Goal: Transaction & Acquisition: Book appointment/travel/reservation

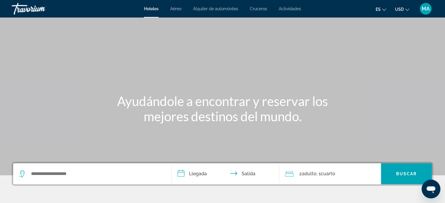
click at [175, 9] on span "Aéreo" at bounding box center [175, 8] width 11 height 5
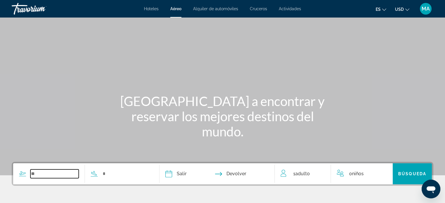
click at [63, 174] on input "Search widget" at bounding box center [54, 174] width 48 height 9
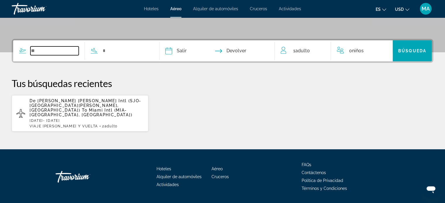
scroll to position [136, 0]
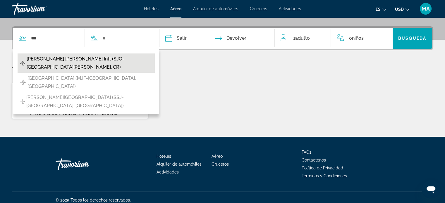
click at [60, 59] on span "Juan Santa Maria Intl (SJO-San Jose, CR)" at bounding box center [89, 63] width 125 height 16
type input "**********"
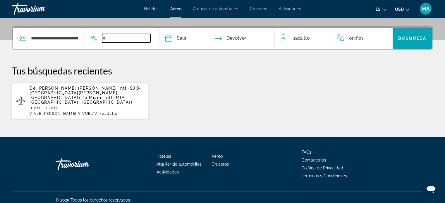
click at [125, 38] on input "Search widget" at bounding box center [126, 38] width 48 height 9
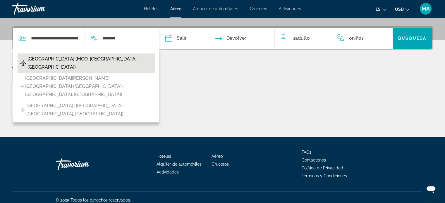
click at [105, 58] on span "Orlando Intl Airport (MCO-Orlando, United States of America)" at bounding box center [89, 63] width 124 height 16
type input "**********"
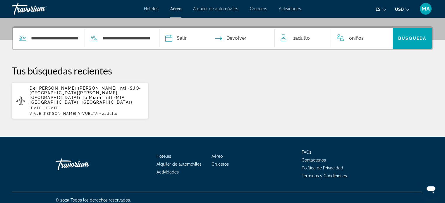
click at [194, 38] on input "Depart date" at bounding box center [192, 39] width 57 height 23
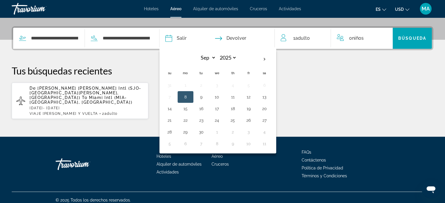
click at [206, 108] on button "16" at bounding box center [200, 109] width 9 height 8
type input "**********"
select select "*"
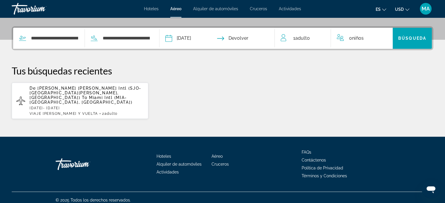
click at [248, 39] on input "Return date" at bounding box center [248, 39] width 57 height 23
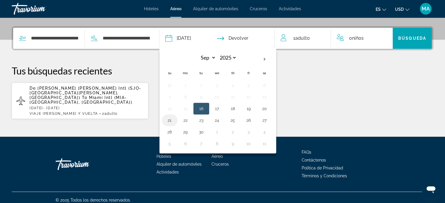
click at [174, 121] on button "21" at bounding box center [169, 120] width 9 height 8
type input "**********"
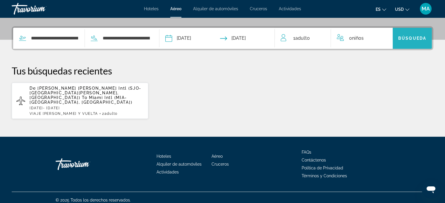
click at [405, 39] on span "Búsqueda" at bounding box center [412, 38] width 28 height 5
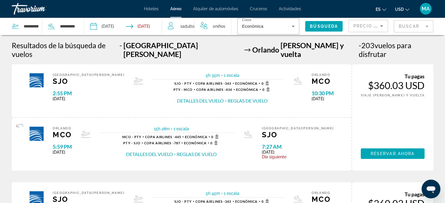
click at [227, 98] on button "Reglas de vuelo" at bounding box center [247, 101] width 40 height 6
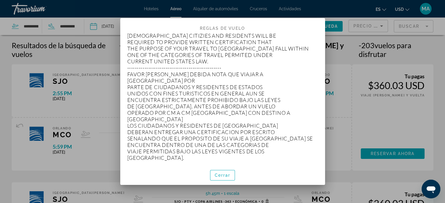
scroll to position [205, 0]
click at [230, 175] on span "button" at bounding box center [222, 175] width 25 height 14
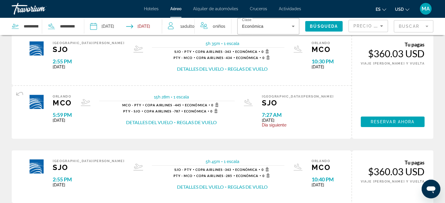
scroll to position [0, 0]
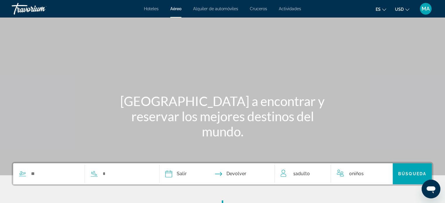
scroll to position [113, 0]
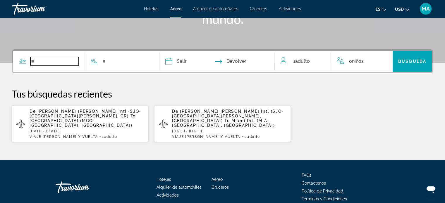
click at [57, 63] on input "Search widget" at bounding box center [54, 61] width 48 height 9
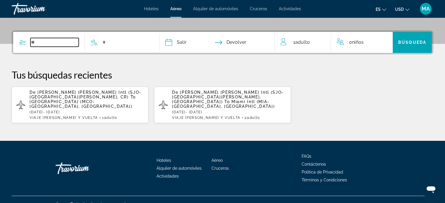
scroll to position [136, 0]
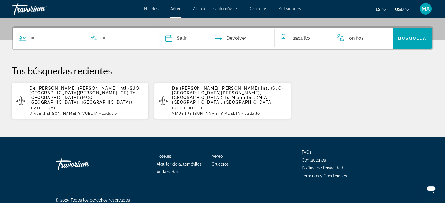
click at [50, 95] on span "[PERSON_NAME][GEOGRAPHIC_DATA] (MCO-[GEOGRAPHIC_DATA], [GEOGRAPHIC_DATA])" at bounding box center [81, 99] width 103 height 9
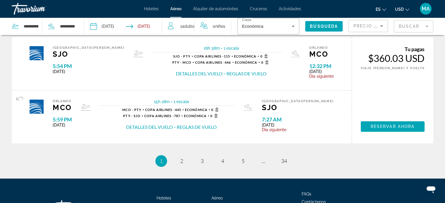
scroll to position [596, 0]
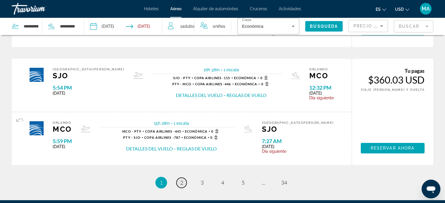
click at [182, 179] on span "2" at bounding box center [181, 182] width 3 height 6
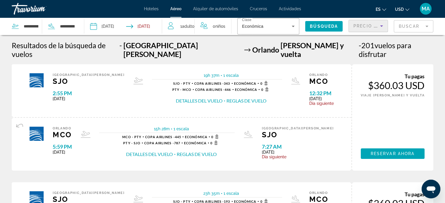
click at [378, 26] on icon "Sort by" at bounding box center [381, 26] width 7 height 7
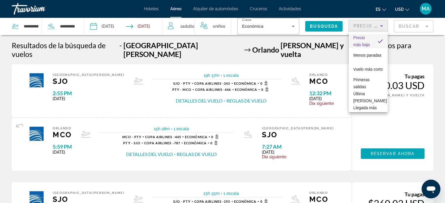
click at [308, 53] on div at bounding box center [222, 101] width 445 height 203
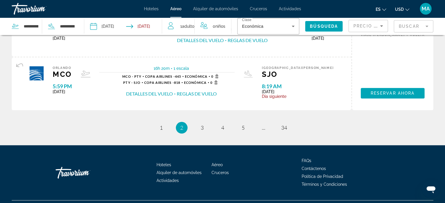
scroll to position [654, 0]
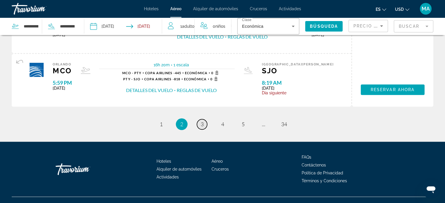
click at [202, 121] on span "3" at bounding box center [202, 124] width 3 height 6
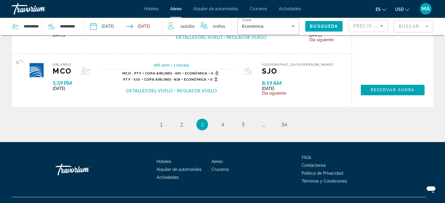
scroll to position [654, 0]
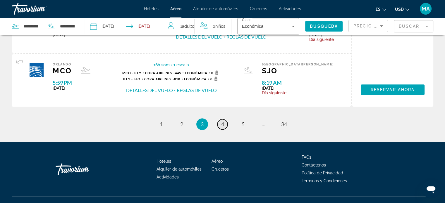
click at [222, 121] on span "4" at bounding box center [222, 124] width 3 height 6
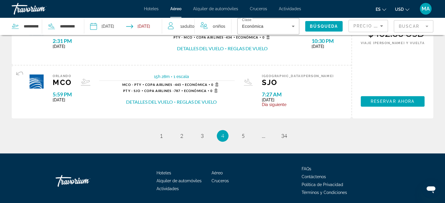
scroll to position [643, 0]
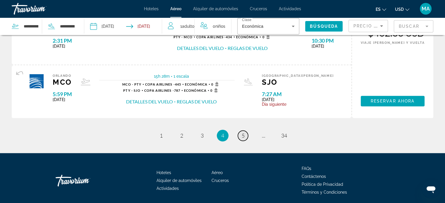
click at [244, 132] on span "5" at bounding box center [242, 135] width 3 height 6
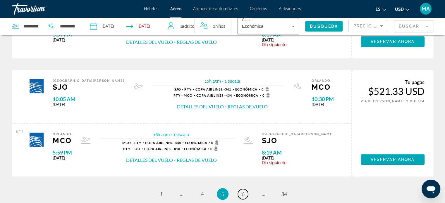
scroll to position [614, 0]
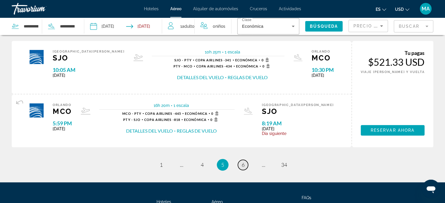
click at [241, 162] on span "6" at bounding box center [242, 165] width 3 height 6
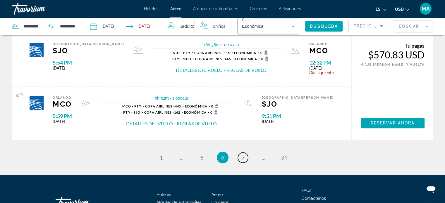
scroll to position [654, 0]
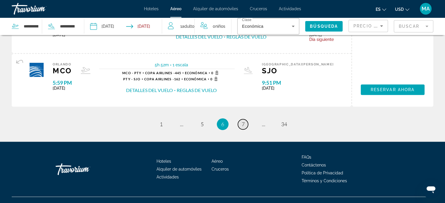
click at [241, 121] on span "7" at bounding box center [242, 124] width 3 height 6
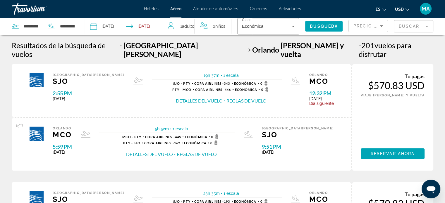
click at [150, 8] on span "Hoteles" at bounding box center [151, 8] width 15 height 5
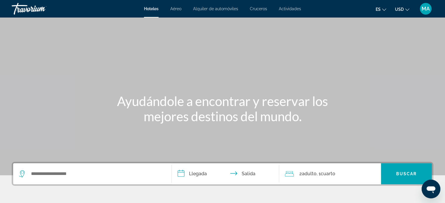
scroll to position [58, 0]
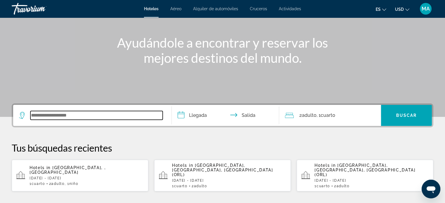
click at [93, 117] on input "Search widget" at bounding box center [96, 115] width 132 height 9
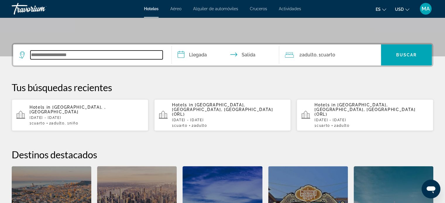
scroll to position [143, 0]
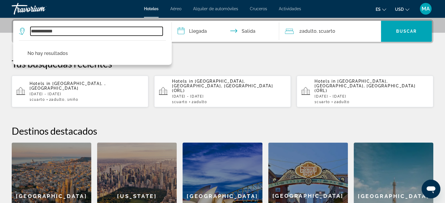
drag, startPoint x: 66, startPoint y: 32, endPoint x: 49, endPoint y: 30, distance: 17.1
click at [49, 30] on input "**********" at bounding box center [96, 31] width 132 height 9
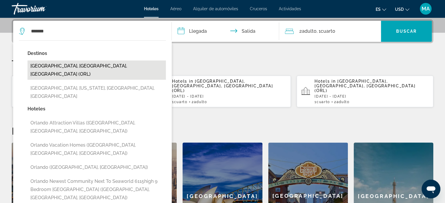
click at [89, 66] on button "[GEOGRAPHIC_DATA], [GEOGRAPHIC_DATA], [GEOGRAPHIC_DATA] (ORL)" at bounding box center [96, 70] width 138 height 19
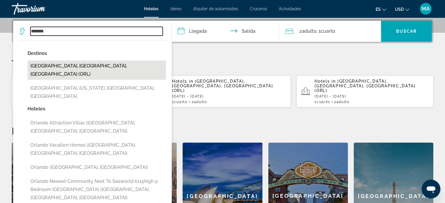
type input "**********"
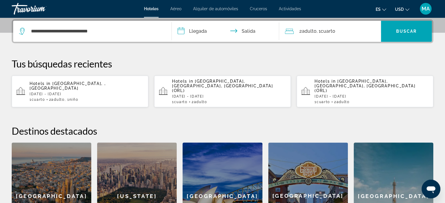
click at [187, 29] on input "**********" at bounding box center [227, 32] width 110 height 23
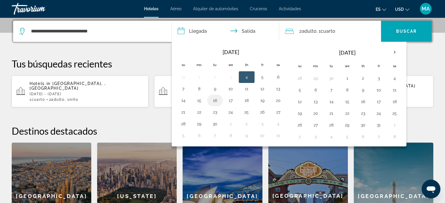
click at [212, 103] on button "16" at bounding box center [214, 100] width 9 height 8
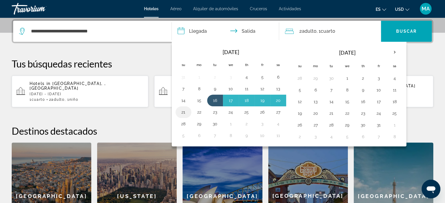
click at [184, 111] on button "21" at bounding box center [183, 112] width 9 height 8
type input "**********"
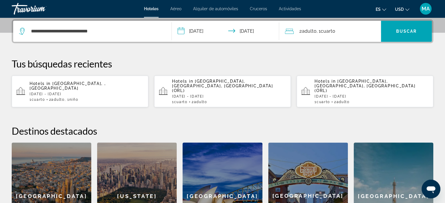
click at [304, 34] on span "2 Adulto Adulto" at bounding box center [307, 31] width 17 height 8
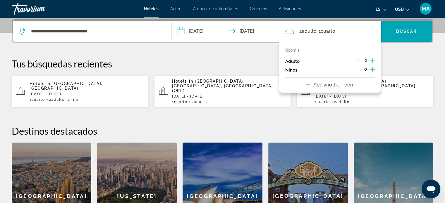
click at [373, 70] on icon "Increment children" at bounding box center [371, 69] width 5 height 7
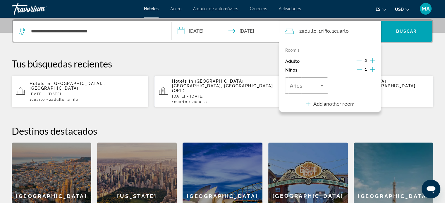
click at [373, 70] on icon "Increment children" at bounding box center [371, 69] width 5 height 7
click at [323, 86] on icon "Travelers: 2 adults, 2 children" at bounding box center [321, 85] width 7 height 7
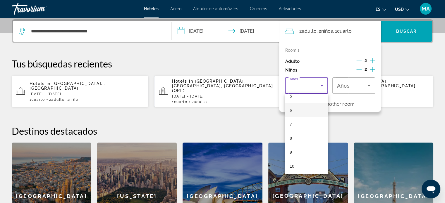
scroll to position [117, 0]
click at [307, 127] on mat-option "10" at bounding box center [306, 127] width 43 height 14
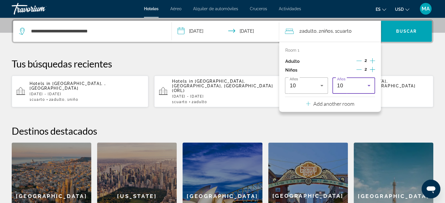
click at [362, 82] on div "10" at bounding box center [352, 85] width 30 height 7
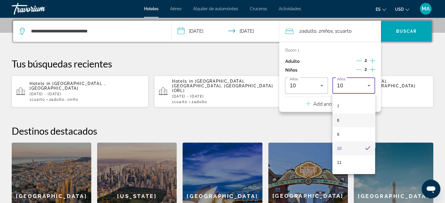
scroll to position [105, 0]
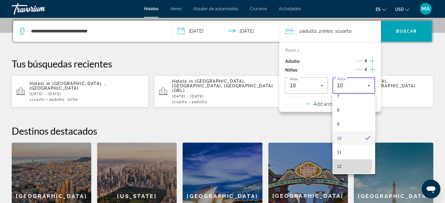
click at [346, 164] on mat-option "12" at bounding box center [353, 166] width 43 height 14
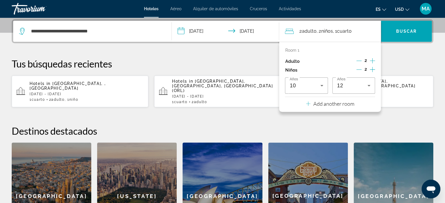
scroll to position [172, 0]
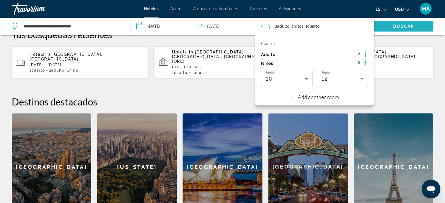
click at [395, 27] on span "Buscar" at bounding box center [403, 26] width 21 height 5
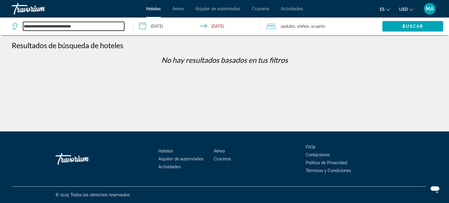
click at [102, 28] on input "**********" at bounding box center [73, 26] width 101 height 9
drag, startPoint x: 103, startPoint y: 27, endPoint x: 20, endPoint y: 25, distance: 82.4
click at [20, 25] on div "**********" at bounding box center [68, 26] width 113 height 9
type input "*"
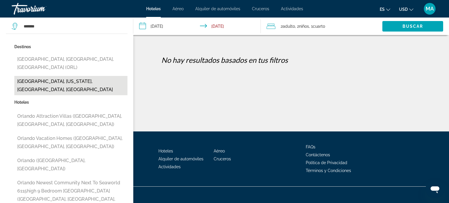
drag, startPoint x: 60, startPoint y: 72, endPoint x: 59, endPoint y: 77, distance: 4.7
click at [59, 77] on button "[PERSON_NAME][GEOGRAPHIC_DATA], [US_STATE], [GEOGRAPHIC_DATA], [GEOGRAPHIC_DATA]" at bounding box center [70, 85] width 113 height 19
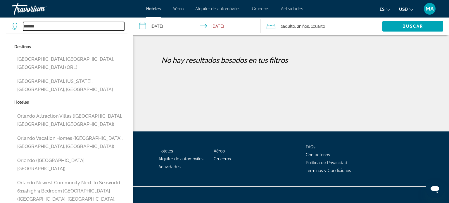
type input "**********"
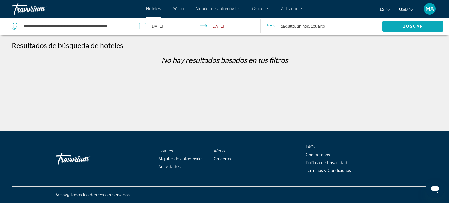
click at [391, 24] on span "Search widget" at bounding box center [412, 26] width 61 height 14
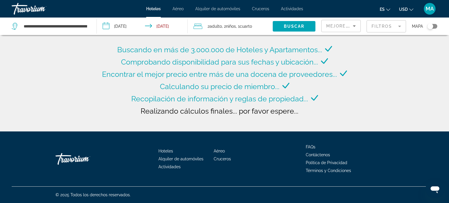
click at [116, 84] on div "Buscando en más de 3.000.000 de Hoteles y Apartamentos... Comprobando disponibi…" at bounding box center [225, 85] width 248 height 82
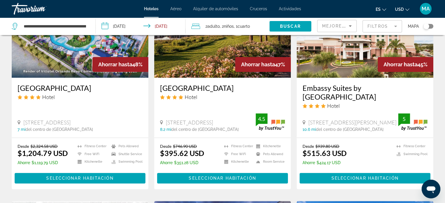
scroll to position [526, 0]
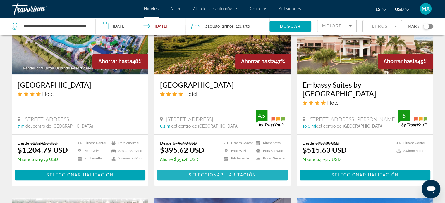
click at [217, 173] on span "Seleccionar habitación" at bounding box center [222, 175] width 67 height 5
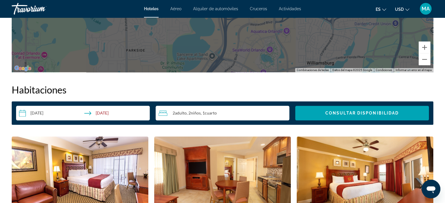
scroll to position [702, 0]
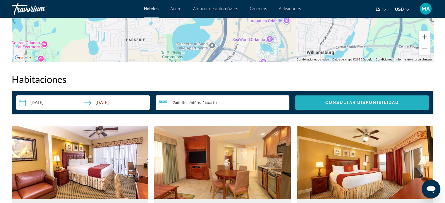
click at [361, 102] on span "Consultar disponibilidad" at bounding box center [361, 102] width 73 height 5
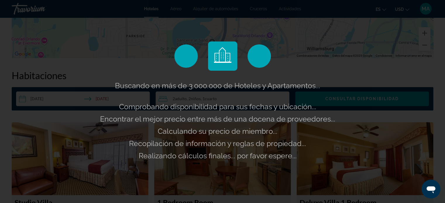
scroll to position [731, 0]
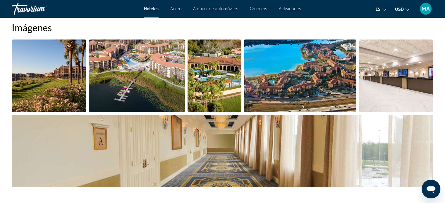
scroll to position [293, 0]
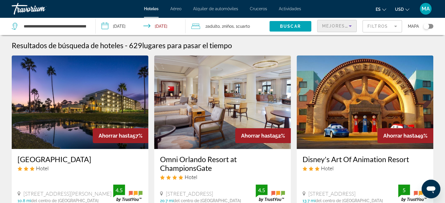
click at [349, 27] on icon "Sort by" at bounding box center [349, 25] width 3 height 1
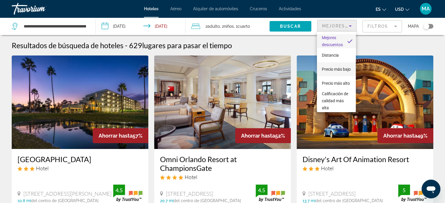
click at [337, 70] on span "Precio más bajo" at bounding box center [335, 69] width 29 height 7
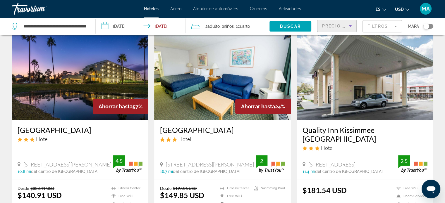
scroll to position [58, 0]
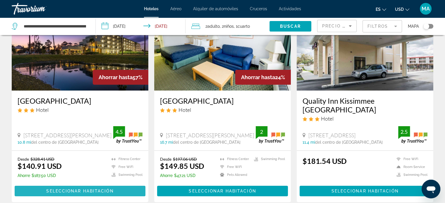
click at [64, 189] on span "Seleccionar habitación" at bounding box center [79, 191] width 67 height 5
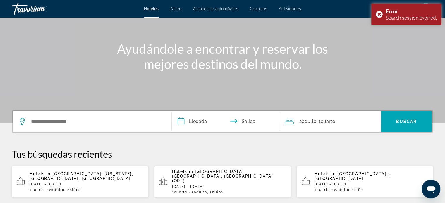
scroll to position [58, 0]
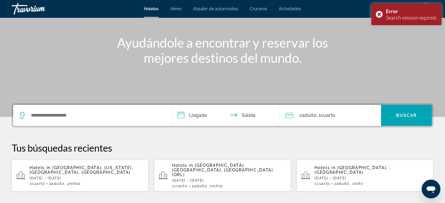
click at [72, 176] on p "[DATE] - [DATE]" at bounding box center [87, 178] width 114 height 4
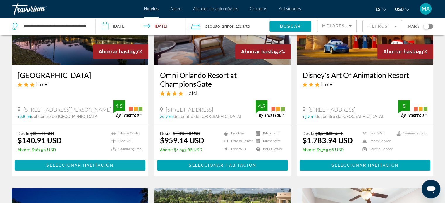
scroll to position [88, 0]
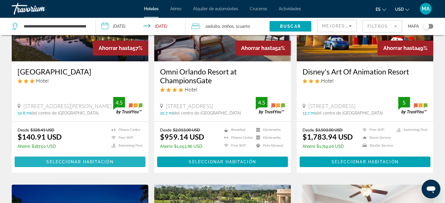
click at [87, 163] on span "Seleccionar habitación" at bounding box center [79, 162] width 67 height 5
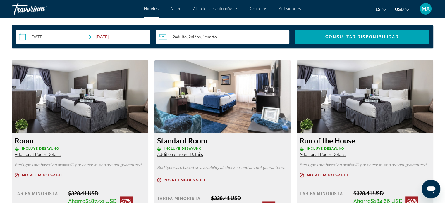
scroll to position [760, 0]
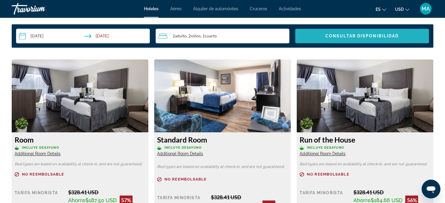
click at [343, 40] on span "Search widget" at bounding box center [362, 36] width 134 height 14
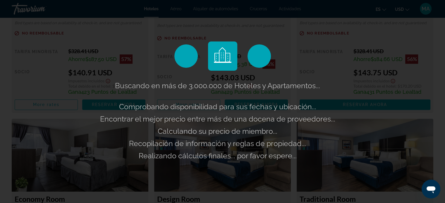
scroll to position [906, 0]
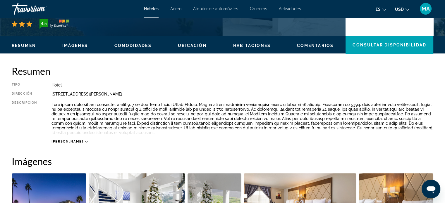
scroll to position [89, 0]
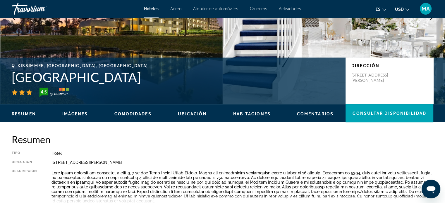
drag, startPoint x: 144, startPoint y: 75, endPoint x: 8, endPoint y: 78, distance: 135.7
click at [8, 78] on div "Kissimmee, FL, United States Palazzo Lakeside Hotel 4.5 Dirección 4944 W. Irlo …" at bounding box center [222, 80] width 445 height 35
copy h1 "[PERSON_NAME][GEOGRAPHIC_DATA]"
drag, startPoint x: 197, startPoint y: 160, endPoint x: 48, endPoint y: 164, distance: 149.7
click at [48, 164] on div "Tipo Hotel Dirección 4944 W. Irlo Bronson Memorial Highway, Kissimmee FL 34746,…" at bounding box center [222, 181] width 421 height 61
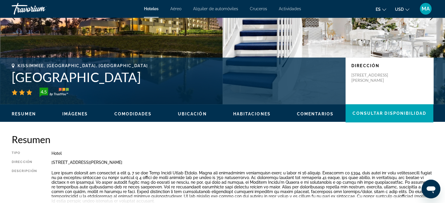
copy div "4944 W. [PERSON_NAME][GEOGRAPHIC_DATA], [GEOGRAPHIC_DATA]"
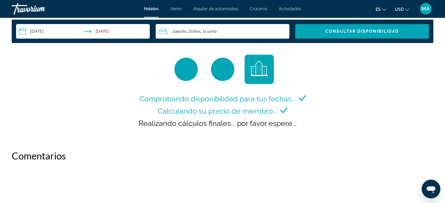
scroll to position [615, 0]
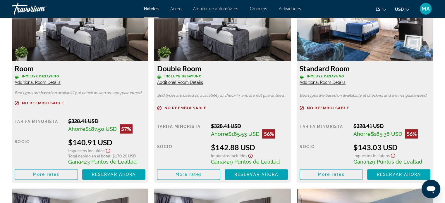
scroll to position [841, 0]
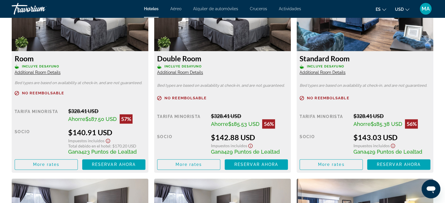
click at [107, 140] on icon "Show Taxes and Fees disclaimer" at bounding box center [107, 140] width 7 height 5
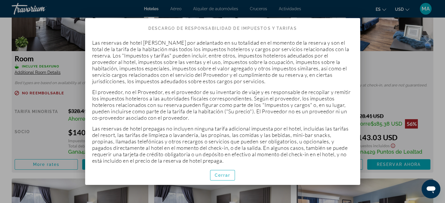
scroll to position [0, 0]
click at [229, 177] on span "Cerrar" at bounding box center [223, 175] width 16 height 5
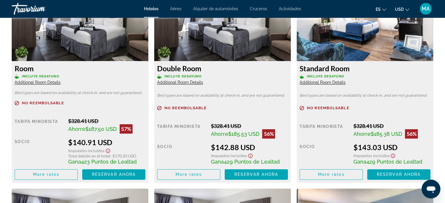
scroll to position [841, 0]
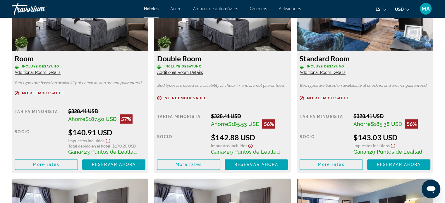
click at [61, 73] on span "Additional Room Details" at bounding box center [38, 72] width 46 height 5
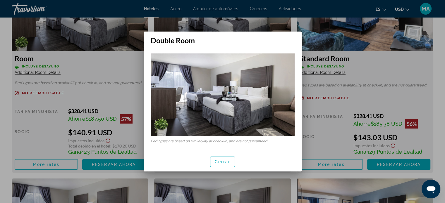
scroll to position [0, 0]
click at [215, 163] on span "Cerrar" at bounding box center [223, 162] width 16 height 5
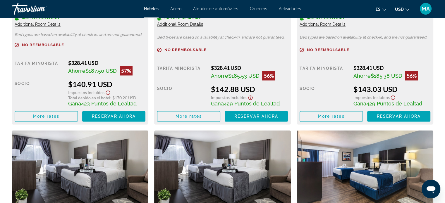
scroll to position [900, 0]
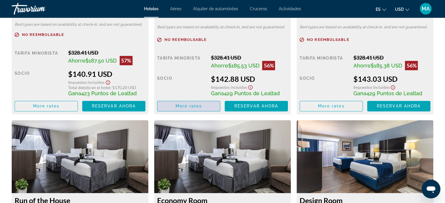
click at [194, 107] on span "More rates" at bounding box center [188, 106] width 27 height 5
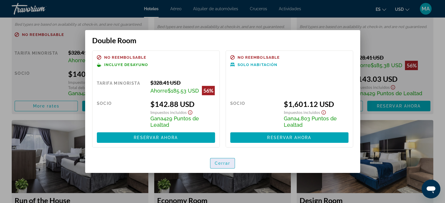
click at [219, 169] on span "button" at bounding box center [222, 163] width 25 height 14
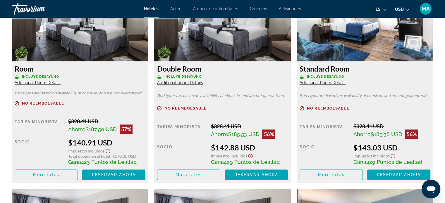
scroll to position [841, 0]
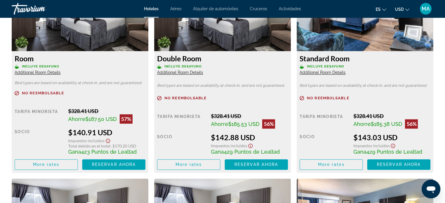
click at [108, 141] on icon "Show Taxes and Fees disclaimer" at bounding box center [107, 140] width 7 height 5
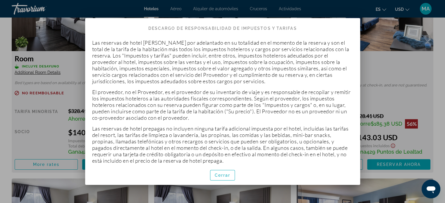
scroll to position [0, 0]
click at [225, 175] on span "Cerrar" at bounding box center [223, 175] width 16 height 5
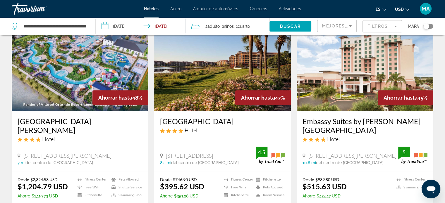
scroll to position [526, 0]
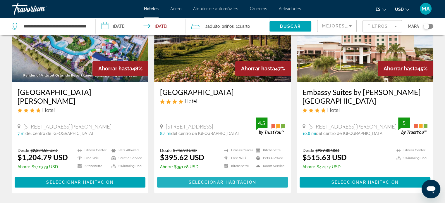
click at [220, 180] on span "Seleccionar habitación" at bounding box center [222, 182] width 67 height 5
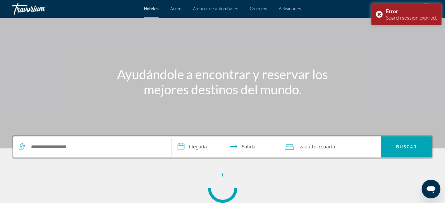
scroll to position [58, 0]
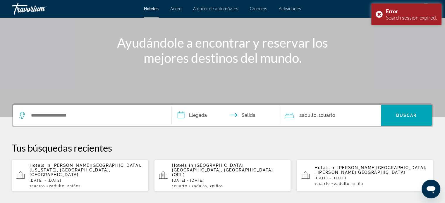
click at [96, 172] on p "Hotels in [PERSON_NAME][GEOGRAPHIC_DATA], [US_STATE], [GEOGRAPHIC_DATA], [GEOGR…" at bounding box center [87, 170] width 114 height 14
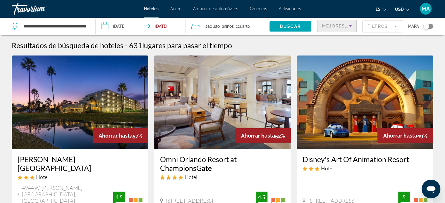
click at [346, 26] on icon "Sort by" at bounding box center [349, 26] width 7 height 7
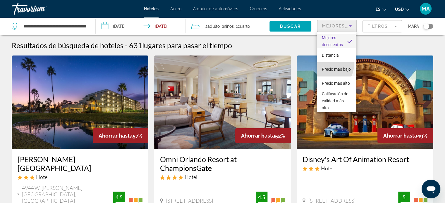
click at [327, 67] on span "Precio más bajo" at bounding box center [335, 69] width 29 height 5
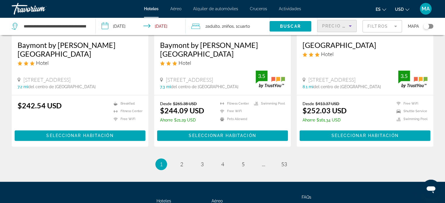
scroll to position [808, 0]
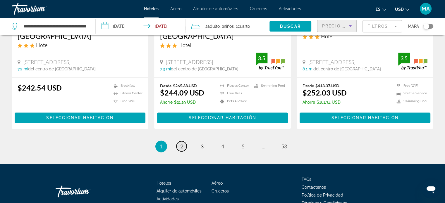
click at [182, 143] on span "2" at bounding box center [181, 146] width 3 height 6
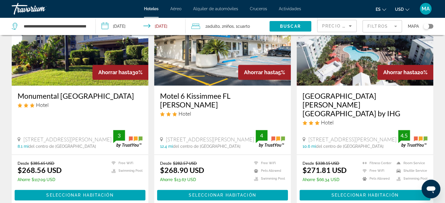
scroll to position [263, 0]
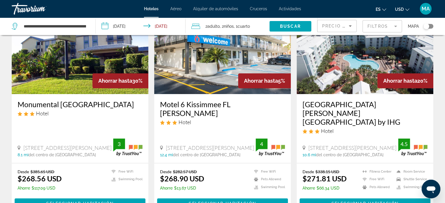
click at [329, 121] on h3 "[GEOGRAPHIC_DATA] [PERSON_NAME][GEOGRAPHIC_DATA] by IHG" at bounding box center [364, 113] width 125 height 26
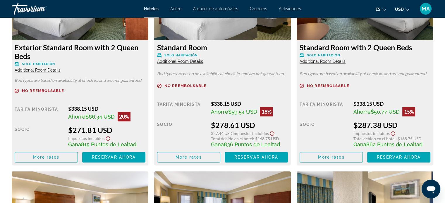
scroll to position [870, 0]
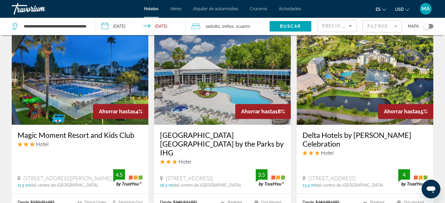
scroll to position [468, 0]
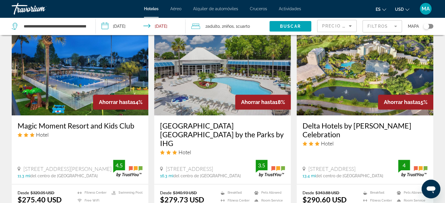
click at [333, 127] on h3 "Delta Hotels by [PERSON_NAME] Celebration" at bounding box center [364, 130] width 125 height 18
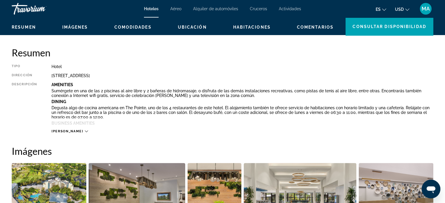
scroll to position [146, 0]
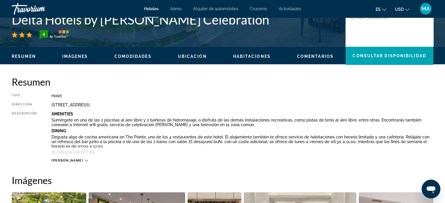
drag, startPoint x: 163, startPoint y: 104, endPoint x: 50, endPoint y: 106, distance: 112.8
click at [50, 106] on div "Tipo Hotel Dirección [STREET_ADDRESS] Descripción Amenities Sumérgete en una de…" at bounding box center [222, 128] width 421 height 69
copy div "[STREET_ADDRESS]"
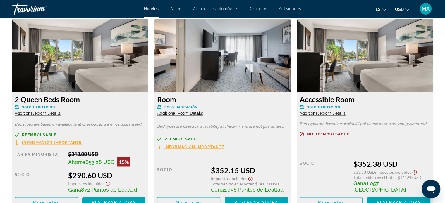
scroll to position [818, 0]
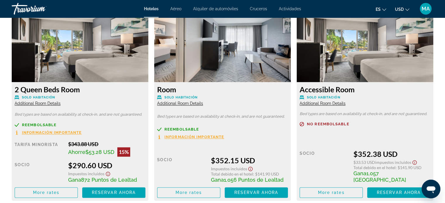
click at [25, 103] on span "Additional Room Details" at bounding box center [38, 103] width 46 height 5
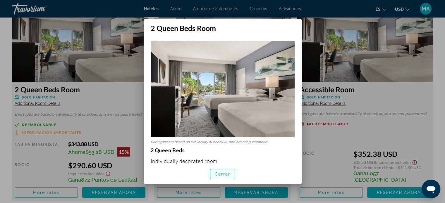
click at [217, 177] on span "button" at bounding box center [222, 174] width 25 height 14
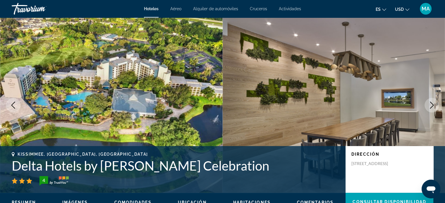
scroll to position [818, 0]
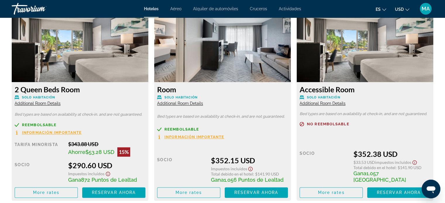
click at [61, 103] on span "Additional Room Details" at bounding box center [38, 103] width 46 height 5
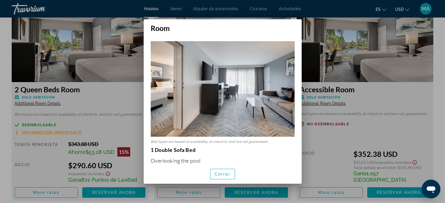
scroll to position [0, 0]
click at [220, 177] on span "button" at bounding box center [222, 174] width 25 height 14
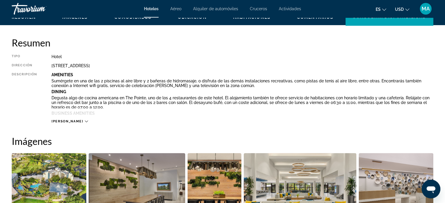
scroll to position [263, 0]
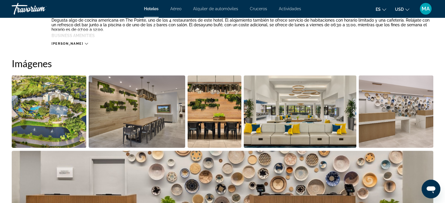
click at [35, 129] on img "Open full-screen image slider" at bounding box center [49, 111] width 75 height 72
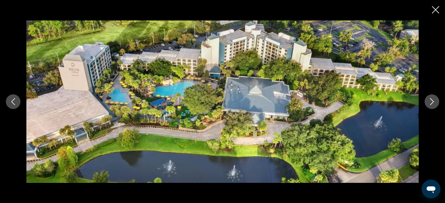
click at [431, 101] on icon "Next image" at bounding box center [431, 101] width 7 height 7
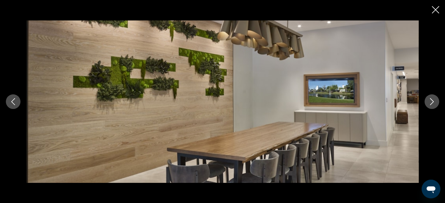
click at [431, 101] on icon "Next image" at bounding box center [431, 101] width 7 height 7
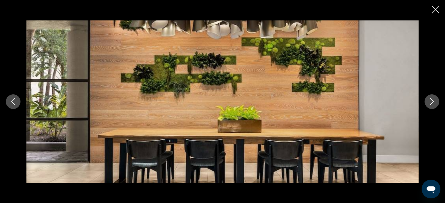
click at [431, 101] on icon "Next image" at bounding box center [431, 101] width 7 height 7
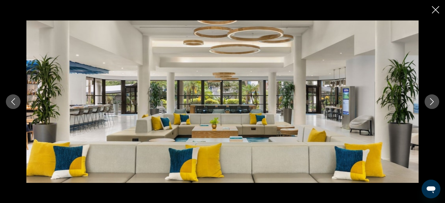
click at [431, 101] on icon "Next image" at bounding box center [431, 101] width 7 height 7
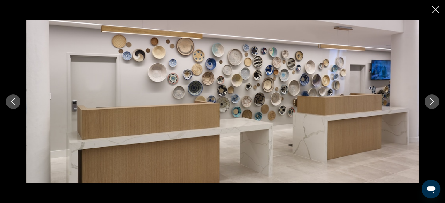
click at [431, 101] on icon "Next image" at bounding box center [431, 101] width 7 height 7
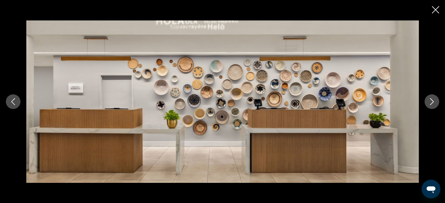
click at [431, 101] on icon "Next image" at bounding box center [431, 101] width 7 height 7
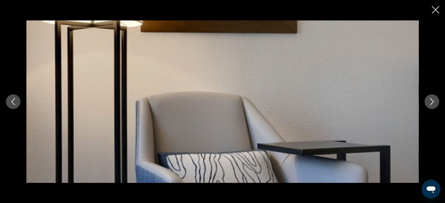
click at [431, 101] on icon "Next image" at bounding box center [431, 101] width 7 height 7
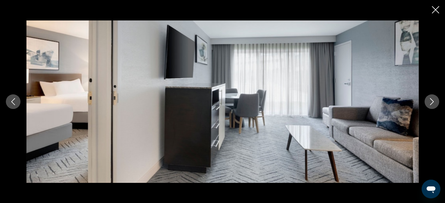
click at [431, 101] on icon "Next image" at bounding box center [431, 101] width 7 height 7
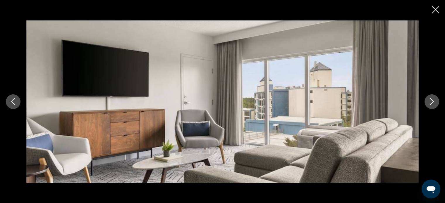
click at [431, 101] on icon "Next image" at bounding box center [431, 101] width 7 height 7
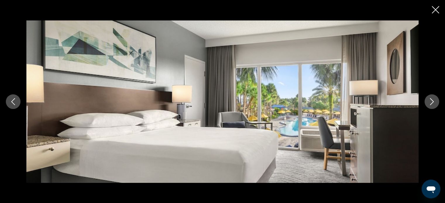
click at [431, 101] on icon "Next image" at bounding box center [431, 101] width 7 height 7
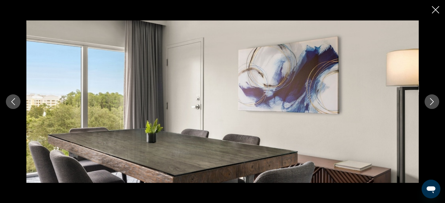
click at [431, 101] on icon "Next image" at bounding box center [431, 101] width 7 height 7
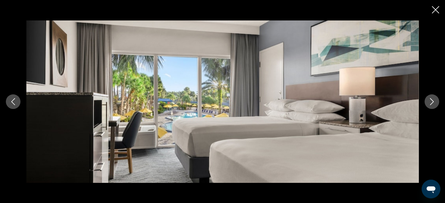
click at [431, 101] on icon "Next image" at bounding box center [431, 101] width 7 height 7
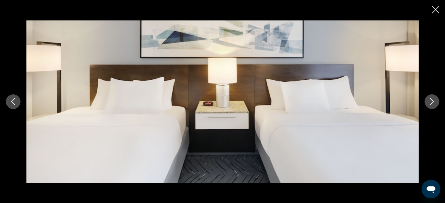
click at [431, 101] on icon "Next image" at bounding box center [431, 101] width 7 height 7
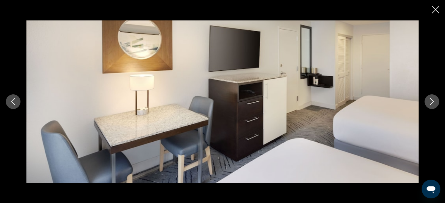
click at [8, 106] on button "Previous image" at bounding box center [13, 101] width 15 height 15
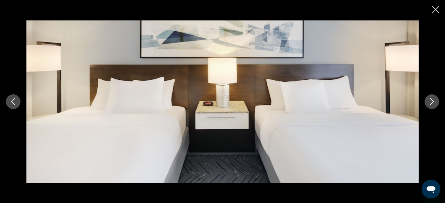
click at [431, 99] on icon "Next image" at bounding box center [431, 101] width 7 height 7
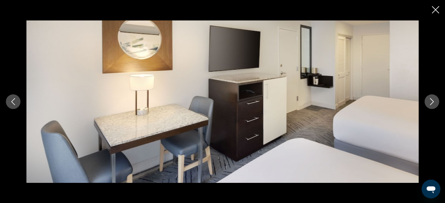
click at [431, 99] on icon "Next image" at bounding box center [431, 101] width 7 height 7
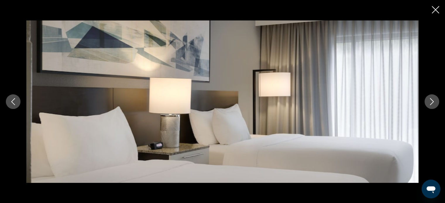
click at [431, 99] on icon "Next image" at bounding box center [431, 101] width 7 height 7
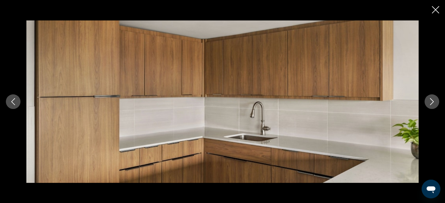
click at [431, 99] on icon "Next image" at bounding box center [431, 101] width 7 height 7
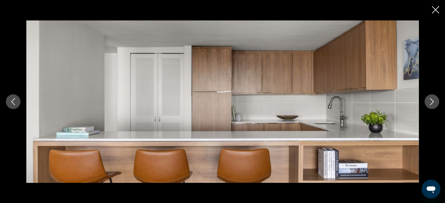
click at [431, 99] on icon "Next image" at bounding box center [431, 101] width 7 height 7
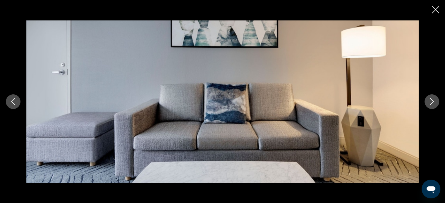
click at [431, 99] on icon "Next image" at bounding box center [431, 101] width 7 height 7
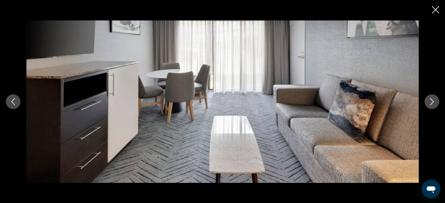
click at [431, 99] on icon "Next image" at bounding box center [431, 101] width 7 height 7
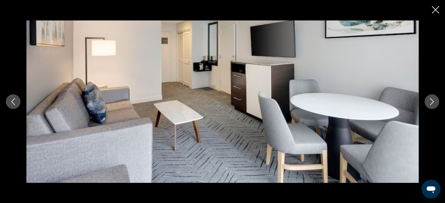
click at [431, 99] on icon "Next image" at bounding box center [431, 101] width 7 height 7
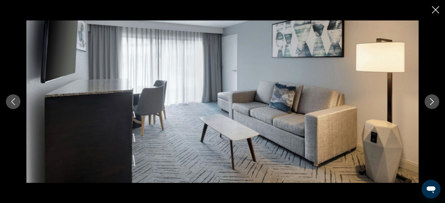
click at [431, 99] on icon "Next image" at bounding box center [431, 101] width 7 height 7
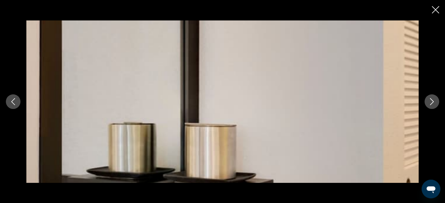
click at [431, 99] on icon "Next image" at bounding box center [431, 101] width 7 height 7
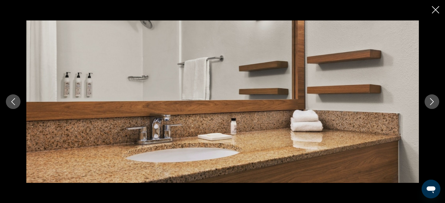
click at [431, 99] on icon "Next image" at bounding box center [431, 101] width 7 height 7
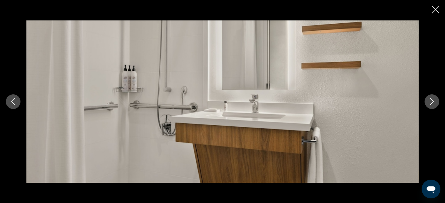
click at [431, 99] on icon "Next image" at bounding box center [431, 101] width 7 height 7
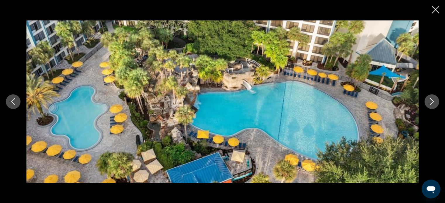
click at [431, 99] on icon "Next image" at bounding box center [431, 101] width 7 height 7
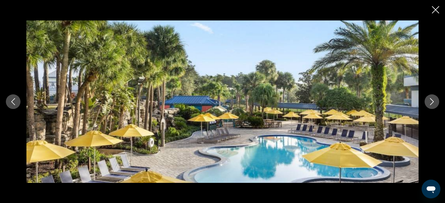
click at [431, 99] on icon "Next image" at bounding box center [431, 101] width 7 height 7
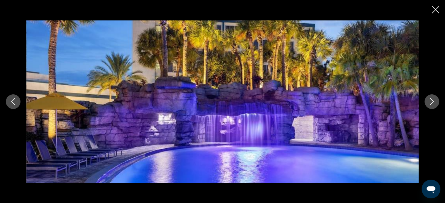
click at [426, 106] on button "Next image" at bounding box center [431, 101] width 15 height 15
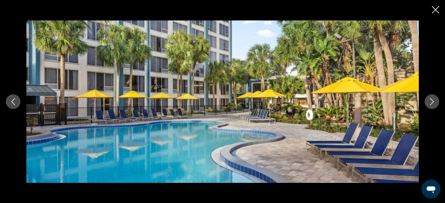
click at [426, 106] on button "Next image" at bounding box center [431, 101] width 15 height 15
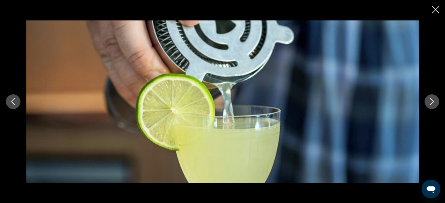
click at [426, 106] on button "Next image" at bounding box center [431, 101] width 15 height 15
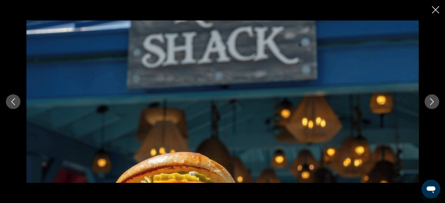
click at [426, 106] on button "Next image" at bounding box center [431, 101] width 15 height 15
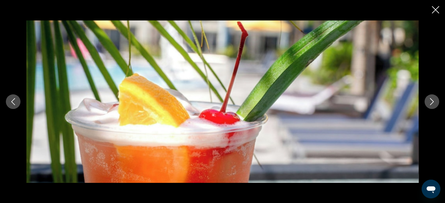
click at [426, 106] on button "Next image" at bounding box center [431, 101] width 15 height 15
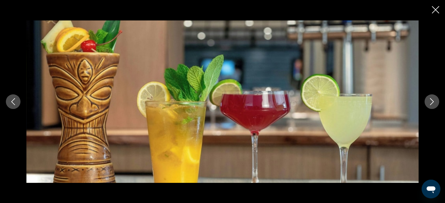
click at [426, 106] on button "Next image" at bounding box center [431, 101] width 15 height 15
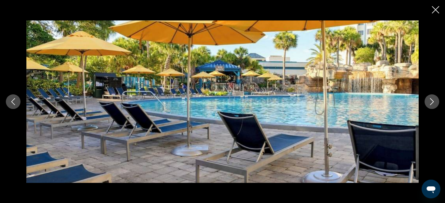
click at [426, 106] on button "Next image" at bounding box center [431, 101] width 15 height 15
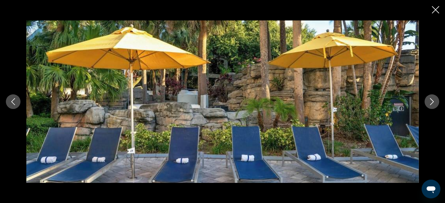
click at [436, 9] on icon "Close slideshow" at bounding box center [434, 9] width 7 height 7
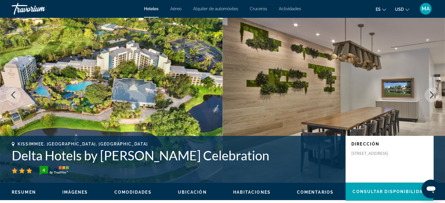
scroll to position [0, 0]
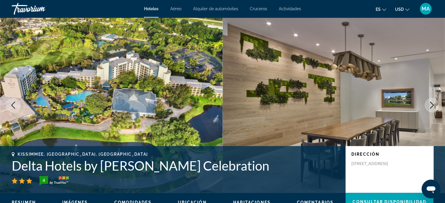
drag, startPoint x: 12, startPoint y: 154, endPoint x: 175, endPoint y: 164, distance: 163.4
click at [130, 167] on div "[GEOGRAPHIC_DATA], [GEOGRAPHIC_DATA], [GEOGRAPHIC_DATA] Delta Hotels by Marriot…" at bounding box center [176, 169] width 328 height 34
drag, startPoint x: 272, startPoint y: 167, endPoint x: 4, endPoint y: 149, distance: 268.0
click at [4, 149] on div "[GEOGRAPHIC_DATA], [GEOGRAPHIC_DATA], [GEOGRAPHIC_DATA] Delta Hotels by [PERSON…" at bounding box center [222, 169] width 445 height 47
copy div "[GEOGRAPHIC_DATA], [GEOGRAPHIC_DATA], [GEOGRAPHIC_DATA] Delta Hotels by [PERSON…"
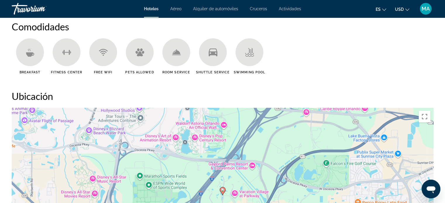
scroll to position [380, 0]
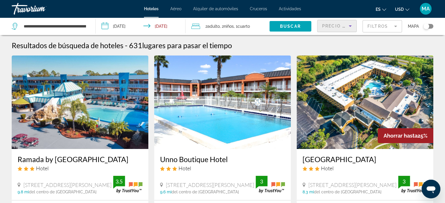
click at [352, 27] on icon "Sort by" at bounding box center [349, 26] width 7 height 7
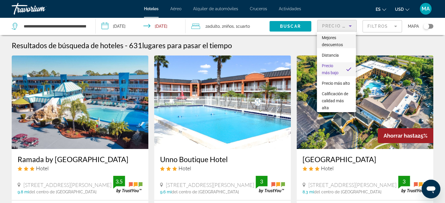
click at [328, 42] on span "Mejores descuentos" at bounding box center [331, 41] width 21 height 12
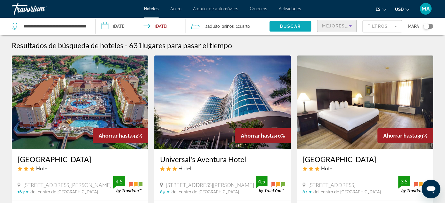
click at [288, 26] on span "Buscar" at bounding box center [290, 26] width 21 height 5
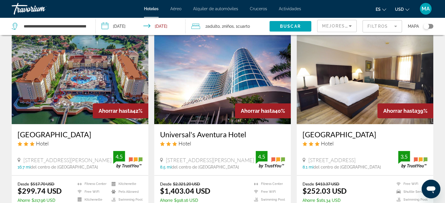
scroll to position [58, 0]
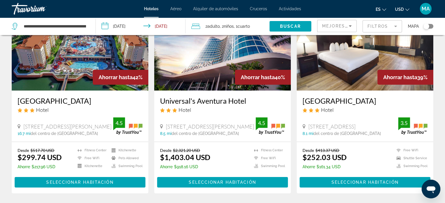
drag, startPoint x: 23, startPoint y: 126, endPoint x: 103, endPoint y: 122, distance: 79.6
click at [103, 122] on div "[STREET_ADDRESS][GEOGRAPHIC_DATA] mi del centro de [GEOGRAPHIC_DATA] 4.5" at bounding box center [80, 127] width 125 height 18
copy span "[STREET_ADDRESS][PERSON_NAME]"
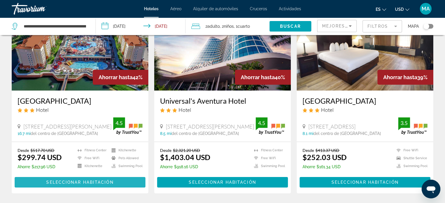
click at [72, 183] on span "Seleccionar habitación" at bounding box center [79, 182] width 67 height 5
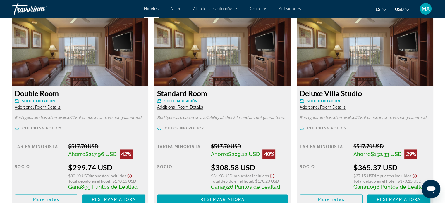
scroll to position [818, 0]
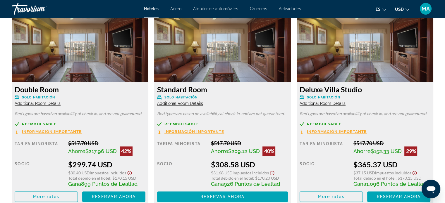
click at [82, 131] on span "Información importante" at bounding box center [52, 132] width 60 height 4
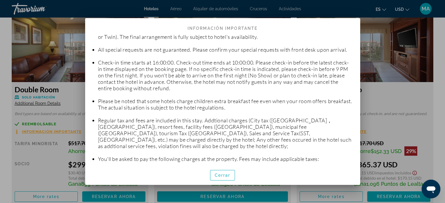
scroll to position [34, 0]
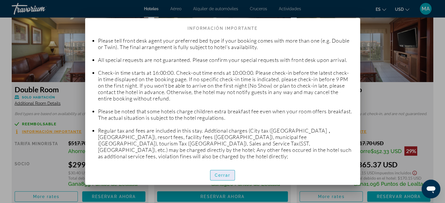
click at [222, 174] on span "Cerrar" at bounding box center [223, 175] width 16 height 5
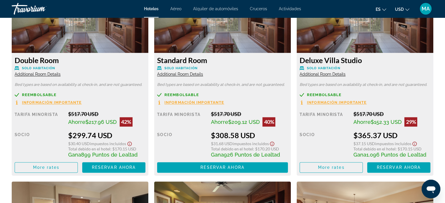
scroll to position [818, 0]
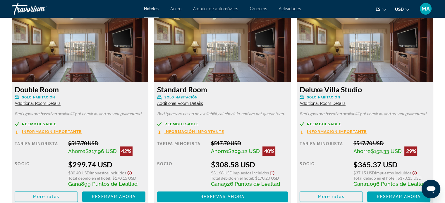
click at [61, 104] on span "Additional Room Details" at bounding box center [38, 103] width 46 height 5
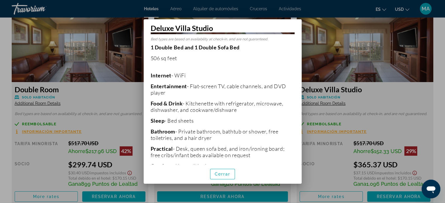
scroll to position [117, 0]
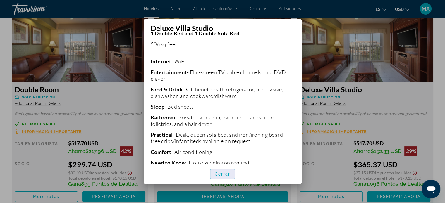
click at [224, 173] on span "Cerrar" at bounding box center [223, 174] width 16 height 5
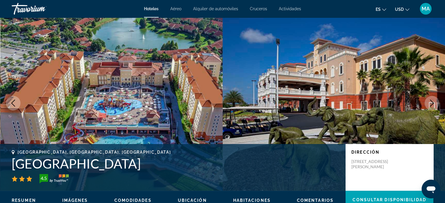
scroll to position [0, 0]
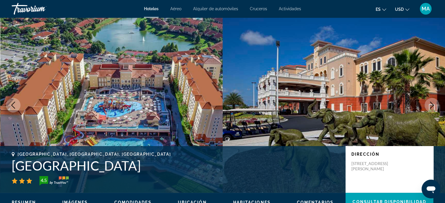
drag, startPoint x: 145, startPoint y: 166, endPoint x: 8, endPoint y: 149, distance: 137.8
click at [8, 149] on div "[GEOGRAPHIC_DATA], [GEOGRAPHIC_DATA], [GEOGRAPHIC_DATA] 4.5 Dirección [STREET_A…" at bounding box center [222, 169] width 445 height 47
copy div "[GEOGRAPHIC_DATA], [GEOGRAPHIC_DATA], [GEOGRAPHIC_DATA]"
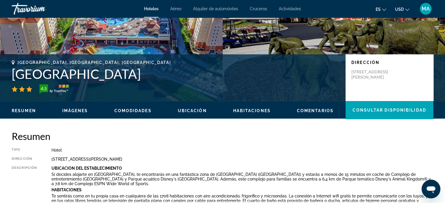
scroll to position [117, 0]
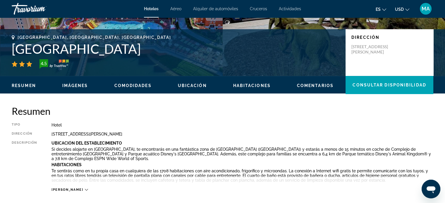
drag, startPoint x: 167, startPoint y: 133, endPoint x: 44, endPoint y: 134, distance: 122.2
click at [44, 134] on div "[GEOGRAPHIC_DATA][STREET_ADDRESS][GEOGRAPHIC_DATA] Descripción Ubicación Del Es…" at bounding box center [222, 157] width 421 height 69
copy div "[STREET_ADDRESS][PERSON_NAME]"
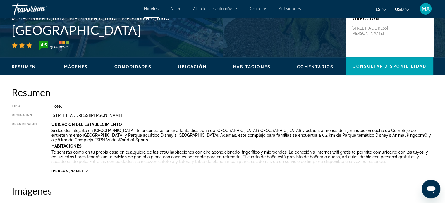
scroll to position [146, 0]
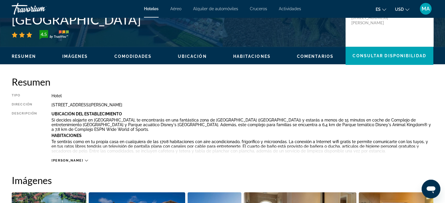
click at [69, 159] on div "[PERSON_NAME]" at bounding box center [69, 161] width 36 height 4
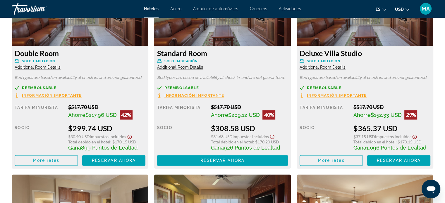
scroll to position [906, 0]
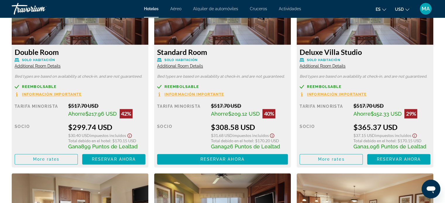
click at [294, 153] on div "Deluxe Villa Studio Solo habitación Additional Room Details Bed types are based…" at bounding box center [364, 70] width 142 height 196
click at [334, 158] on span "More rates" at bounding box center [331, 159] width 27 height 5
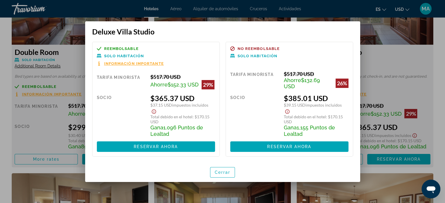
scroll to position [0, 0]
click at [220, 174] on span "Cerrar" at bounding box center [223, 172] width 16 height 5
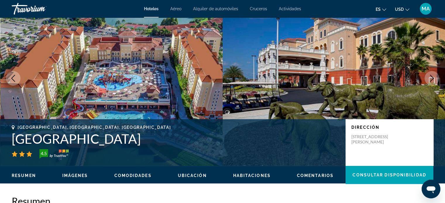
scroll to position [58, 0]
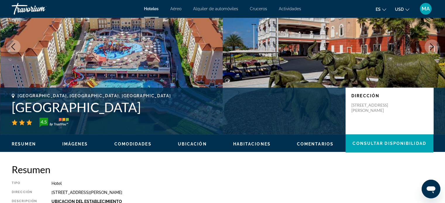
drag, startPoint x: 183, startPoint y: 110, endPoint x: 11, endPoint y: 110, distance: 171.6
click at [11, 110] on div "[GEOGRAPHIC_DATA], [GEOGRAPHIC_DATA], [GEOGRAPHIC_DATA] 4.5 Dirección [STREET_A…" at bounding box center [222, 111] width 445 height 35
copy h1 "[GEOGRAPHIC_DATA]"
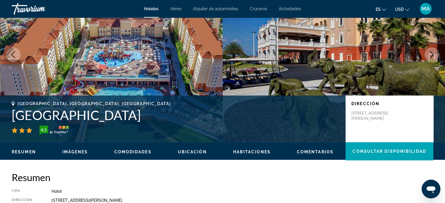
scroll to position [0, 0]
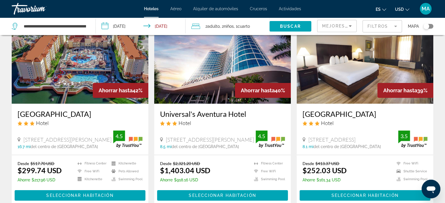
scroll to position [58, 0]
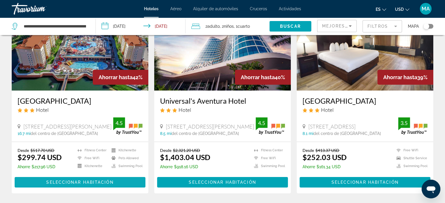
click at [52, 183] on span "Seleccionar habitación" at bounding box center [79, 182] width 67 height 5
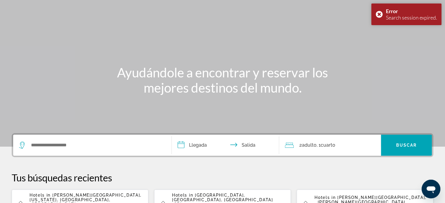
scroll to position [66, 0]
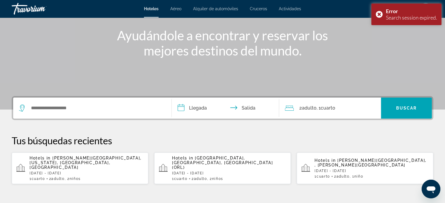
click at [73, 158] on span "[PERSON_NAME][GEOGRAPHIC_DATA], [US_STATE], [GEOGRAPHIC_DATA], [GEOGRAPHIC_DATA]" at bounding box center [86, 163] width 112 height 14
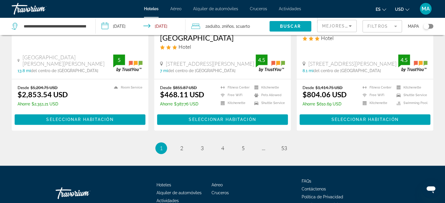
scroll to position [816, 0]
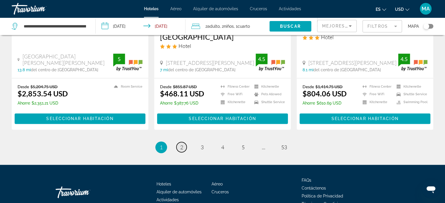
click at [184, 142] on link "page 2" at bounding box center [181, 147] width 10 height 10
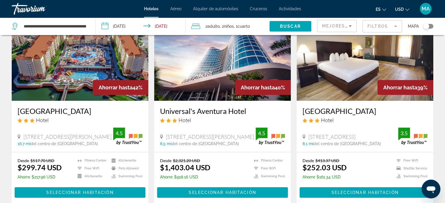
scroll to position [58, 0]
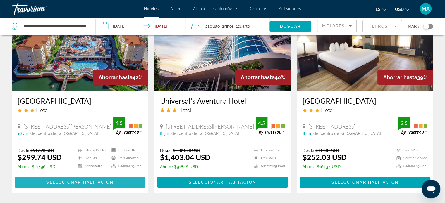
click at [77, 182] on span "Seleccionar habitación" at bounding box center [79, 182] width 67 height 5
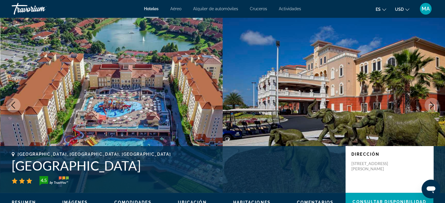
scroll to position [29, 0]
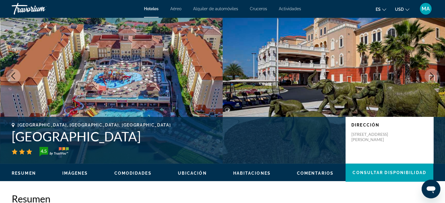
click at [435, 76] on icon "Next image" at bounding box center [431, 75] width 7 height 7
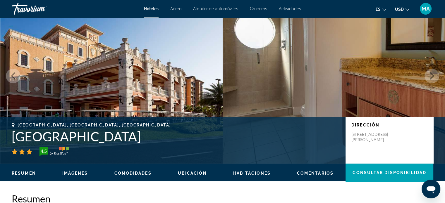
click at [435, 76] on icon "Next image" at bounding box center [431, 75] width 7 height 7
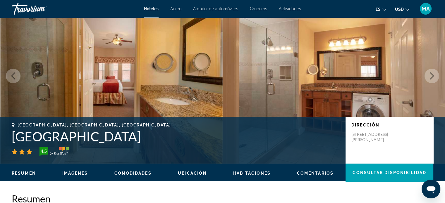
click at [435, 76] on icon "Next image" at bounding box center [431, 75] width 7 height 7
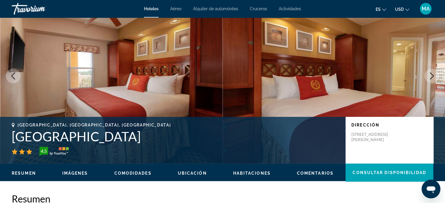
click at [435, 76] on icon "Next image" at bounding box center [431, 75] width 7 height 7
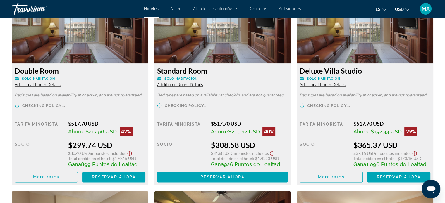
scroll to position [848, 0]
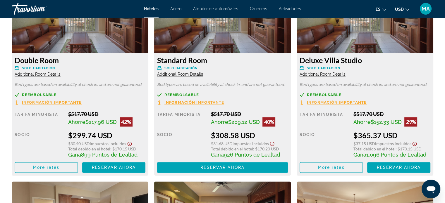
click at [133, 143] on icon "Show Taxes and Fees disclaimer" at bounding box center [129, 143] width 7 height 5
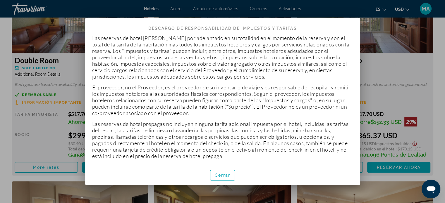
scroll to position [8, 0]
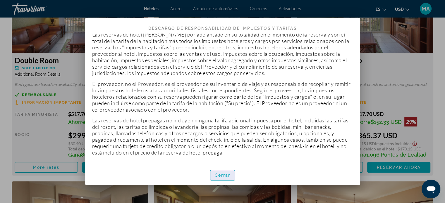
click at [225, 177] on span "Cerrar" at bounding box center [223, 175] width 16 height 5
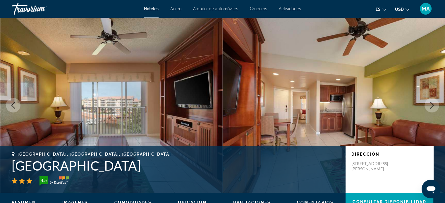
scroll to position [848, 0]
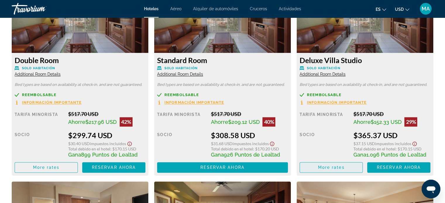
click at [77, 168] on span "Main content" at bounding box center [46, 167] width 63 height 14
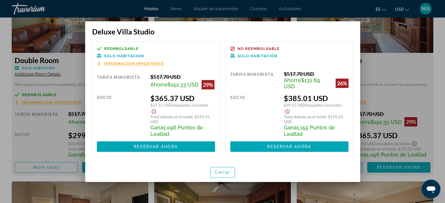
scroll to position [0, 0]
click at [226, 171] on span "Cerrar" at bounding box center [223, 172] width 16 height 5
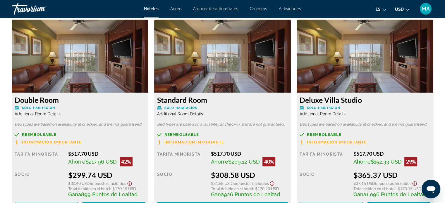
scroll to position [818, 0]
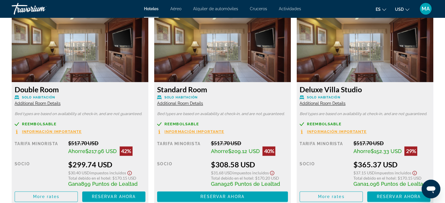
click at [61, 103] on span "Additional Room Details" at bounding box center [38, 103] width 46 height 5
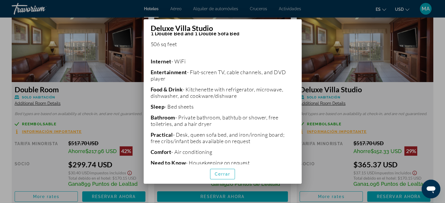
scroll to position [137, 0]
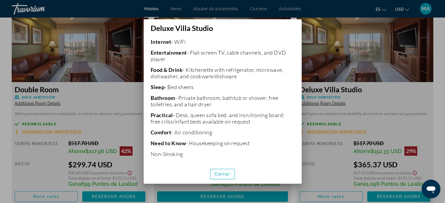
click at [223, 176] on span "Cerrar" at bounding box center [223, 174] width 16 height 5
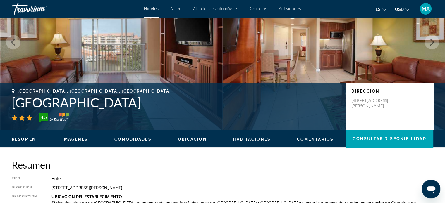
scroll to position [88, 0]
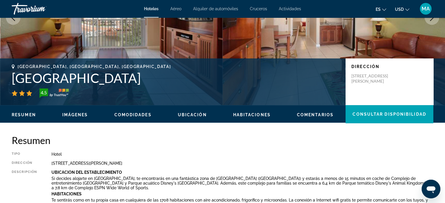
drag, startPoint x: 164, startPoint y: 162, endPoint x: 49, endPoint y: 167, distance: 115.8
click at [49, 167] on div "[GEOGRAPHIC_DATA][STREET_ADDRESS][GEOGRAPHIC_DATA] Descripción Ubicación Del Es…" at bounding box center [222, 186] width 421 height 69
copy div "[STREET_ADDRESS][PERSON_NAME]"
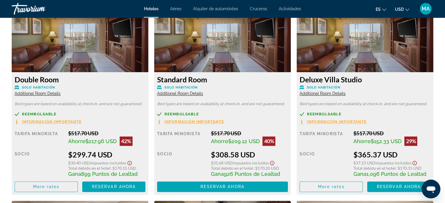
scroll to position [818, 0]
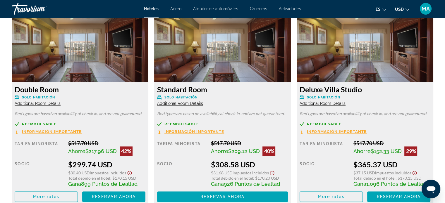
click at [148, 49] on img "Main content" at bounding box center [80, 45] width 137 height 73
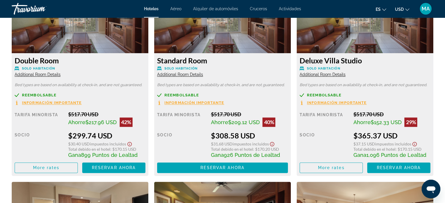
scroll to position [848, 0]
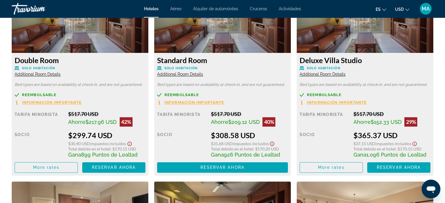
click at [82, 103] on span "Información importante" at bounding box center [52, 103] width 60 height 4
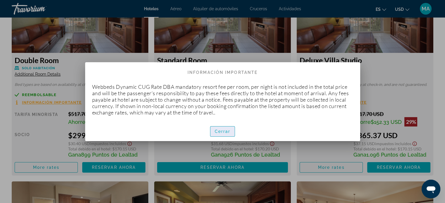
click at [220, 134] on span "button" at bounding box center [222, 132] width 25 height 14
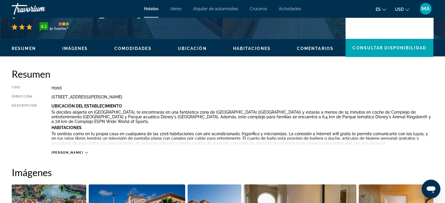
scroll to position [146, 0]
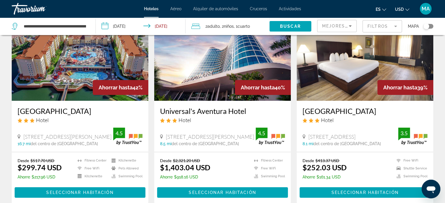
scroll to position [58, 0]
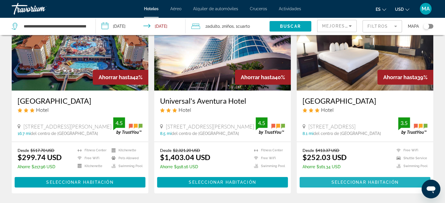
click at [365, 182] on span "Seleccionar habitación" at bounding box center [364, 182] width 67 height 5
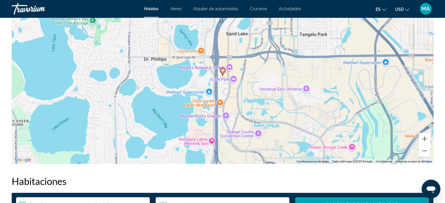
scroll to position [555, 0]
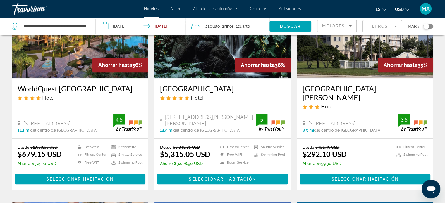
scroll to position [292, 0]
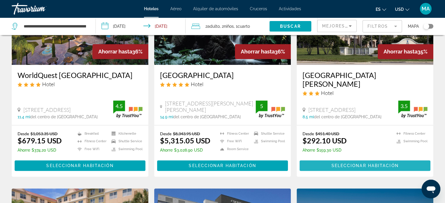
click at [350, 163] on span "Seleccionar habitación" at bounding box center [364, 165] width 67 height 5
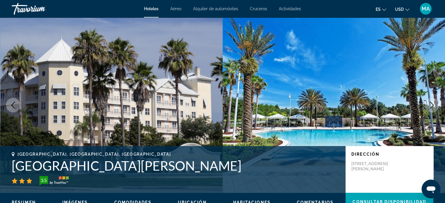
click at [433, 106] on icon "Next image" at bounding box center [431, 105] width 7 height 7
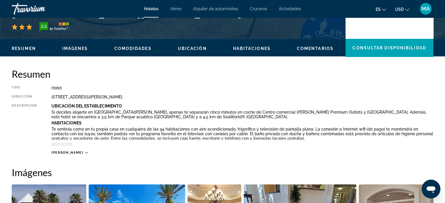
scroll to position [116, 0]
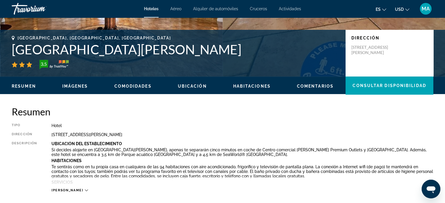
drag, startPoint x: 132, startPoint y: 131, endPoint x: 50, endPoint y: 134, distance: 82.2
click at [50, 134] on div "[GEOGRAPHIC_DATA] Dirección [STREET_ADDRESS][PERSON_NAME] Descripción Ubicación…" at bounding box center [222, 157] width 421 height 69
copy div "[STREET_ADDRESS][PERSON_NAME]"
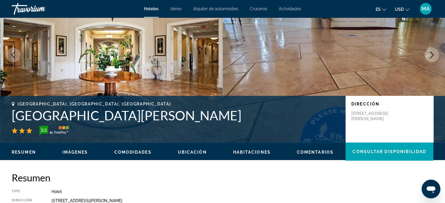
scroll to position [58, 0]
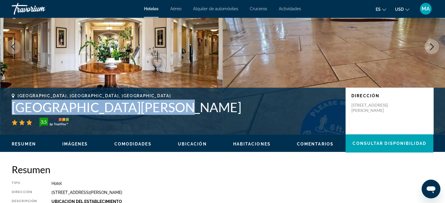
drag, startPoint x: 164, startPoint y: 105, endPoint x: 12, endPoint y: 114, distance: 152.0
click at [12, 114] on h1 "[GEOGRAPHIC_DATA][PERSON_NAME]" at bounding box center [176, 107] width 328 height 15
copy h1 "[GEOGRAPHIC_DATA][PERSON_NAME]"
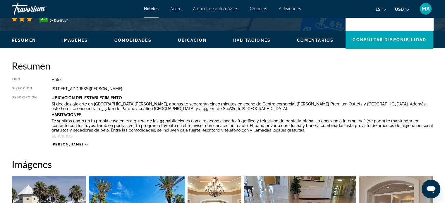
scroll to position [175, 0]
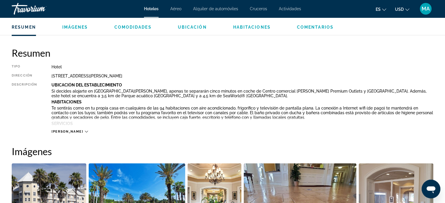
click at [57, 132] on span "[PERSON_NAME]" at bounding box center [67, 132] width 32 height 4
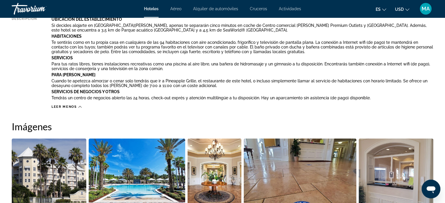
scroll to position [322, 0]
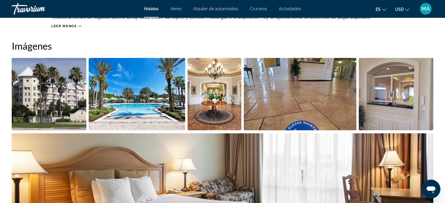
click at [37, 103] on img "Open full-screen image slider" at bounding box center [49, 94] width 75 height 72
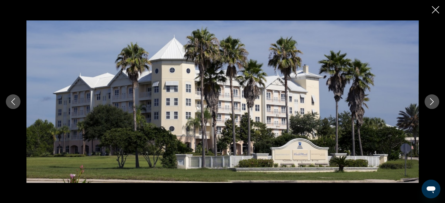
click at [430, 103] on icon "Next image" at bounding box center [431, 101] width 7 height 7
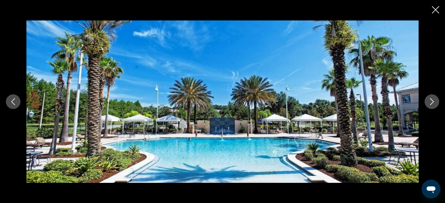
click at [430, 103] on icon "Next image" at bounding box center [431, 101] width 7 height 7
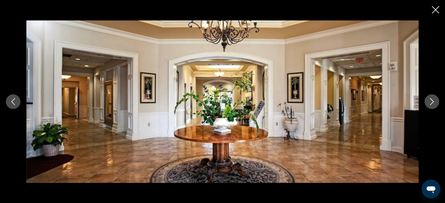
click at [430, 103] on icon "Next image" at bounding box center [431, 101] width 7 height 7
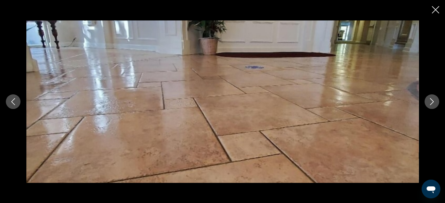
click at [430, 103] on icon "Next image" at bounding box center [431, 101] width 7 height 7
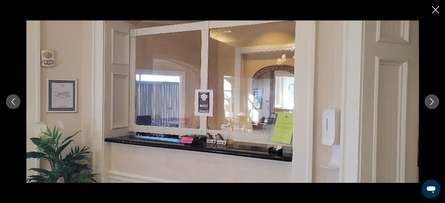
click at [430, 103] on icon "Next image" at bounding box center [431, 101] width 7 height 7
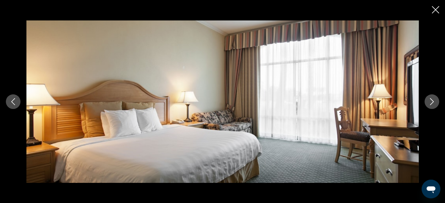
click at [430, 103] on icon "Next image" at bounding box center [431, 101] width 7 height 7
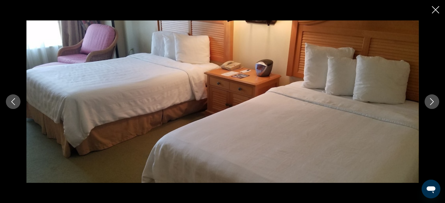
click at [430, 103] on icon "Next image" at bounding box center [431, 101] width 7 height 7
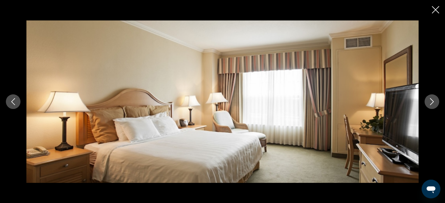
click at [430, 103] on icon "Next image" at bounding box center [431, 101] width 7 height 7
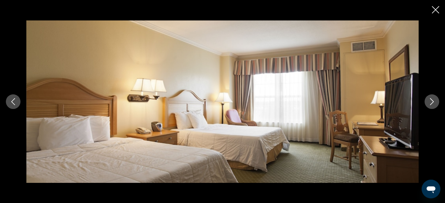
click at [430, 103] on icon "Next image" at bounding box center [431, 101] width 7 height 7
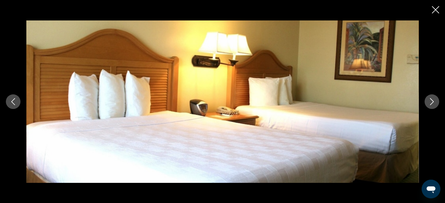
click at [430, 103] on icon "Next image" at bounding box center [431, 101] width 7 height 7
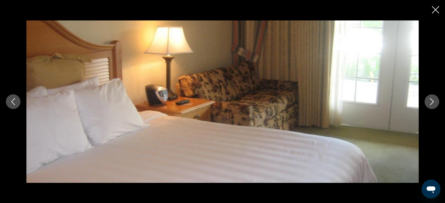
click at [430, 103] on icon "Next image" at bounding box center [431, 101] width 7 height 7
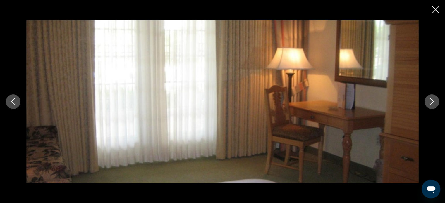
click at [430, 103] on icon "Next image" at bounding box center [431, 101] width 7 height 7
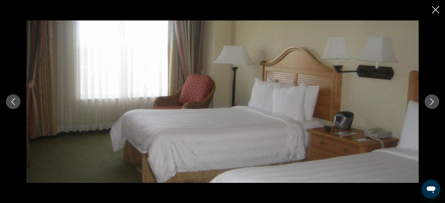
click at [430, 103] on icon "Next image" at bounding box center [431, 101] width 7 height 7
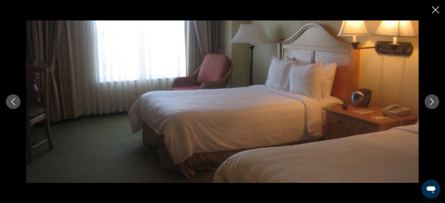
click at [430, 103] on icon "Next image" at bounding box center [431, 101] width 7 height 7
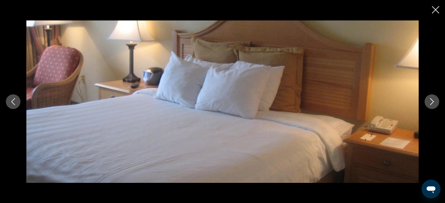
click at [430, 103] on icon "Next image" at bounding box center [431, 101] width 7 height 7
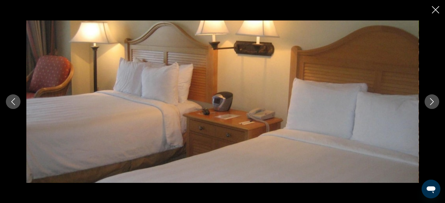
click at [430, 103] on icon "Next image" at bounding box center [431, 101] width 7 height 7
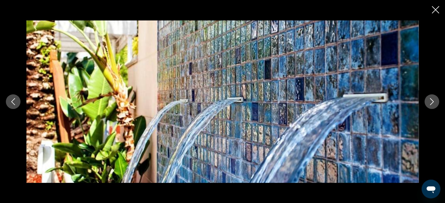
click at [430, 103] on icon "Next image" at bounding box center [431, 101] width 7 height 7
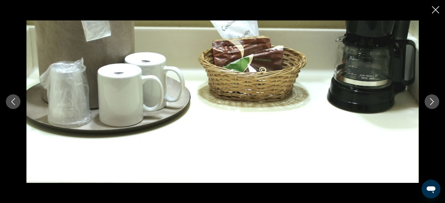
click at [430, 103] on icon "Next image" at bounding box center [431, 101] width 7 height 7
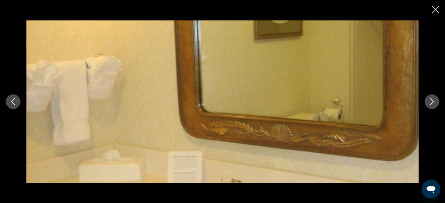
click at [430, 103] on icon "Next image" at bounding box center [431, 101] width 7 height 7
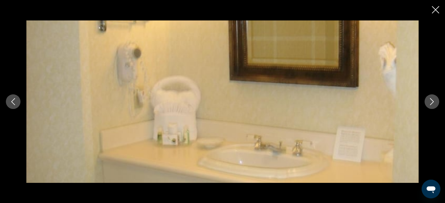
click at [430, 103] on icon "Next image" at bounding box center [431, 101] width 7 height 7
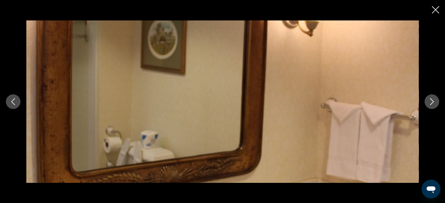
click at [430, 103] on icon "Next image" at bounding box center [431, 101] width 7 height 7
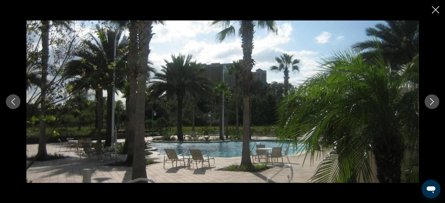
click at [430, 103] on icon "Next image" at bounding box center [431, 101] width 7 height 7
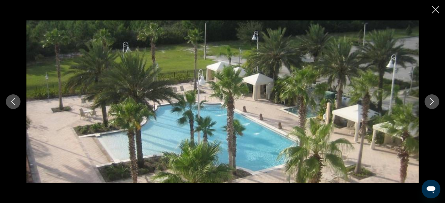
click at [430, 103] on icon "Next image" at bounding box center [431, 101] width 7 height 7
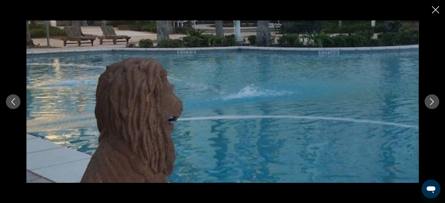
click at [430, 103] on icon "Next image" at bounding box center [431, 101] width 7 height 7
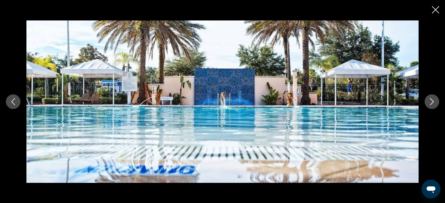
click at [430, 103] on icon "Next image" at bounding box center [431, 101] width 7 height 7
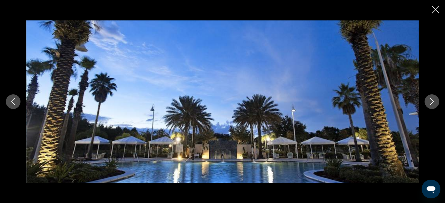
click at [430, 103] on icon "Next image" at bounding box center [431, 101] width 7 height 7
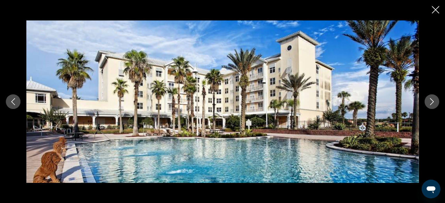
click at [430, 103] on icon "Next image" at bounding box center [431, 101] width 7 height 7
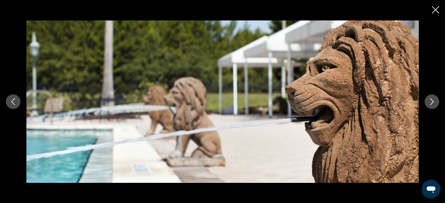
click at [430, 103] on icon "Next image" at bounding box center [431, 101] width 7 height 7
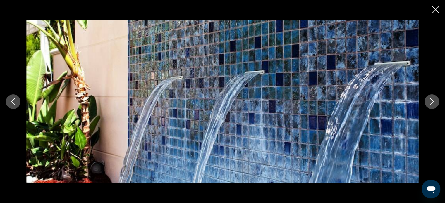
click at [430, 103] on icon "Next image" at bounding box center [431, 101] width 7 height 7
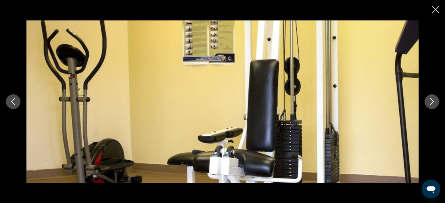
click at [430, 103] on icon "Next image" at bounding box center [431, 101] width 7 height 7
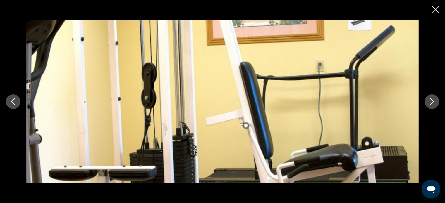
click at [430, 103] on icon "Next image" at bounding box center [431, 101] width 7 height 7
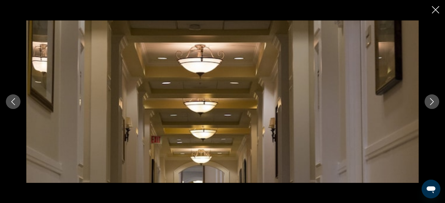
click at [430, 103] on icon "Next image" at bounding box center [431, 101] width 7 height 7
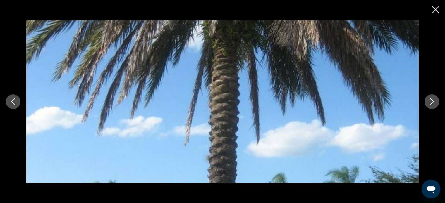
click at [429, 101] on icon "Next image" at bounding box center [431, 101] width 7 height 7
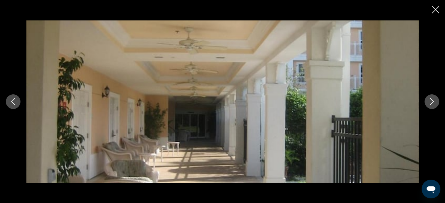
click at [429, 101] on icon "Next image" at bounding box center [431, 101] width 7 height 7
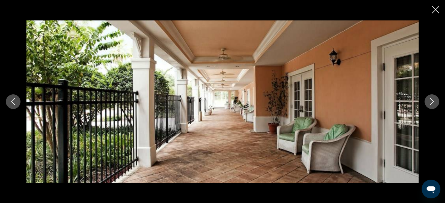
click at [429, 101] on icon "Next image" at bounding box center [431, 101] width 7 height 7
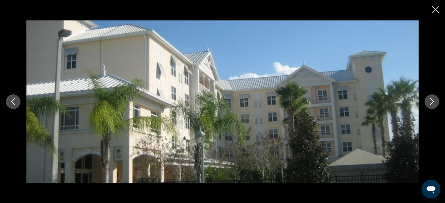
click at [429, 101] on icon "Next image" at bounding box center [431, 101] width 7 height 7
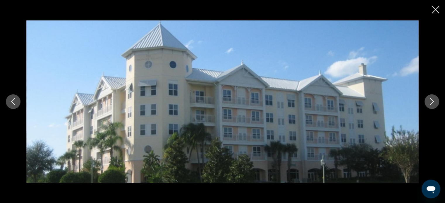
click at [429, 101] on icon "Next image" at bounding box center [431, 101] width 7 height 7
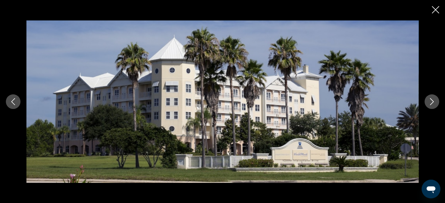
click at [429, 101] on icon "Next image" at bounding box center [431, 101] width 7 height 7
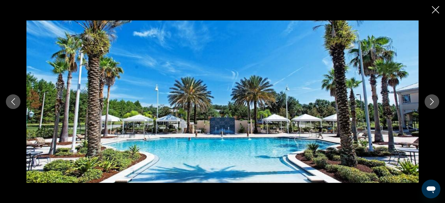
click at [429, 101] on icon "Next image" at bounding box center [431, 101] width 7 height 7
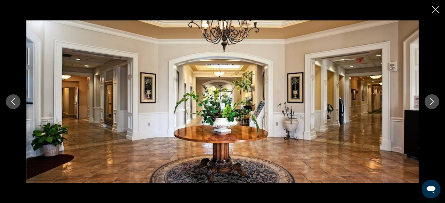
click at [434, 7] on icon "Close slideshow" at bounding box center [434, 9] width 7 height 7
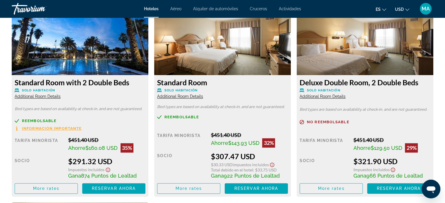
scroll to position [877, 0]
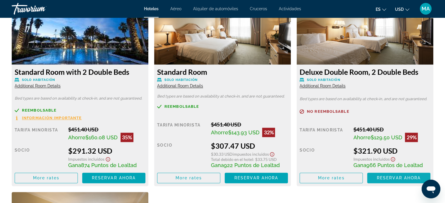
copy h1 "[GEOGRAPHIC_DATA][PERSON_NAME]"
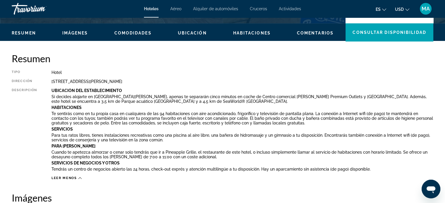
scroll to position [117, 0]
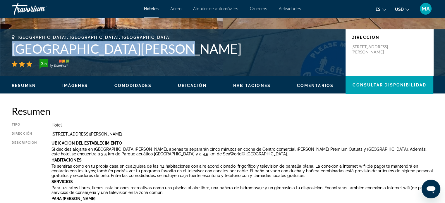
drag, startPoint x: 163, startPoint y: 134, endPoint x: 42, endPoint y: 136, distance: 120.2
click at [42, 136] on div "[GEOGRAPHIC_DATA] Dirección [STREET_ADDRESS][PERSON_NAME] Descripción Ubicación…" at bounding box center [222, 178] width 421 height 110
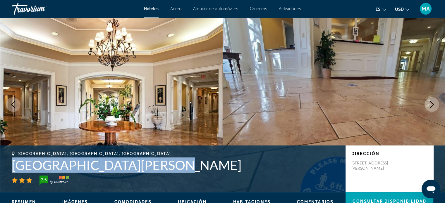
scroll to position [0, 0]
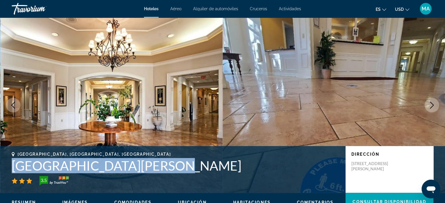
drag, startPoint x: 170, startPoint y: 165, endPoint x: 0, endPoint y: 168, distance: 169.6
click at [0, 168] on div "[GEOGRAPHIC_DATA], [GEOGRAPHIC_DATA], [GEOGRAPHIC_DATA][PERSON_NAME] 3.5 Direcc…" at bounding box center [222, 169] width 445 height 35
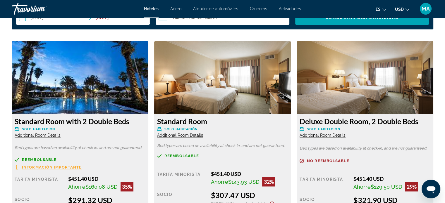
scroll to position [818, 0]
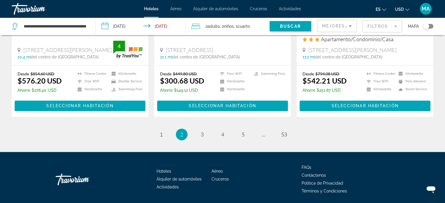
scroll to position [792, 0]
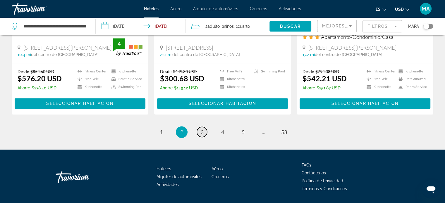
click at [202, 129] on span "3" at bounding box center [202, 132] width 3 height 6
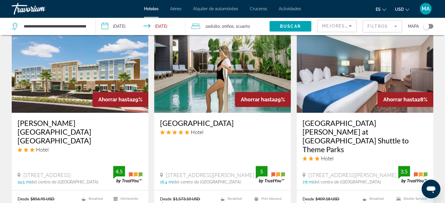
scroll to position [497, 0]
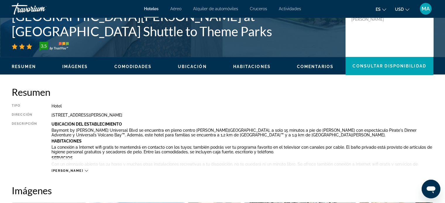
scroll to position [146, 0]
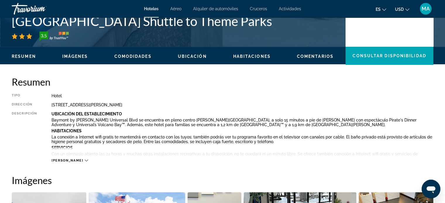
click at [67, 160] on span "[PERSON_NAME]" at bounding box center [67, 161] width 32 height 4
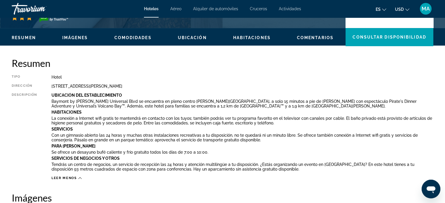
scroll to position [175, 0]
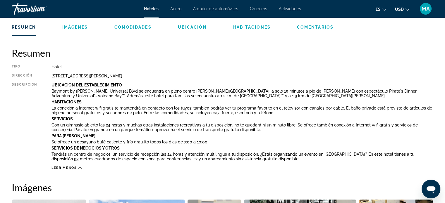
click at [128, 78] on div "Tipo Hotel Dirección [STREET_ADDRESS][PERSON_NAME] Descripción Ubicación Del Es…" at bounding box center [222, 118] width 421 height 106
click at [128, 77] on div "[STREET_ADDRESS][PERSON_NAME]" at bounding box center [241, 76] width 381 height 5
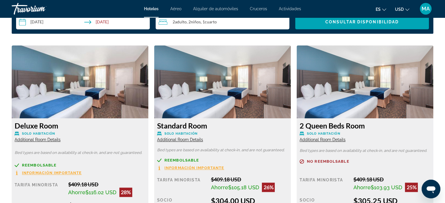
scroll to position [848, 0]
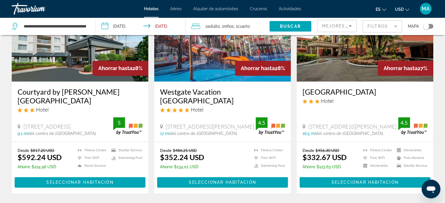
scroll to position [807, 0]
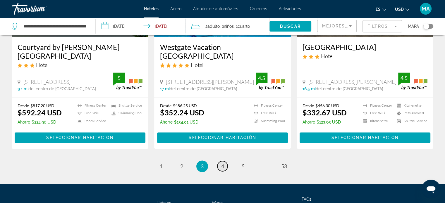
click at [221, 163] on span "4" at bounding box center [222, 166] width 3 height 6
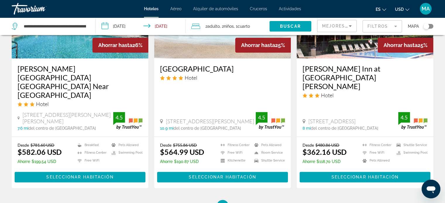
scroll to position [816, 0]
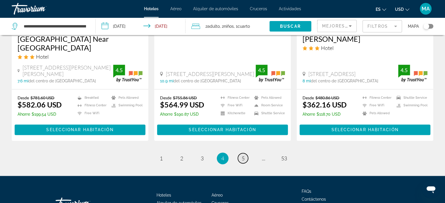
click at [242, 155] on span "5" at bounding box center [242, 158] width 3 height 6
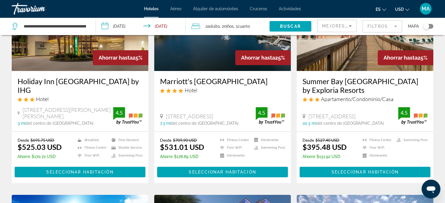
scroll to position [88, 0]
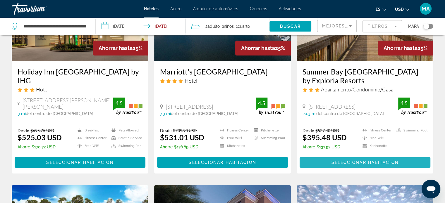
click at [357, 161] on span "Seleccionar habitación" at bounding box center [364, 162] width 67 height 5
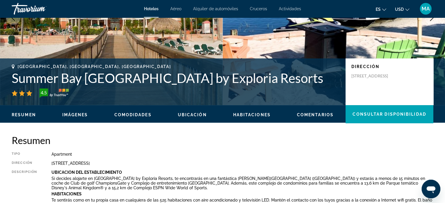
scroll to position [117, 0]
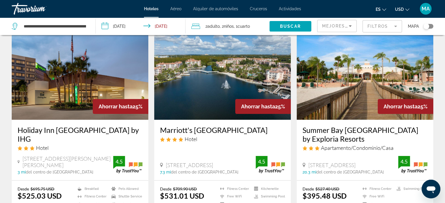
scroll to position [58, 0]
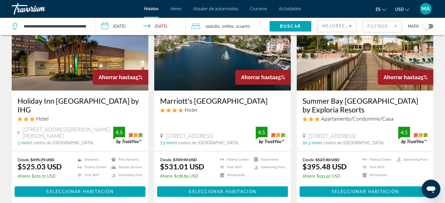
click at [221, 141] on span "del centro de [GEOGRAPHIC_DATA]" at bounding box center [205, 143] width 68 height 5
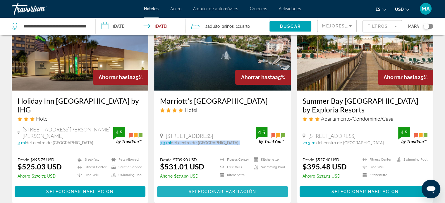
click at [213, 193] on span "Seleccionar habitación" at bounding box center [222, 191] width 67 height 5
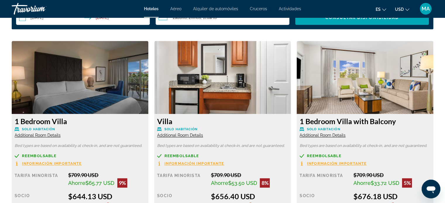
scroll to position [789, 0]
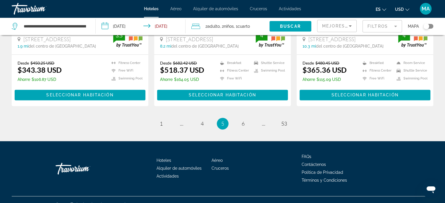
scroll to position [816, 0]
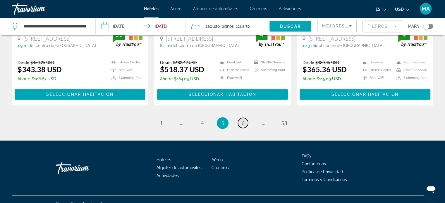
click at [243, 120] on span "6" at bounding box center [242, 123] width 3 height 6
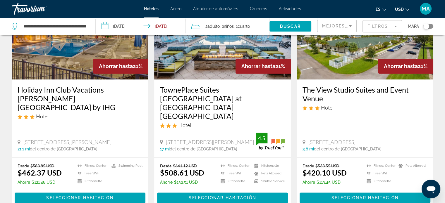
scroll to position [760, 0]
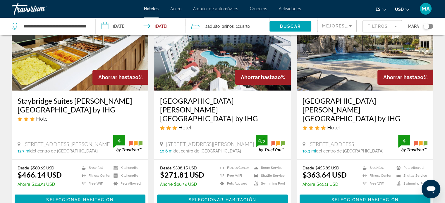
scroll to position [29, 0]
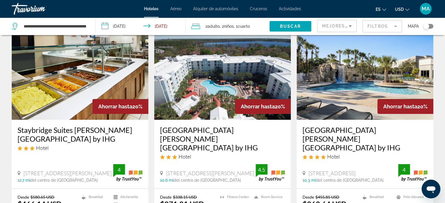
click at [214, 178] on span "del centro de [GEOGRAPHIC_DATA]" at bounding box center [207, 180] width 68 height 5
click at [215, 170] on span "[STREET_ADDRESS][PERSON_NAME]" at bounding box center [210, 173] width 88 height 6
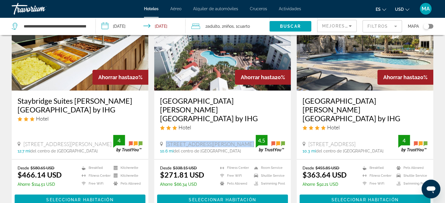
scroll to position [88, 0]
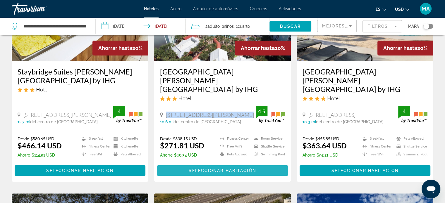
click at [216, 168] on span "Seleccionar habitación" at bounding box center [222, 170] width 67 height 5
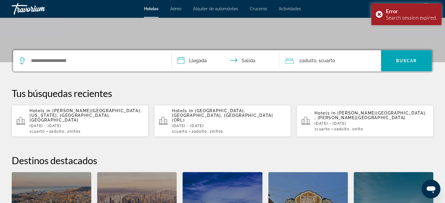
scroll to position [117, 0]
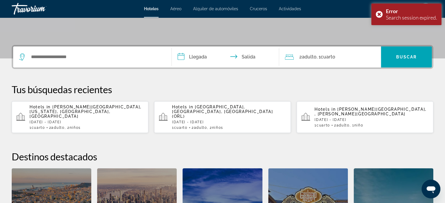
click at [93, 110] on p "Hotels in [PERSON_NAME][GEOGRAPHIC_DATA], [US_STATE], [GEOGRAPHIC_DATA], [GEOGR…" at bounding box center [87, 112] width 114 height 14
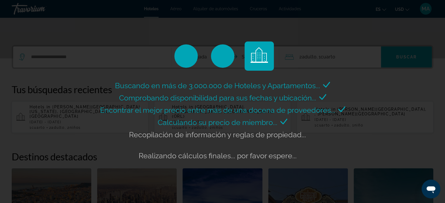
scroll to position [146, 0]
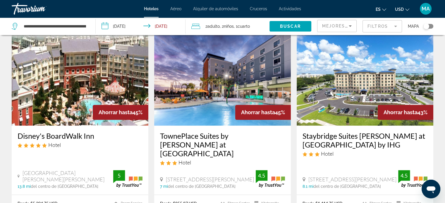
scroll to position [816, 0]
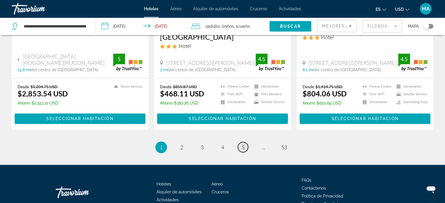
click at [243, 144] on span "5" at bounding box center [242, 147] width 3 height 6
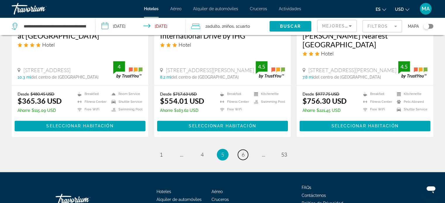
scroll to position [816, 0]
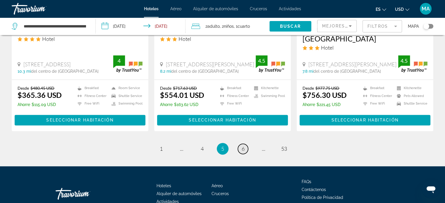
click at [243, 146] on span "6" at bounding box center [242, 149] width 3 height 6
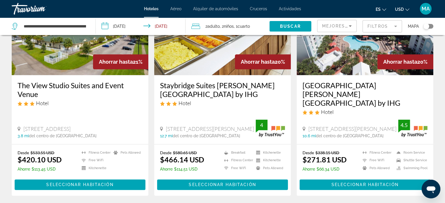
scroll to position [731, 0]
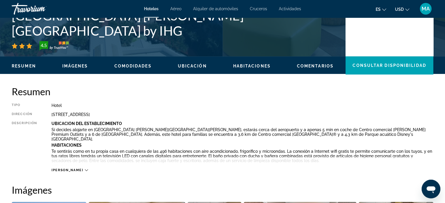
scroll to position [146, 0]
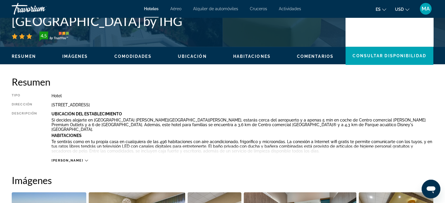
click at [64, 161] on span "[PERSON_NAME]" at bounding box center [67, 161] width 32 height 4
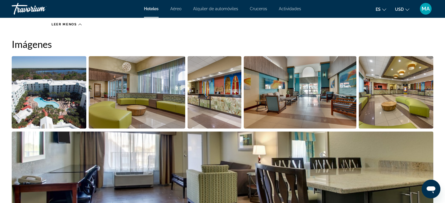
scroll to position [351, 0]
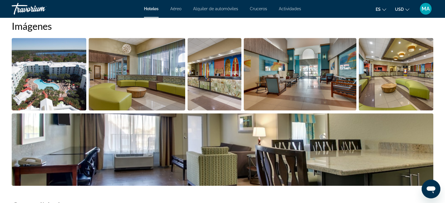
click at [69, 84] on img "Open full-screen image slider" at bounding box center [49, 74] width 75 height 72
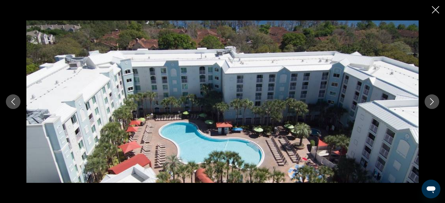
click at [430, 101] on icon "Next image" at bounding box center [431, 101] width 7 height 7
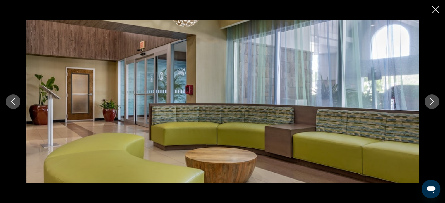
click at [430, 101] on icon "Next image" at bounding box center [431, 101] width 7 height 7
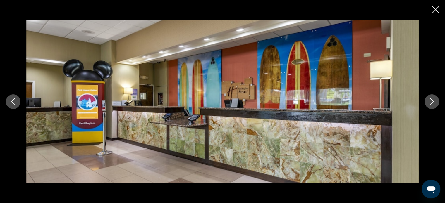
click at [430, 101] on icon "Next image" at bounding box center [431, 101] width 7 height 7
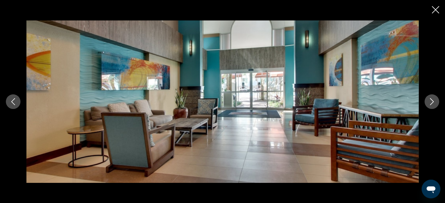
click at [430, 101] on icon "Next image" at bounding box center [431, 101] width 7 height 7
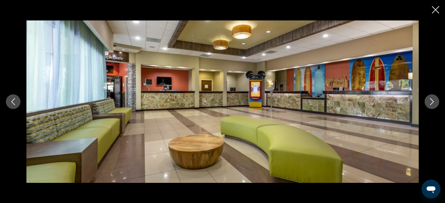
click at [430, 101] on icon "Next image" at bounding box center [431, 101] width 7 height 7
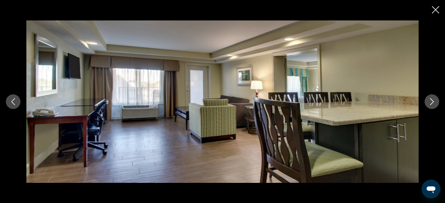
click at [430, 101] on icon "Next image" at bounding box center [431, 101] width 7 height 7
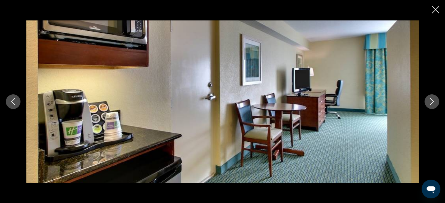
click at [19, 104] on button "Previous image" at bounding box center [13, 101] width 15 height 15
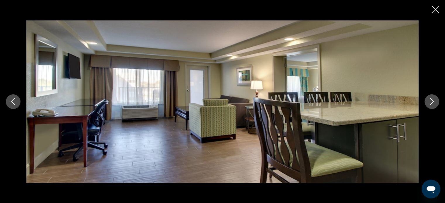
click at [432, 100] on icon "Next image" at bounding box center [431, 101] width 7 height 7
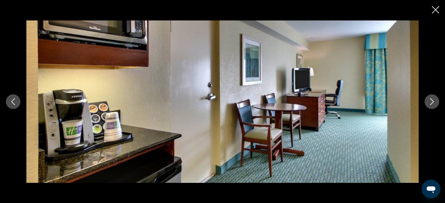
click at [432, 100] on icon "Next image" at bounding box center [431, 101] width 7 height 7
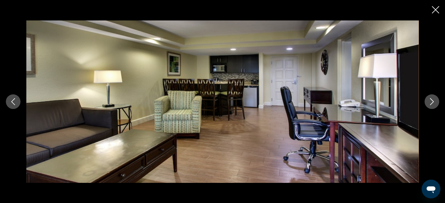
click at [432, 100] on icon "Next image" at bounding box center [431, 101] width 7 height 7
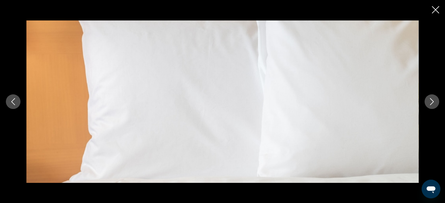
click at [432, 100] on icon "Next image" at bounding box center [431, 101] width 7 height 7
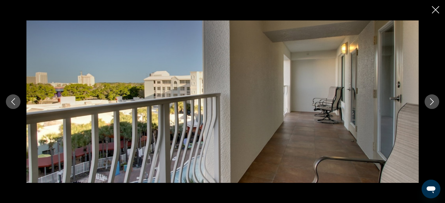
click at [432, 100] on icon "Next image" at bounding box center [431, 101] width 7 height 7
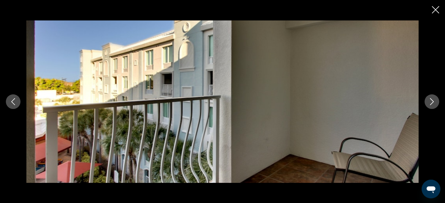
click at [432, 100] on icon "Next image" at bounding box center [431, 101] width 7 height 7
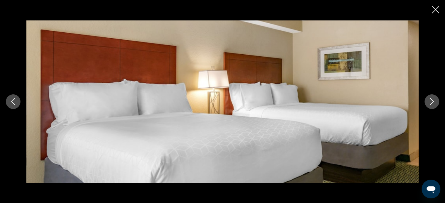
click at [432, 100] on icon "Next image" at bounding box center [431, 101] width 7 height 7
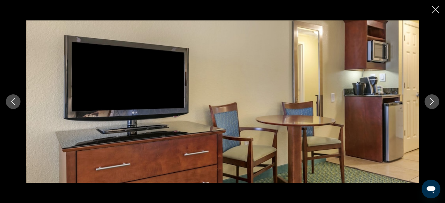
click at [432, 10] on icon "Close slideshow" at bounding box center [434, 9] width 7 height 7
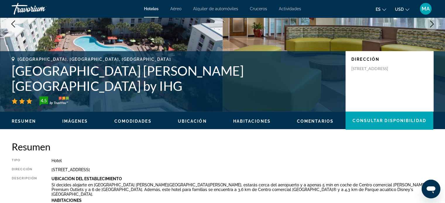
scroll to position [117, 0]
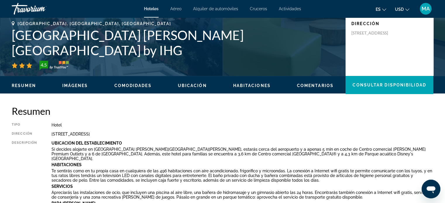
drag, startPoint x: 161, startPoint y: 135, endPoint x: 45, endPoint y: 134, distance: 116.1
click at [45, 134] on div "Tipo Hotel Dirección [STREET_ADDRESS][PERSON_NAME] Descripción Ubicación Del Es…" at bounding box center [222, 183] width 421 height 120
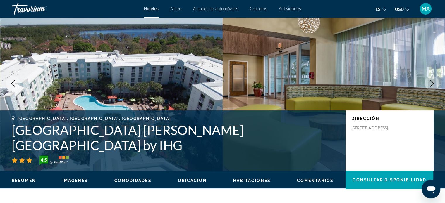
scroll to position [0, 0]
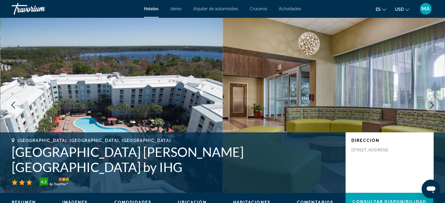
click at [122, 161] on h1 "[GEOGRAPHIC_DATA] [PERSON_NAME][GEOGRAPHIC_DATA] by IHG" at bounding box center [176, 159] width 328 height 30
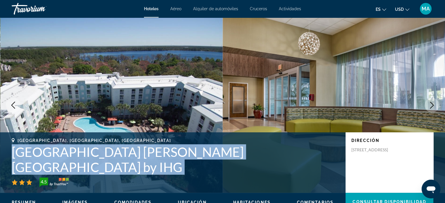
click at [122, 161] on h1 "[GEOGRAPHIC_DATA] [PERSON_NAME][GEOGRAPHIC_DATA] by IHG" at bounding box center [176, 159] width 328 height 30
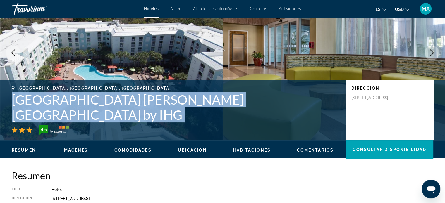
scroll to position [146, 0]
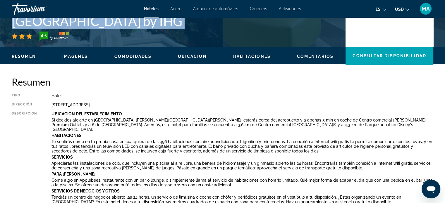
drag, startPoint x: 156, startPoint y: 106, endPoint x: 52, endPoint y: 106, distance: 104.1
click at [52, 106] on div "[STREET_ADDRESS]" at bounding box center [241, 105] width 381 height 5
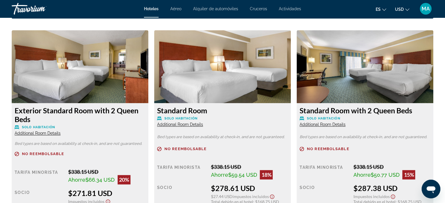
scroll to position [877, 0]
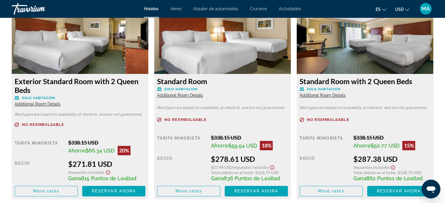
click at [61, 102] on span "Additional Room Details" at bounding box center [38, 104] width 46 height 5
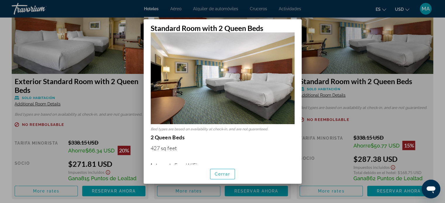
scroll to position [0, 0]
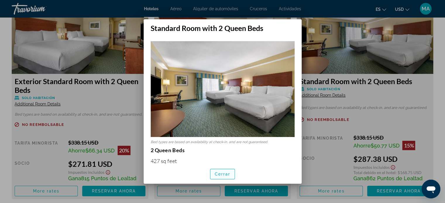
click at [221, 175] on span "Cerrar" at bounding box center [223, 174] width 16 height 5
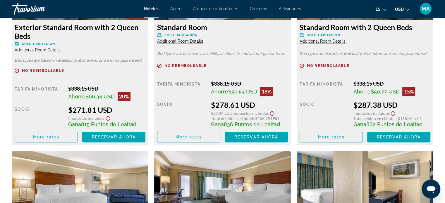
scroll to position [935, 0]
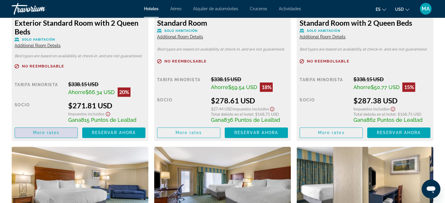
click at [52, 130] on span "More rates" at bounding box center [46, 132] width 27 height 5
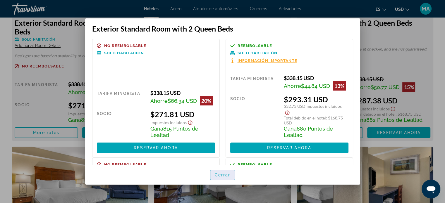
click at [218, 178] on span "button" at bounding box center [222, 175] width 25 height 14
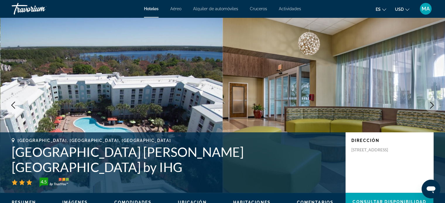
scroll to position [935, 0]
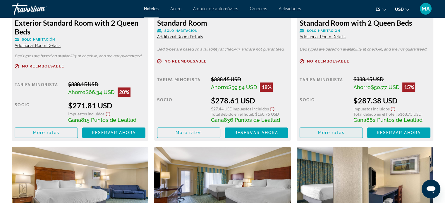
click at [60, 130] on span "More rates" at bounding box center [46, 132] width 27 height 5
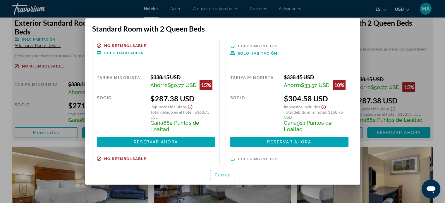
scroll to position [0, 0]
click at [226, 177] on span "Cerrar" at bounding box center [223, 175] width 16 height 5
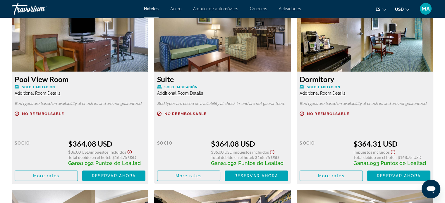
scroll to position [1286, 0]
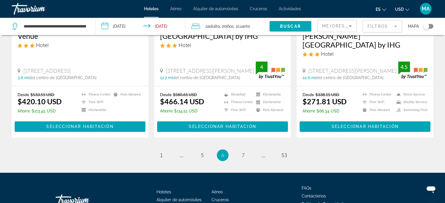
scroll to position [825, 0]
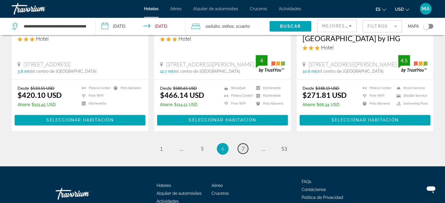
click at [240, 144] on link "page 7" at bounding box center [243, 149] width 10 height 10
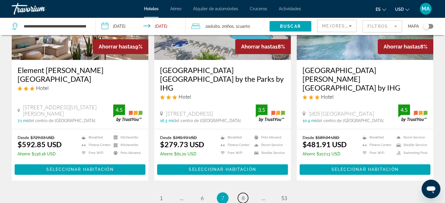
scroll to position [757, 0]
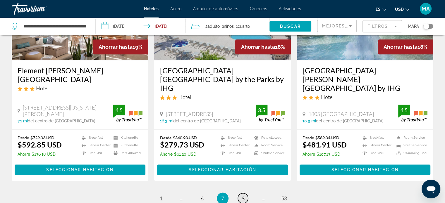
click at [241, 195] on span "8" at bounding box center [242, 198] width 3 height 6
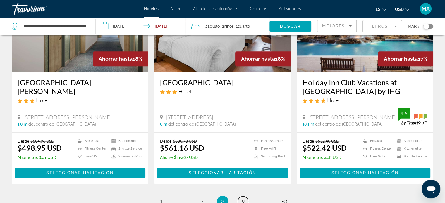
scroll to position [789, 0]
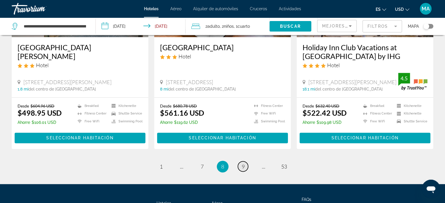
click at [240, 161] on link "page 9" at bounding box center [243, 166] width 10 height 10
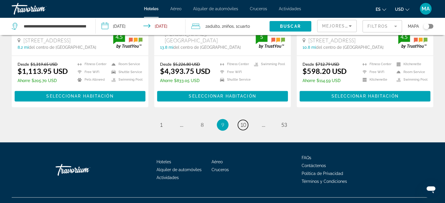
scroll to position [816, 0]
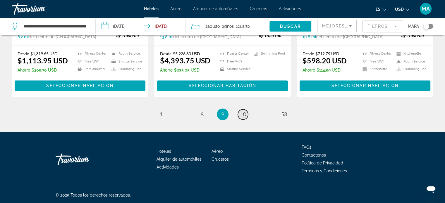
click at [245, 112] on span "10" at bounding box center [243, 114] width 6 height 6
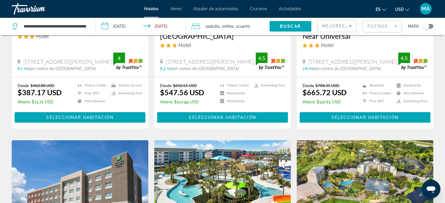
scroll to position [117, 0]
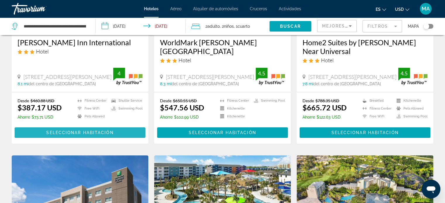
click at [70, 129] on span "Main content" at bounding box center [80, 133] width 131 height 14
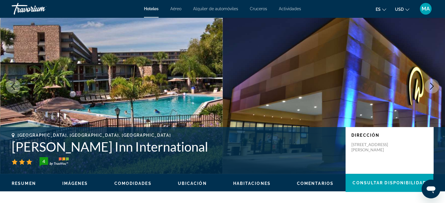
scroll to position [29, 0]
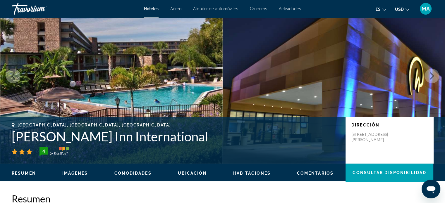
click at [429, 74] on icon "Next image" at bounding box center [431, 75] width 7 height 7
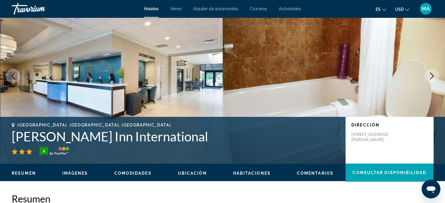
click at [429, 74] on icon "Next image" at bounding box center [431, 75] width 7 height 7
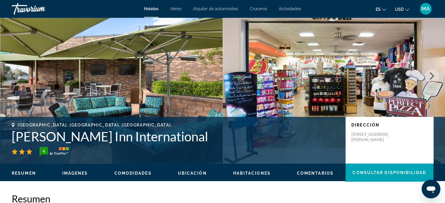
click at [429, 74] on icon "Next image" at bounding box center [431, 75] width 7 height 7
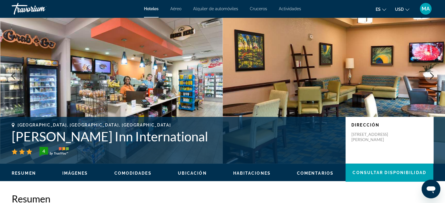
click at [429, 74] on icon "Next image" at bounding box center [431, 75] width 7 height 7
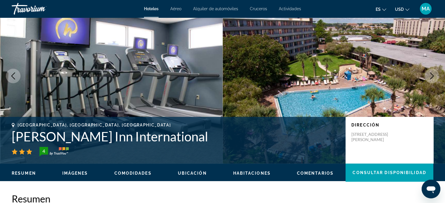
click at [429, 74] on icon "Next image" at bounding box center [431, 75] width 7 height 7
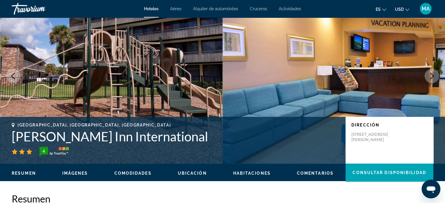
click at [429, 74] on icon "Next image" at bounding box center [431, 75] width 7 height 7
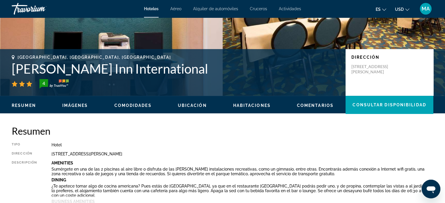
scroll to position [205, 0]
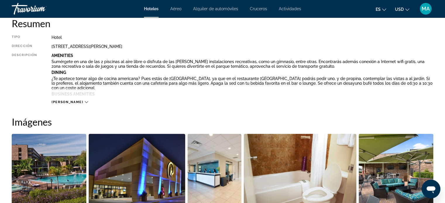
click at [85, 102] on icon "Main content" at bounding box center [86, 102] width 3 height 3
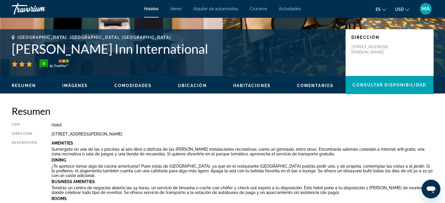
scroll to position [88, 0]
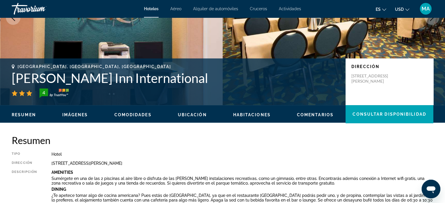
click at [124, 163] on div "[STREET_ADDRESS][PERSON_NAME]" at bounding box center [241, 163] width 381 height 5
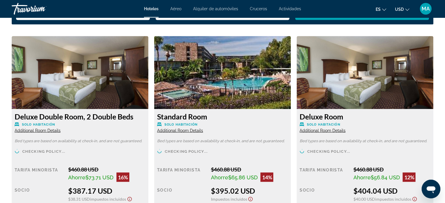
scroll to position [1023, 0]
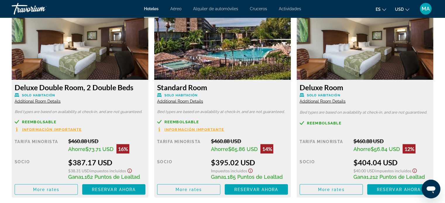
click at [27, 101] on span "Additional Room Details" at bounding box center [38, 101] width 46 height 5
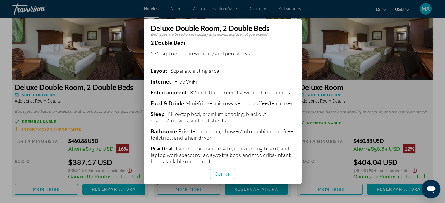
scroll to position [117, 0]
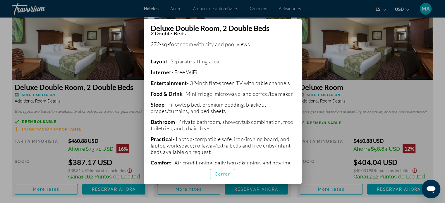
click at [99, 99] on div at bounding box center [222, 101] width 445 height 203
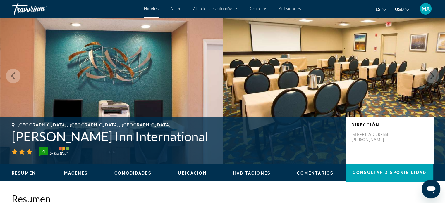
scroll to position [0, 0]
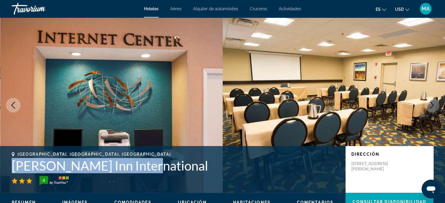
drag, startPoint x: 153, startPoint y: 165, endPoint x: 13, endPoint y: 164, distance: 139.7
click at [13, 164] on h1 "[PERSON_NAME] Inn International" at bounding box center [176, 165] width 328 height 15
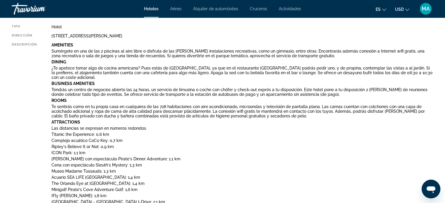
scroll to position [146, 0]
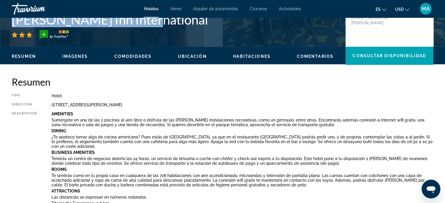
drag, startPoint x: 163, startPoint y: 105, endPoint x: 39, endPoint y: 107, distance: 123.4
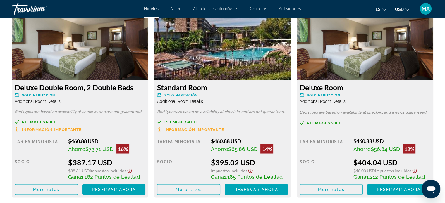
scroll to position [994, 0]
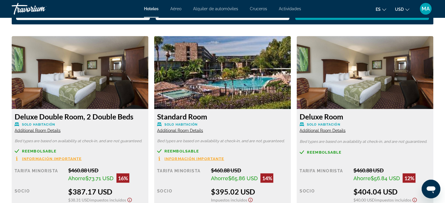
click at [61, 131] on span "Additional Room Details" at bounding box center [38, 130] width 46 height 5
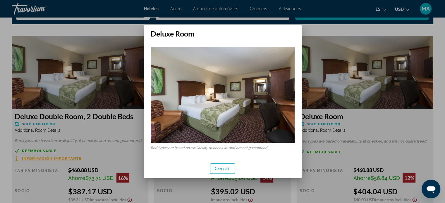
scroll to position [0, 0]
click at [218, 171] on span "button" at bounding box center [222, 169] width 25 height 14
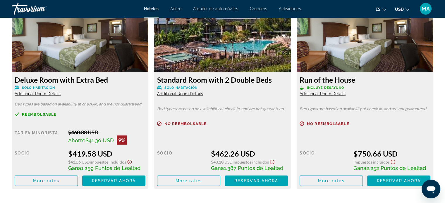
scroll to position [1228, 0]
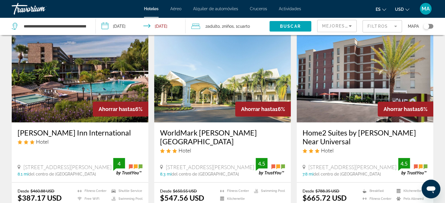
scroll to position [58, 0]
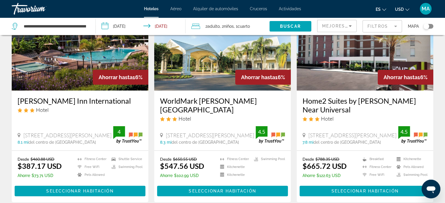
click at [22, 100] on h3 "[PERSON_NAME] Inn International" at bounding box center [80, 100] width 125 height 9
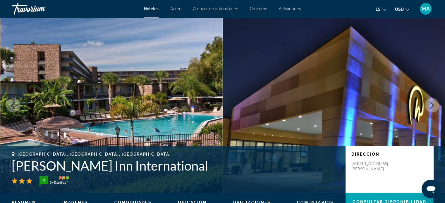
click at [22, 100] on img "Main content" at bounding box center [111, 105] width 222 height 175
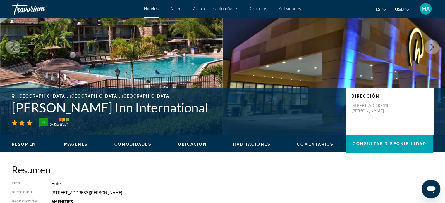
scroll to position [88, 0]
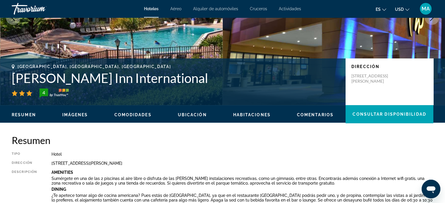
click at [114, 77] on h1 "[PERSON_NAME] Inn International" at bounding box center [176, 77] width 328 height 15
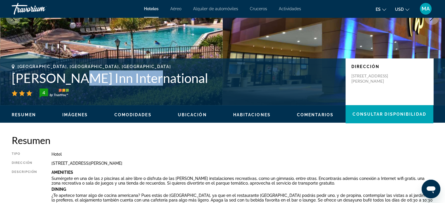
click at [114, 77] on h1 "[PERSON_NAME] Inn International" at bounding box center [176, 77] width 328 height 15
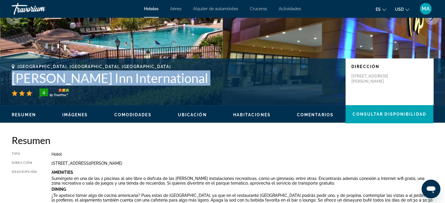
click at [114, 77] on h1 "[PERSON_NAME] Inn International" at bounding box center [176, 77] width 328 height 15
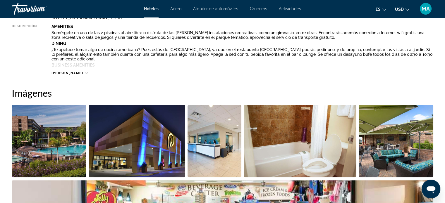
scroll to position [234, 0]
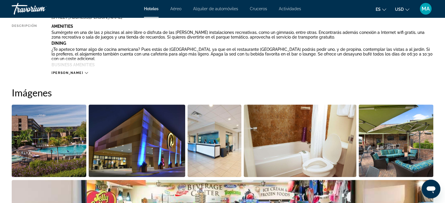
click at [70, 71] on button "[PERSON_NAME]" at bounding box center [69, 73] width 36 height 4
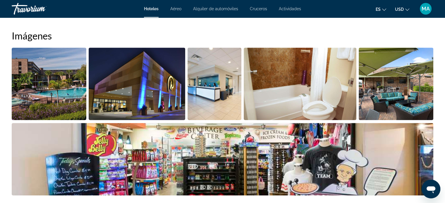
scroll to position [497, 0]
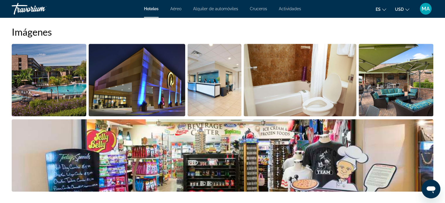
click at [55, 86] on img "Open full-screen image slider" at bounding box center [49, 80] width 75 height 72
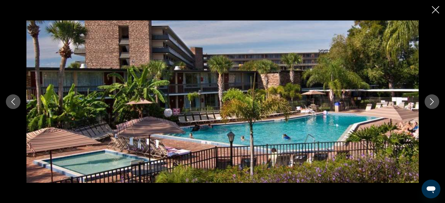
click at [428, 103] on icon "Next image" at bounding box center [431, 101] width 7 height 7
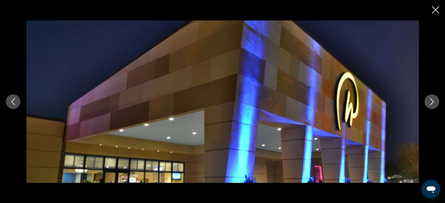
click at [428, 103] on icon "Next image" at bounding box center [431, 101] width 7 height 7
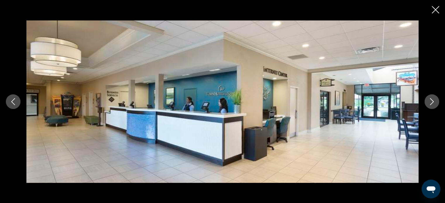
click at [428, 103] on icon "Next image" at bounding box center [431, 101] width 7 height 7
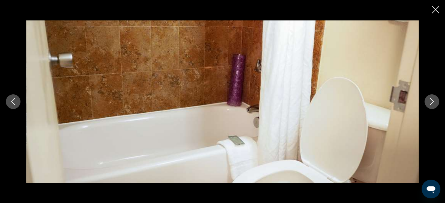
click at [428, 103] on icon "Next image" at bounding box center [431, 101] width 7 height 7
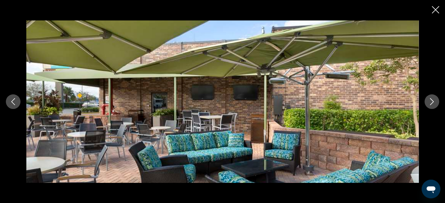
click at [428, 103] on icon "Next image" at bounding box center [431, 101] width 7 height 7
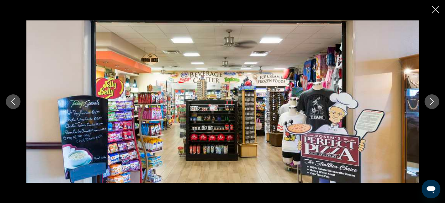
click at [428, 103] on icon "Next image" at bounding box center [431, 101] width 7 height 7
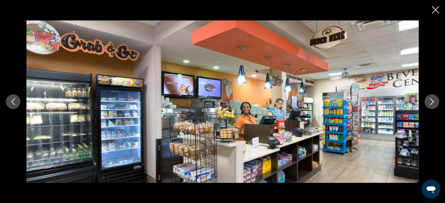
click at [428, 103] on icon "Next image" at bounding box center [431, 101] width 7 height 7
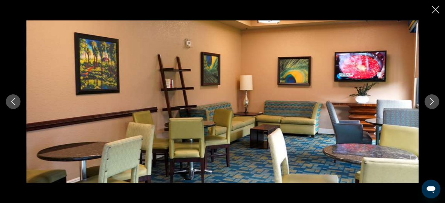
click at [433, 10] on icon "Close slideshow" at bounding box center [434, 9] width 7 height 7
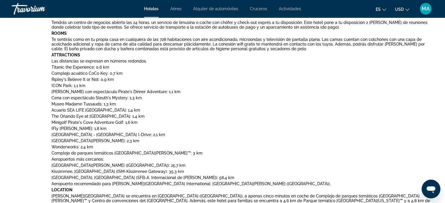
scroll to position [175, 0]
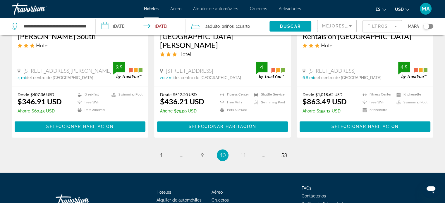
scroll to position [816, 0]
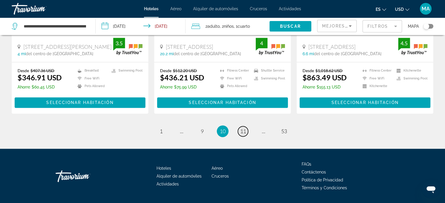
click at [246, 126] on link "page 11" at bounding box center [243, 131] width 10 height 10
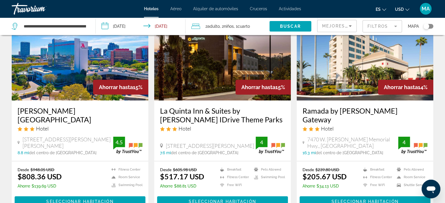
scroll to position [58, 0]
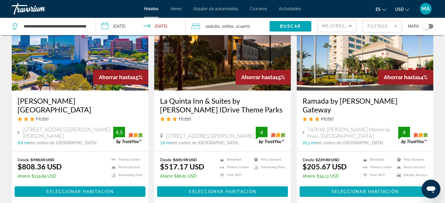
click at [348, 189] on span "Seleccionar habitación" at bounding box center [364, 191] width 67 height 5
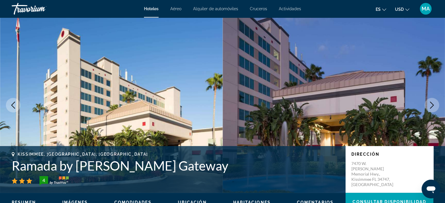
drag, startPoint x: 258, startPoint y: 165, endPoint x: 13, endPoint y: 163, distance: 245.0
click at [13, 163] on h1 "Ramada by [PERSON_NAME] Gateway" at bounding box center [176, 165] width 328 height 15
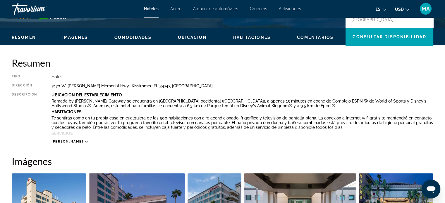
scroll to position [205, 0]
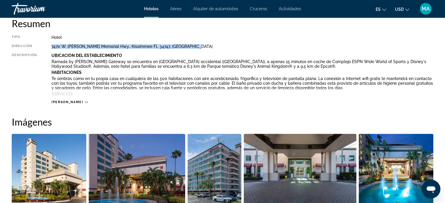
drag, startPoint x: 193, startPoint y: 46, endPoint x: 50, endPoint y: 46, distance: 142.6
click at [50, 46] on div "Tipo Hotel Dirección [STREET_ADDRESS] [PERSON_NAME][GEOGRAPHIC_DATA], [GEOGRAPH…" at bounding box center [222, 69] width 421 height 69
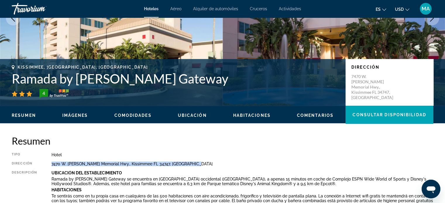
scroll to position [88, 0]
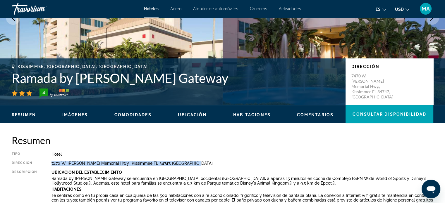
drag, startPoint x: 13, startPoint y: 77, endPoint x: 260, endPoint y: 80, distance: 247.6
click at [260, 80] on h1 "Ramada by [PERSON_NAME] Gateway" at bounding box center [176, 77] width 328 height 15
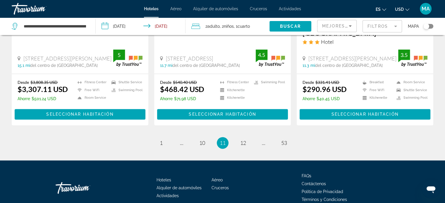
scroll to position [808, 0]
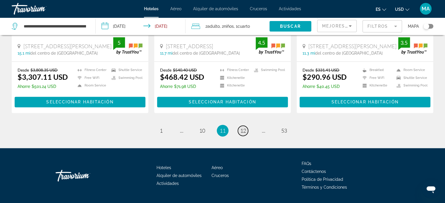
click at [241, 127] on span "12" at bounding box center [243, 130] width 6 height 6
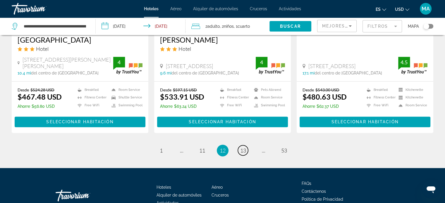
scroll to position [825, 0]
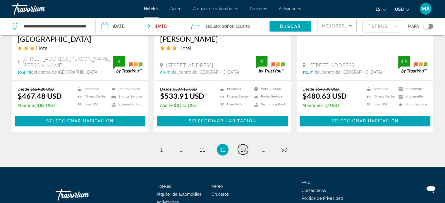
click at [244, 146] on span "13" at bounding box center [243, 149] width 6 height 6
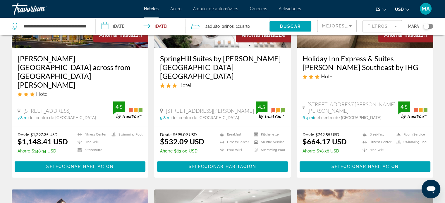
scroll to position [322, 0]
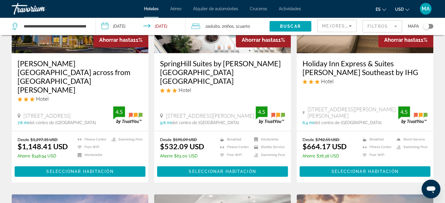
click at [202, 8] on span "Alquiler de automóviles" at bounding box center [215, 8] width 45 height 5
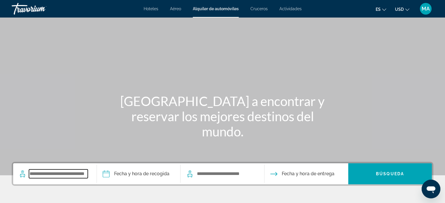
click at [64, 172] on input "Search widget" at bounding box center [58, 174] width 59 height 9
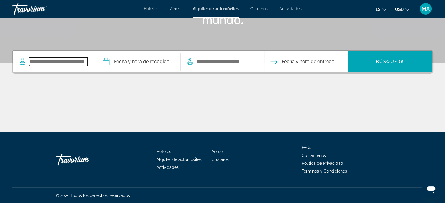
scroll to position [113, 0]
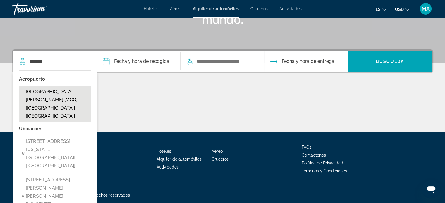
click at [61, 91] on span "[GEOGRAPHIC_DATA][PERSON_NAME] [MCO] [[GEOGRAPHIC_DATA]] [[GEOGRAPHIC_DATA]]" at bounding box center [57, 104] width 63 height 33
type input "**********"
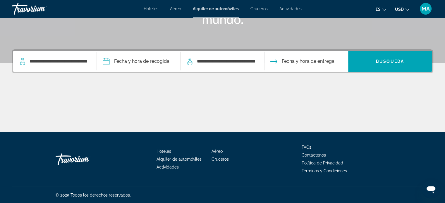
click at [126, 61] on input "Pickup date" at bounding box center [138, 62] width 86 height 23
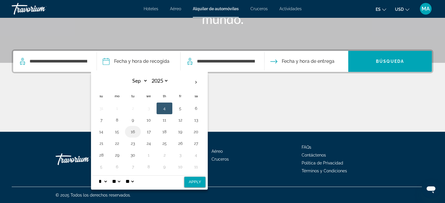
click at [132, 130] on button "16" at bounding box center [132, 132] width 9 height 8
click at [105, 181] on select "* * * * * * * * * ** ** **" at bounding box center [102, 182] width 11 height 12
click at [97, 176] on select "* * * * * * * * * ** ** **" at bounding box center [102, 182] width 11 height 12
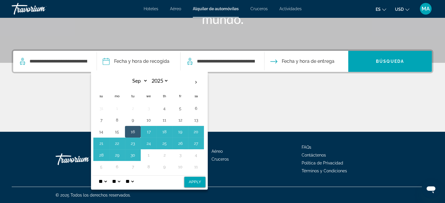
click at [105, 181] on select "* * * * * * * * * ** ** **" at bounding box center [102, 182] width 11 height 12
click at [135, 180] on select "** **" at bounding box center [129, 182] width 11 height 12
click at [107, 179] on select "* * * * * * * * * ** ** **" at bounding box center [102, 182] width 11 height 12
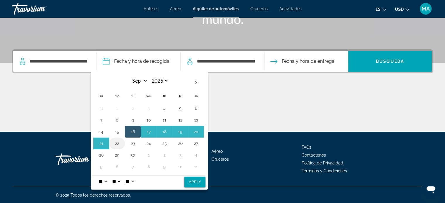
select select "*"
click at [97, 176] on select "* * * * * * * * * ** ** **" at bounding box center [102, 182] width 11 height 12
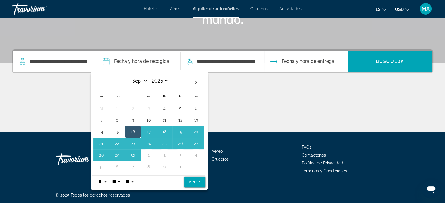
click at [197, 181] on button "Apply" at bounding box center [194, 182] width 21 height 11
type input "**********"
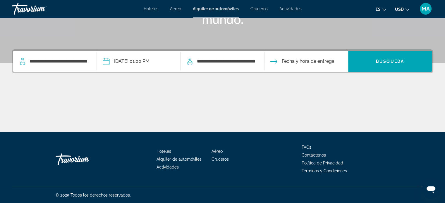
click at [304, 60] on input "Drop-off date" at bounding box center [306, 62] width 86 height 23
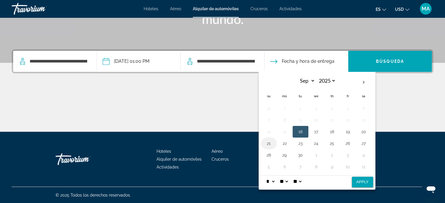
click at [266, 142] on button "21" at bounding box center [268, 143] width 9 height 8
click at [268, 181] on select "* * * * * * * * * ** ** **" at bounding box center [270, 182] width 11 height 12
click at [302, 180] on select "** **" at bounding box center [297, 182] width 11 height 12
select select "**"
click at [296, 176] on select "** **" at bounding box center [297, 182] width 11 height 12
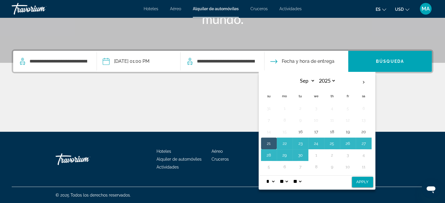
click at [274, 180] on select "* * * * * * * * * ** ** **" at bounding box center [270, 182] width 11 height 12
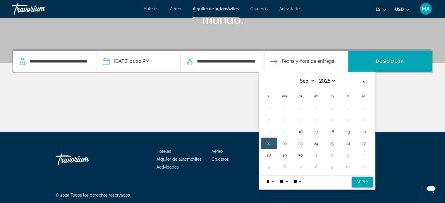
select select "*"
click at [265, 176] on select "* * * * * * * * * ** ** **" at bounding box center [270, 182] width 11 height 12
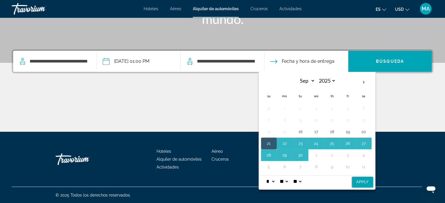
click at [364, 183] on button "Apply" at bounding box center [362, 182] width 21 height 11
type input "**********"
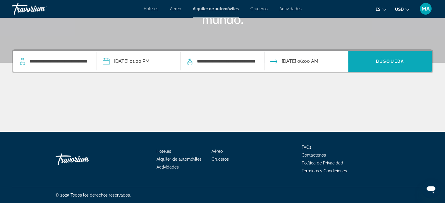
click at [379, 60] on span "Búsqueda" at bounding box center [390, 61] width 28 height 5
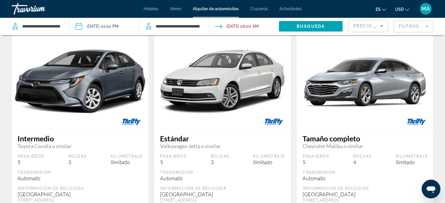
scroll to position [731, 0]
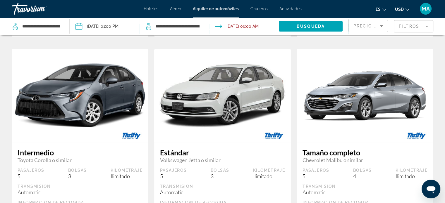
click at [382, 27] on icon "Sort by" at bounding box center [381, 26] width 7 height 7
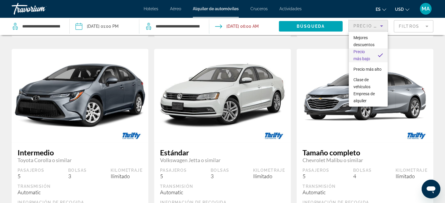
click at [429, 25] on div at bounding box center [222, 101] width 445 height 203
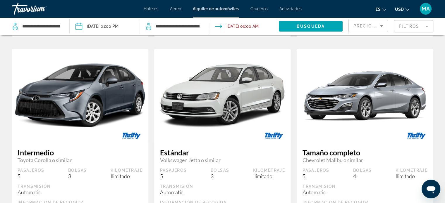
click at [429, 25] on mat-form-field "Filtros" at bounding box center [412, 26] width 39 height 12
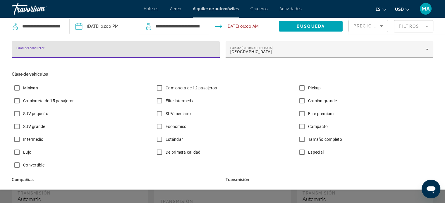
click at [129, 52] on input "Edad del conductor" at bounding box center [115, 52] width 198 height 7
type input "**"
click at [417, 72] on p "Clase de vehículos" at bounding box center [222, 74] width 421 height 8
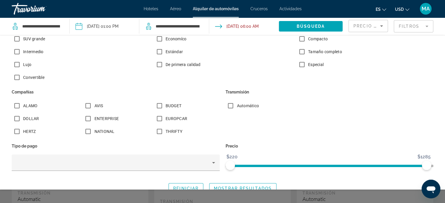
scroll to position [100, 0]
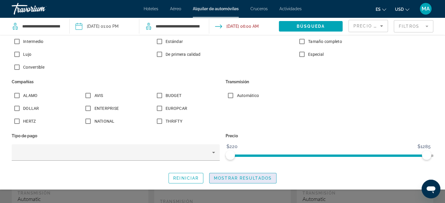
click at [227, 181] on span "Search widget" at bounding box center [242, 178] width 67 height 14
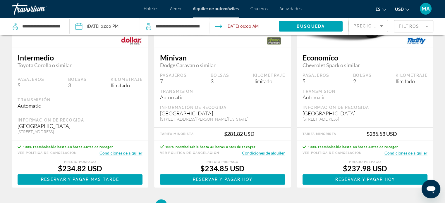
scroll to position [848, 0]
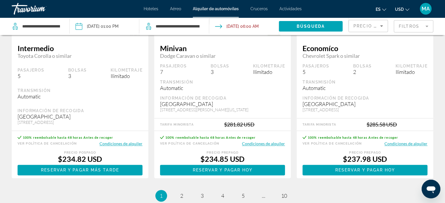
click at [261, 146] on button "Condiciones de alquiler" at bounding box center [263, 144] width 43 height 6
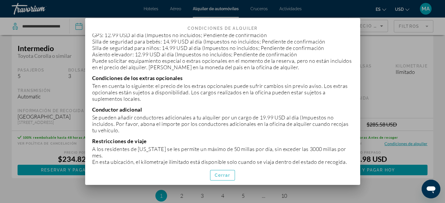
scroll to position [643, 0]
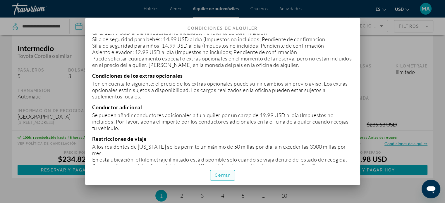
click at [234, 175] on span "button" at bounding box center [222, 175] width 25 height 14
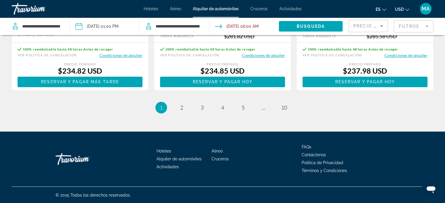
scroll to position [945, 0]
click at [179, 107] on link "page 2" at bounding box center [181, 108] width 10 height 10
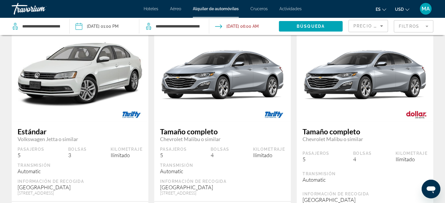
scroll to position [263, 0]
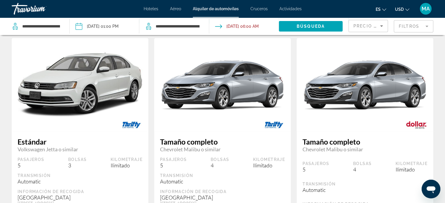
click at [408, 27] on mat-form-field "Filtros" at bounding box center [412, 26] width 39 height 12
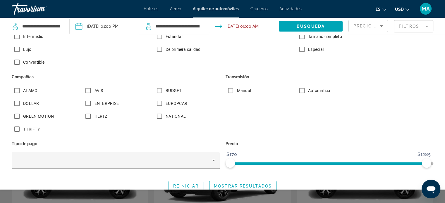
scroll to position [113, 0]
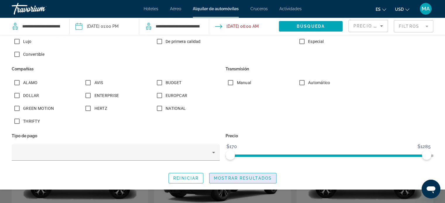
click at [249, 180] on span "Mostrar resultados" at bounding box center [243, 178] width 58 height 5
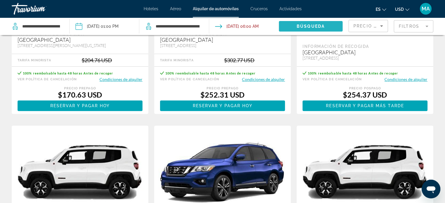
click at [326, 25] on span "Search widget" at bounding box center [311, 26] width 64 height 14
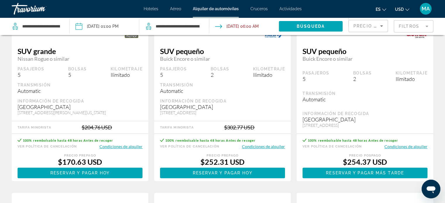
scroll to position [117, 0]
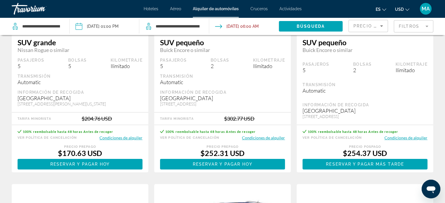
click at [109, 141] on button "Condiciones de alquiler" at bounding box center [120, 138] width 43 height 6
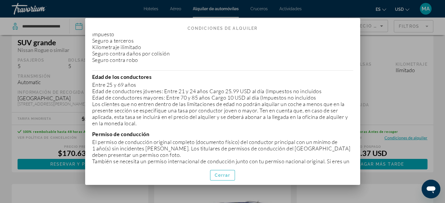
scroll to position [0, 0]
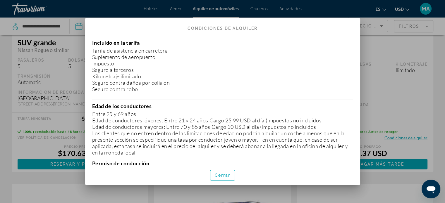
drag, startPoint x: 92, startPoint y: 39, endPoint x: 147, endPoint y: 90, distance: 75.1
click at [147, 90] on div "Incluido en la tarifa Tarifa de asistencia en carretera Suplemento de aeropuert…" at bounding box center [222, 65] width 261 height 53
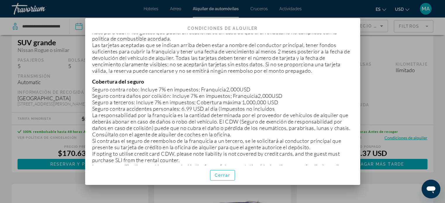
scroll to position [380, 0]
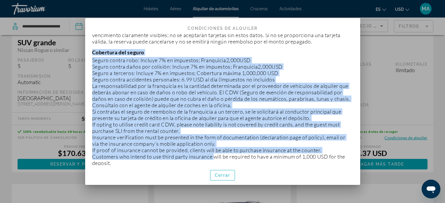
drag, startPoint x: 92, startPoint y: 39, endPoint x: 213, endPoint y: 142, distance: 158.8
click at [213, 142] on div "Cobertura del seguro Seguro contra robo: Incluye 7% en impuestos; Franquicia2,0…" at bounding box center [222, 107] width 261 height 117
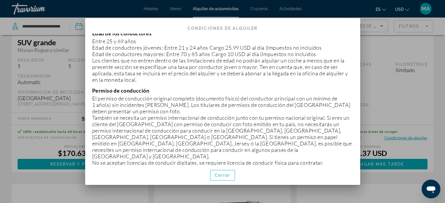
scroll to position [0, 0]
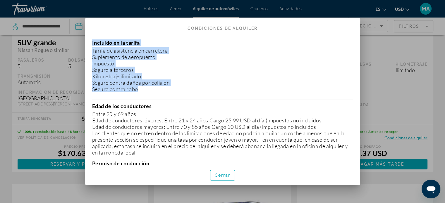
drag, startPoint x: 92, startPoint y: 42, endPoint x: 162, endPoint y: 93, distance: 86.8
click at [162, 93] on div "Incluido en la tarifa Tarifa de asistencia en carretera Suplemento de aeropuert…" at bounding box center [222, 100] width 275 height 132
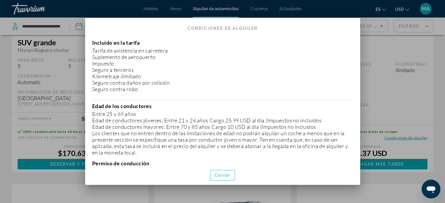
drag, startPoint x: 122, startPoint y: 107, endPoint x: 120, endPoint y: 100, distance: 7.1
click at [122, 107] on p "Edad de los conductores" at bounding box center [222, 106] width 261 height 6
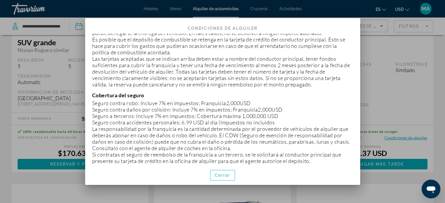
scroll to position [351, 0]
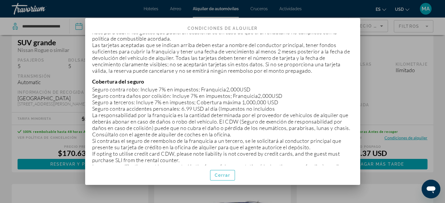
drag, startPoint x: 94, startPoint y: 66, endPoint x: 299, endPoint y: 96, distance: 207.6
click at [299, 96] on div "Cobertura del seguro Seguro contra robo: Incluye 7% en impuestos; Franquicia2,0…" at bounding box center [222, 136] width 261 height 117
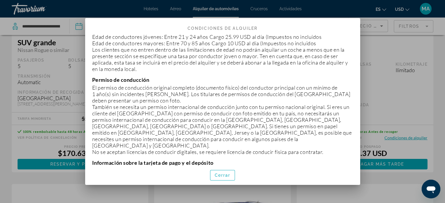
scroll to position [0, 0]
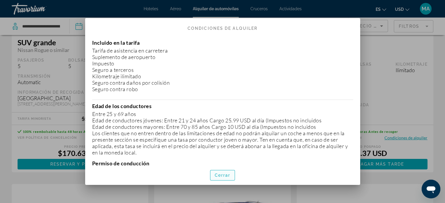
click at [214, 175] on span "button" at bounding box center [222, 175] width 25 height 14
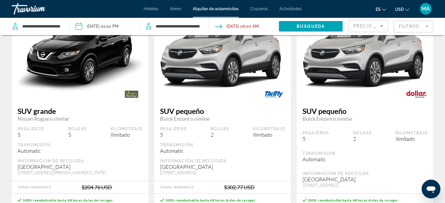
scroll to position [29, 0]
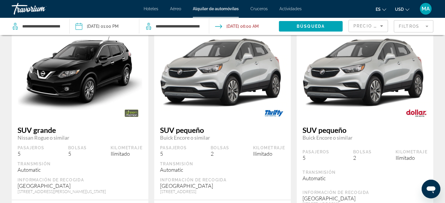
click at [15, 73] on img "Main content" at bounding box center [80, 72] width 137 height 81
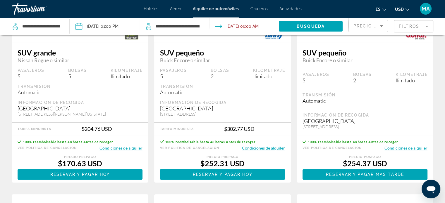
scroll to position [117, 0]
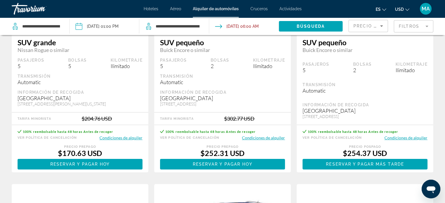
click at [64, 69] on div "Pasajeros 5 Bolsas 5 Kilometraje Ilimitado" at bounding box center [80, 64] width 125 height 12
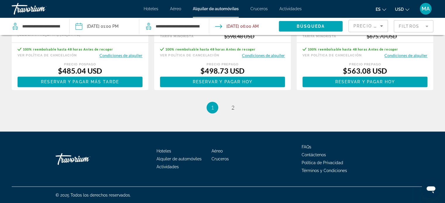
scroll to position [945, 0]
click at [230, 103] on link "page 2" at bounding box center [232, 108] width 10 height 10
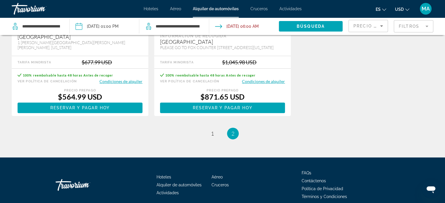
scroll to position [204, 0]
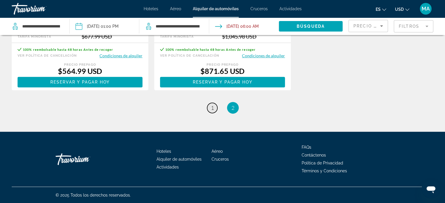
click at [211, 108] on span "1" at bounding box center [212, 108] width 3 height 6
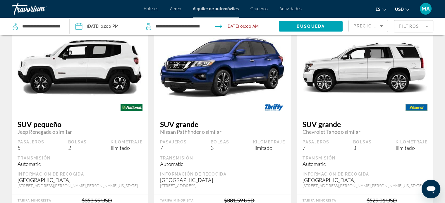
scroll to position [322, 0]
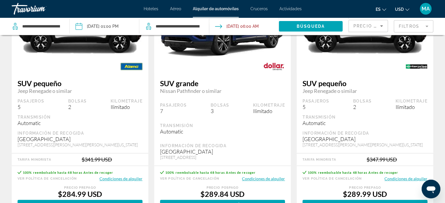
click at [419, 22] on mat-form-field "Filtros" at bounding box center [412, 26] width 39 height 12
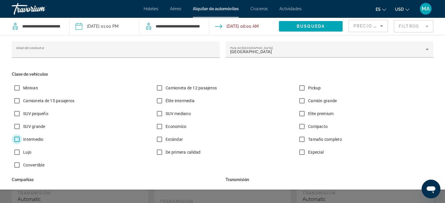
scroll to position [113, 0]
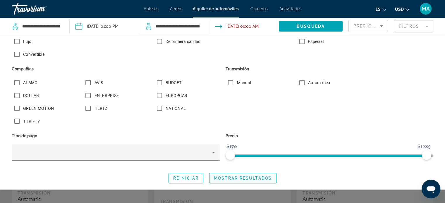
click at [226, 179] on span "Mostrar resultados" at bounding box center [243, 178] width 58 height 5
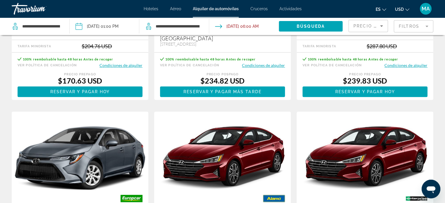
scroll to position [175, 0]
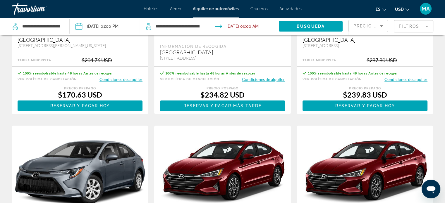
click at [413, 28] on mat-form-field "Filtros" at bounding box center [412, 26] width 39 height 12
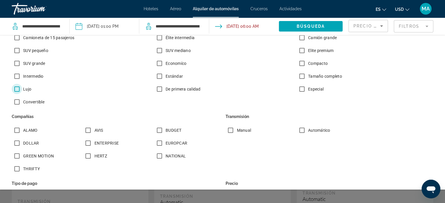
scroll to position [113, 0]
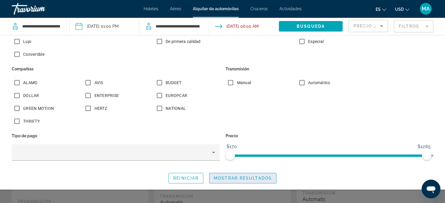
click at [241, 178] on span "Mostrar resultados" at bounding box center [243, 178] width 58 height 5
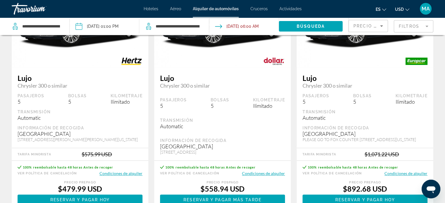
scroll to position [495, 0]
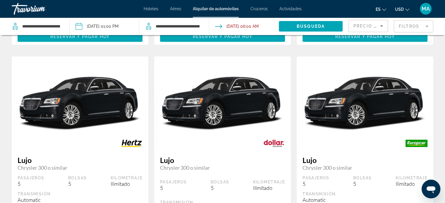
click at [402, 28] on mat-form-field "Filtros" at bounding box center [412, 26] width 39 height 12
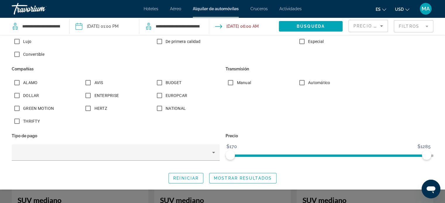
scroll to position [234, 0]
click at [224, 176] on span "Mostrar resultados" at bounding box center [243, 178] width 58 height 5
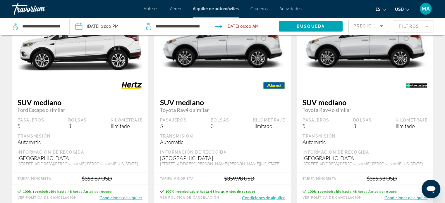
scroll to position [292, 0]
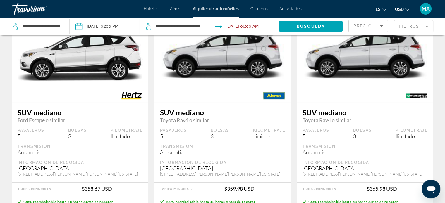
click at [43, 97] on figure "Main content" at bounding box center [80, 56] width 137 height 94
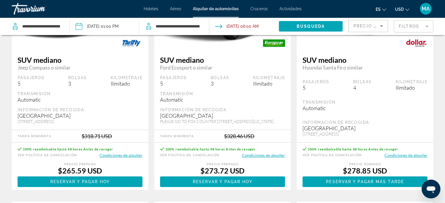
scroll to position [29, 0]
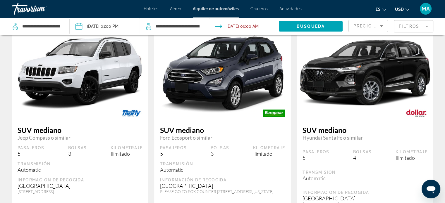
click at [289, 6] on span "Actividades" at bounding box center [290, 8] width 22 height 5
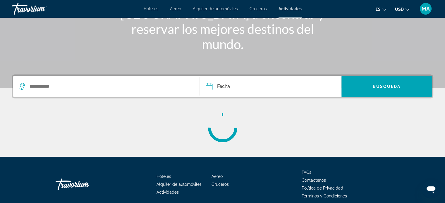
scroll to position [88, 0]
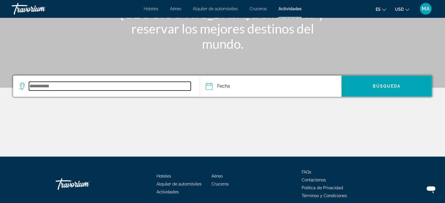
click at [68, 84] on input "Search widget" at bounding box center [110, 86] width 162 height 9
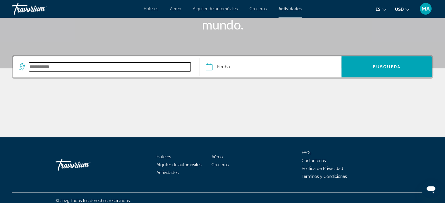
scroll to position [113, 0]
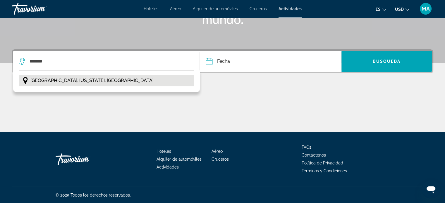
drag, startPoint x: 122, startPoint y: 78, endPoint x: 125, endPoint y: 77, distance: 4.0
click at [121, 78] on button "[GEOGRAPHIC_DATA], [US_STATE], [GEOGRAPHIC_DATA]" at bounding box center [106, 80] width 175 height 11
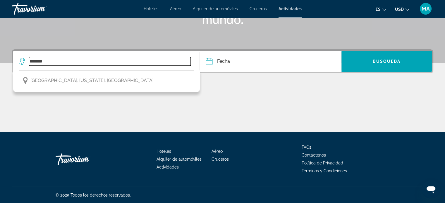
type input "**********"
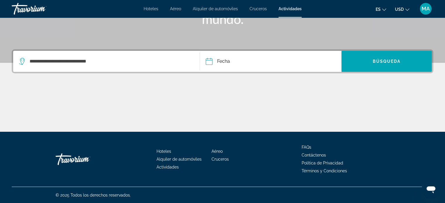
click at [207, 65] on input "Date" at bounding box center [239, 62] width 70 height 23
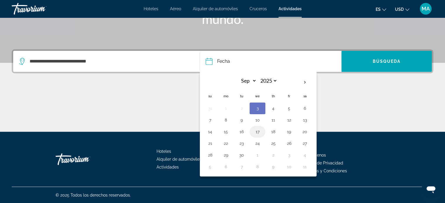
drag, startPoint x: 244, startPoint y: 131, endPoint x: 253, endPoint y: 132, distance: 9.4
click at [253, 132] on tr "14 15 16 17 18 19 20" at bounding box center [257, 132] width 110 height 12
click at [253, 132] on button "17" at bounding box center [257, 132] width 9 height 8
type input "**********"
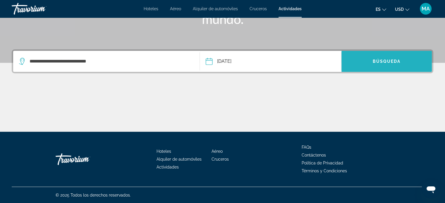
click at [369, 67] on span "Search widget" at bounding box center [386, 61] width 90 height 14
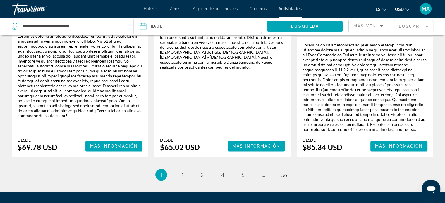
scroll to position [968, 0]
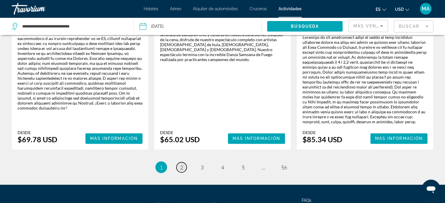
click at [180, 164] on span "2" at bounding box center [181, 167] width 3 height 6
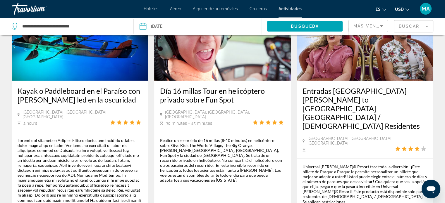
scroll to position [1014, 0]
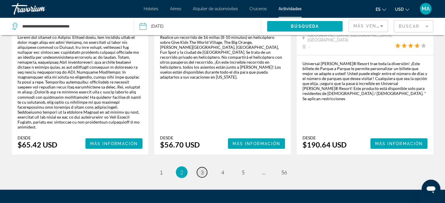
click at [202, 169] on span "3" at bounding box center [202, 172] width 3 height 6
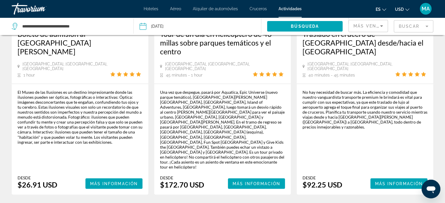
scroll to position [983, 0]
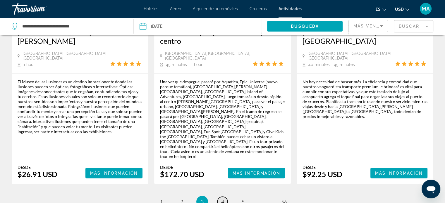
click at [221, 198] on span "4" at bounding box center [222, 201] width 3 height 6
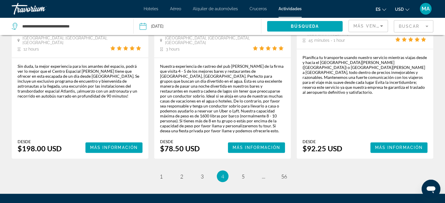
scroll to position [958, 0]
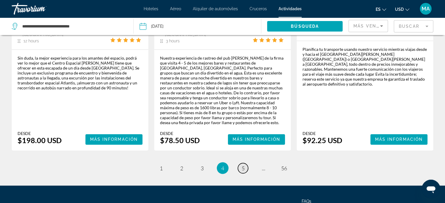
click at [247, 163] on link "page 5" at bounding box center [243, 168] width 10 height 10
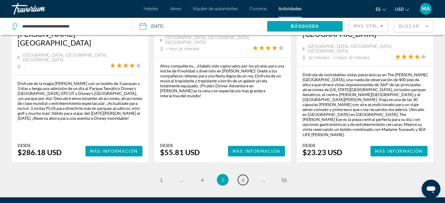
scroll to position [981, 0]
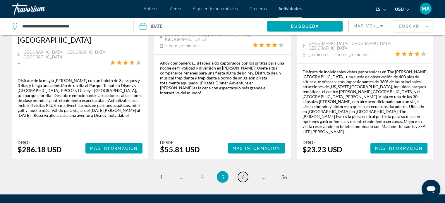
click at [242, 174] on span "6" at bounding box center [242, 177] width 3 height 6
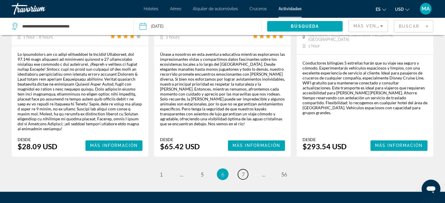
scroll to position [966, 0]
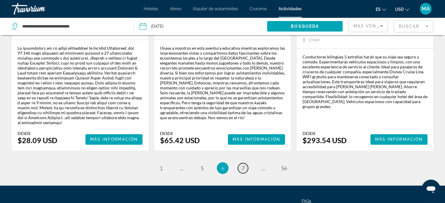
click at [246, 163] on link "page 7" at bounding box center [243, 168] width 10 height 10
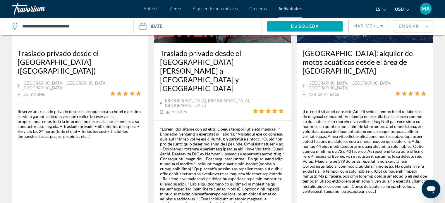
scroll to position [978, 0]
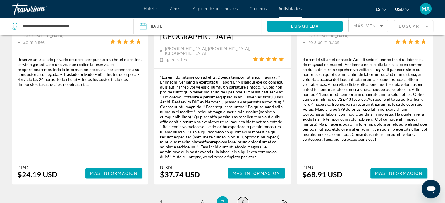
click at [247, 197] on link "page 8" at bounding box center [243, 202] width 10 height 10
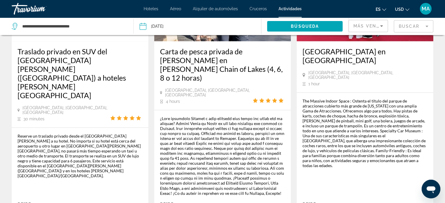
scroll to position [984, 0]
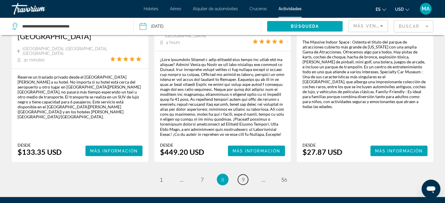
click at [241, 175] on link "page 9" at bounding box center [243, 180] width 10 height 10
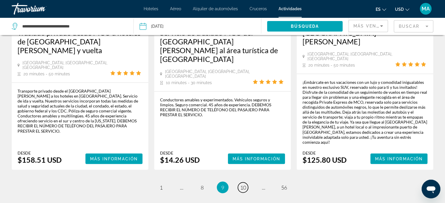
scroll to position [981, 0]
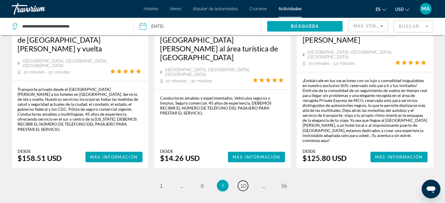
click at [241, 182] on span "10" at bounding box center [243, 185] width 6 height 6
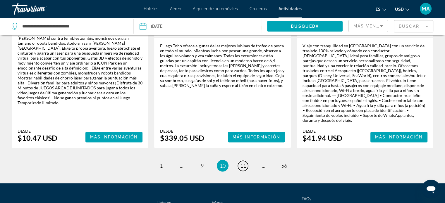
scroll to position [948, 0]
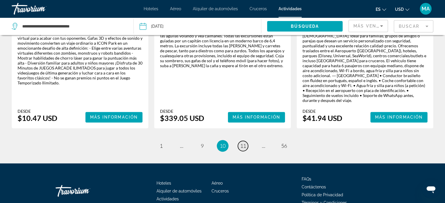
click at [246, 143] on span "11" at bounding box center [243, 146] width 6 height 6
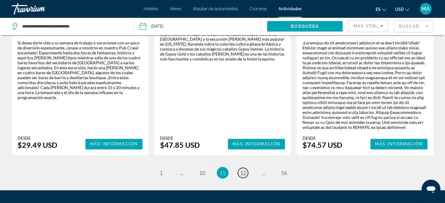
scroll to position [941, 0]
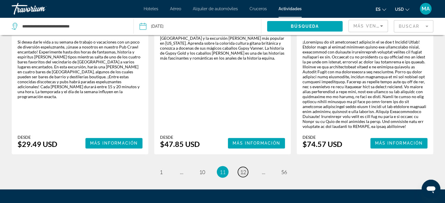
click at [246, 169] on span "12" at bounding box center [243, 172] width 6 height 6
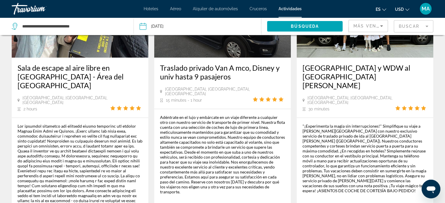
scroll to position [959, 0]
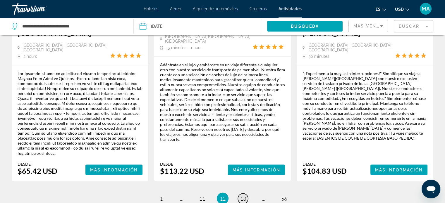
click at [246, 195] on span "13" at bounding box center [243, 198] width 6 height 6
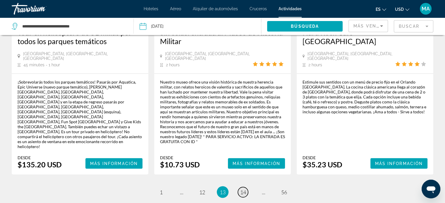
scroll to position [975, 0]
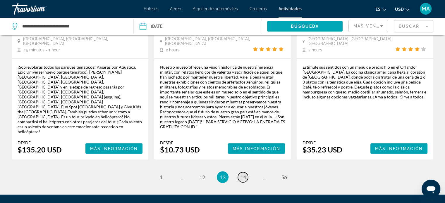
click at [246, 174] on span "14" at bounding box center [243, 177] width 6 height 6
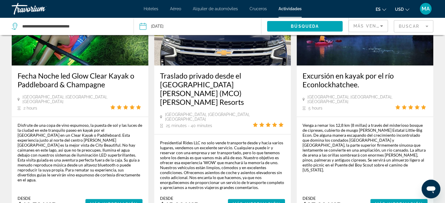
scroll to position [946, 0]
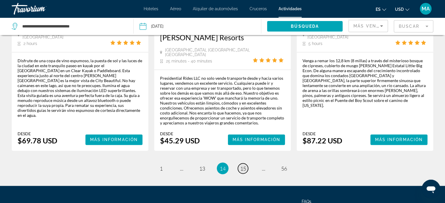
click at [246, 165] on span "15" at bounding box center [243, 168] width 6 height 6
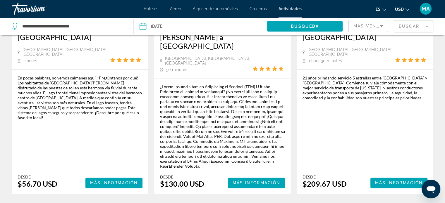
scroll to position [954, 0]
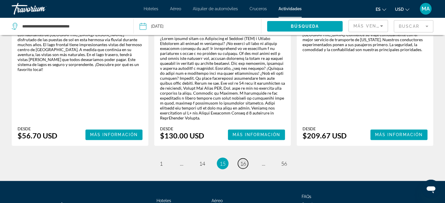
click at [246, 160] on span "16" at bounding box center [243, 163] width 6 height 6
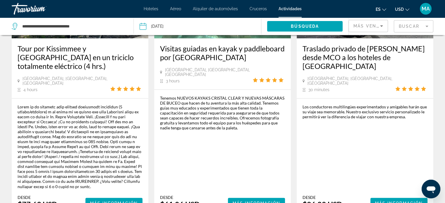
scroll to position [935, 0]
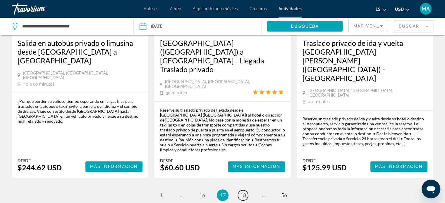
scroll to position [915, 0]
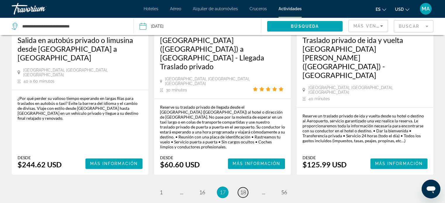
click at [240, 189] on span "18" at bounding box center [243, 192] width 6 height 6
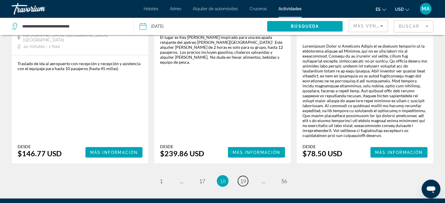
scroll to position [966, 0]
click at [239, 176] on link "page 19" at bounding box center [243, 181] width 10 height 10
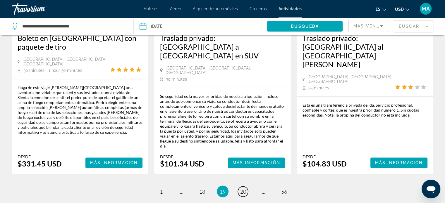
scroll to position [951, 0]
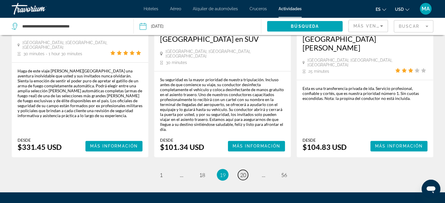
click at [246, 170] on link "page 20" at bounding box center [243, 175] width 10 height 10
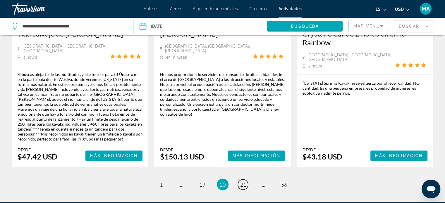
scroll to position [931, 0]
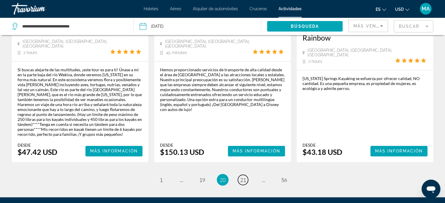
click at [238, 175] on link "page 21" at bounding box center [243, 180] width 10 height 10
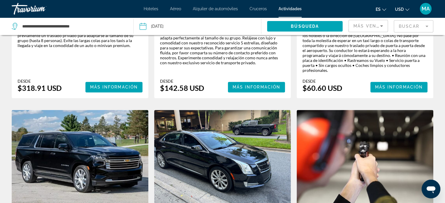
scroll to position [877, 0]
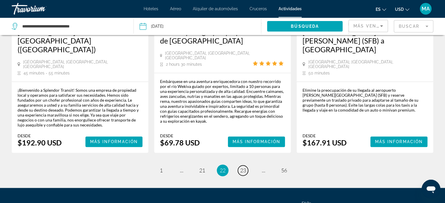
scroll to position [928, 0]
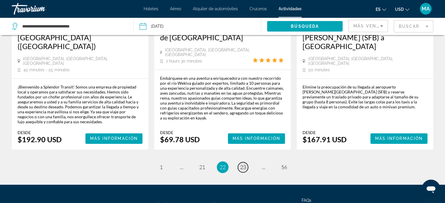
click at [242, 162] on link "page 23" at bounding box center [243, 167] width 10 height 10
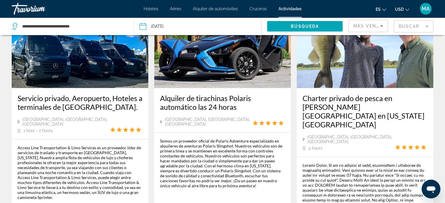
scroll to position [958, 0]
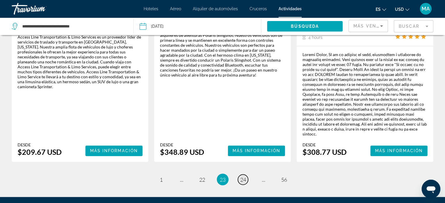
click at [243, 176] on span "24" at bounding box center [243, 179] width 6 height 6
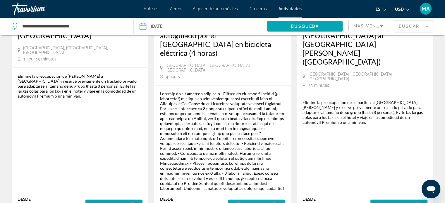
scroll to position [919, 0]
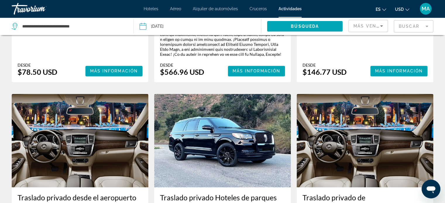
scroll to position [934, 0]
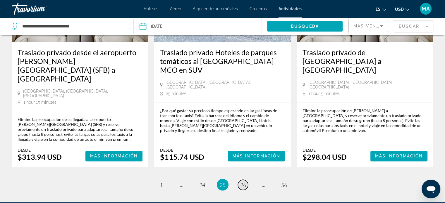
click at [246, 180] on link "page 26" at bounding box center [243, 185] width 10 height 10
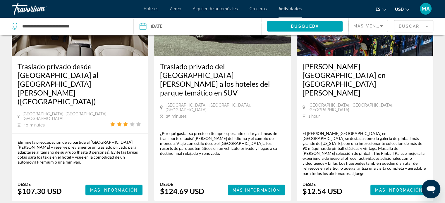
scroll to position [951, 0]
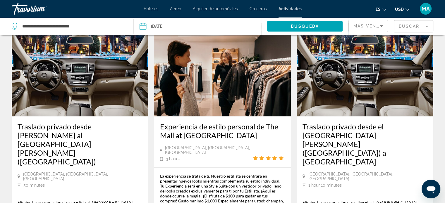
scroll to position [903, 0]
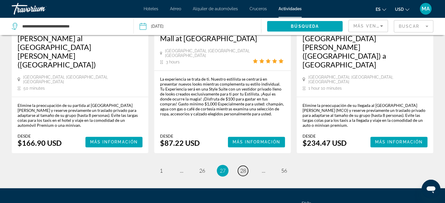
click at [246, 166] on link "page 28" at bounding box center [243, 171] width 10 height 10
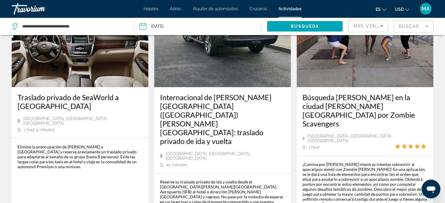
scroll to position [875, 0]
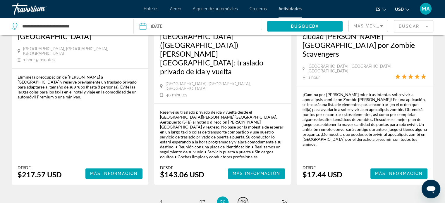
click at [246, 197] on link "page 29" at bounding box center [243, 202] width 10 height 10
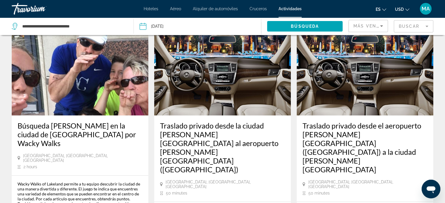
scroll to position [906, 0]
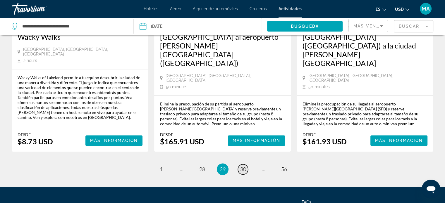
click at [246, 164] on link "page 30" at bounding box center [243, 169] width 10 height 10
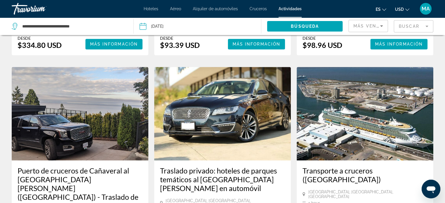
scroll to position [871, 0]
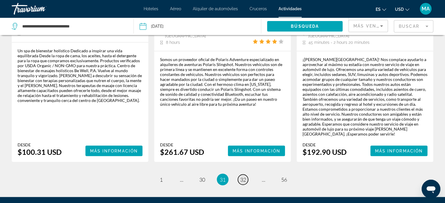
scroll to position [990, 0]
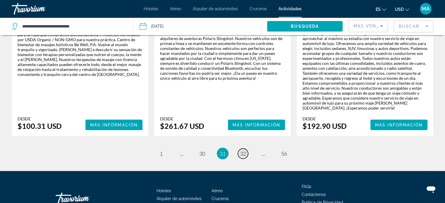
click at [246, 148] on link "page 32" at bounding box center [243, 153] width 10 height 10
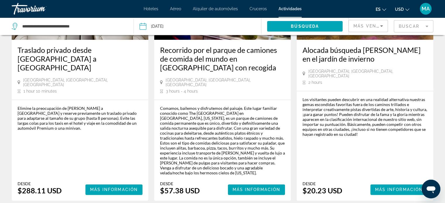
scroll to position [919, 0]
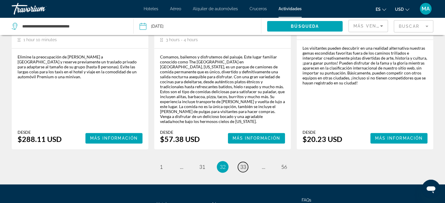
click at [246, 162] on link "page 33" at bounding box center [243, 167] width 10 height 10
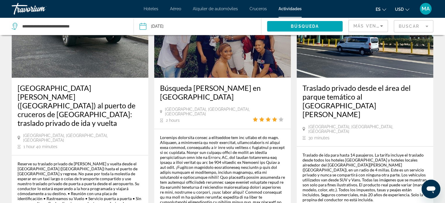
scroll to position [292, 0]
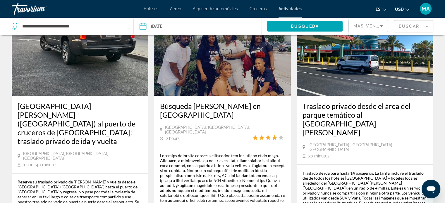
click at [285, 7] on span "Actividades" at bounding box center [289, 8] width 23 height 5
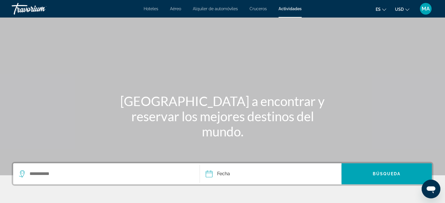
click at [172, 9] on span "Aéreo" at bounding box center [175, 8] width 11 height 5
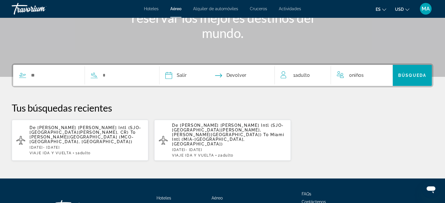
scroll to position [117, 0]
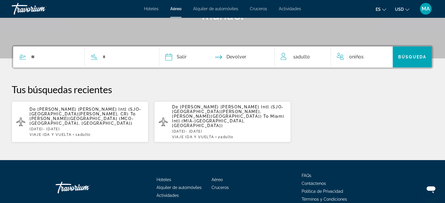
click at [105, 108] on span "[PERSON_NAME] [PERSON_NAME] Intl (SJO-[GEOGRAPHIC_DATA][PERSON_NAME], CR)" at bounding box center [86, 111] width 112 height 9
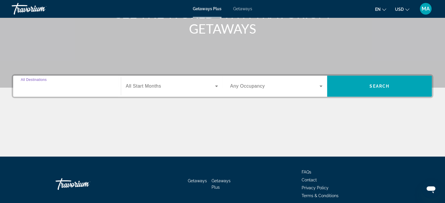
click at [84, 83] on input "Destination All Destinations" at bounding box center [67, 86] width 92 height 7
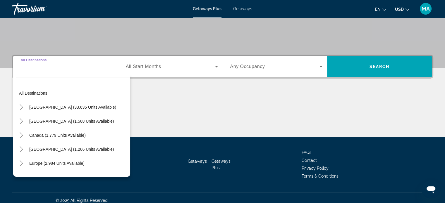
scroll to position [113, 0]
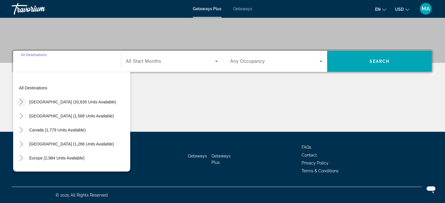
click at [22, 101] on icon "Toggle United States (33,635 units available)" at bounding box center [21, 102] width 6 height 6
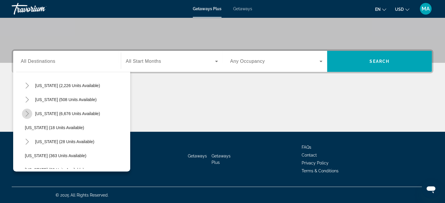
click at [27, 114] on icon "Toggle Florida (6,676 units available)" at bounding box center [27, 114] width 6 height 6
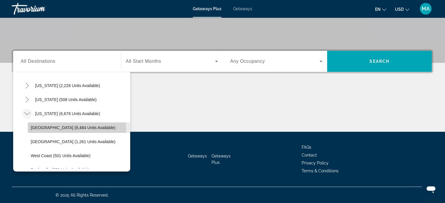
click at [63, 130] on button "[GEOGRAPHIC_DATA] (8,484 units available)" at bounding box center [79, 127] width 102 height 11
type input "**********"
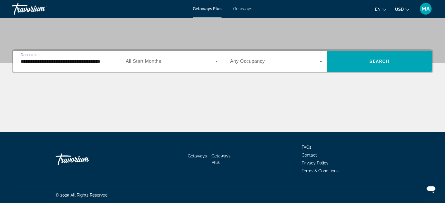
click at [214, 61] on icon "Search widget" at bounding box center [216, 61] width 7 height 7
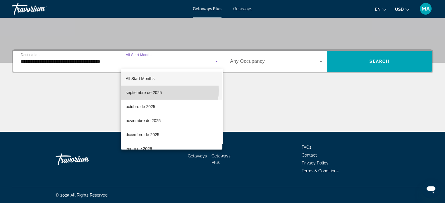
click at [168, 90] on mat-option "septiembre de 2025" at bounding box center [171, 93] width 101 height 14
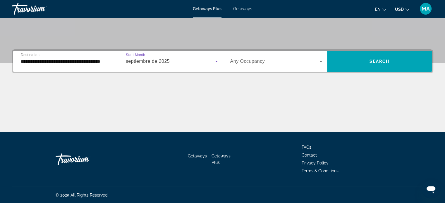
click at [310, 61] on span "Search widget" at bounding box center [274, 61] width 89 height 7
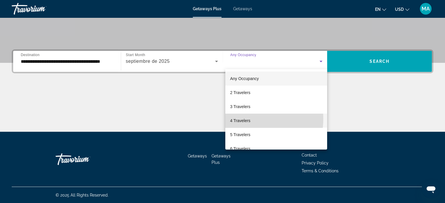
click at [246, 119] on span "4 Travelers" at bounding box center [240, 120] width 20 height 7
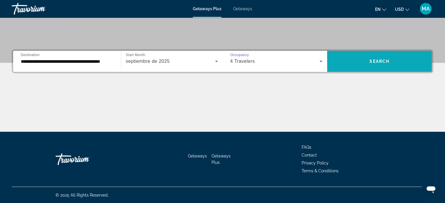
click at [388, 60] on span "Search" at bounding box center [379, 61] width 20 height 5
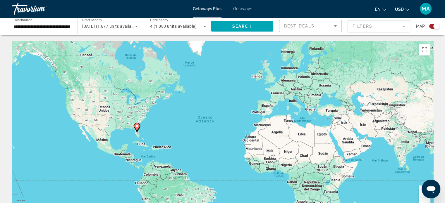
click at [333, 30] on div "Best Deals" at bounding box center [310, 28] width 53 height 16
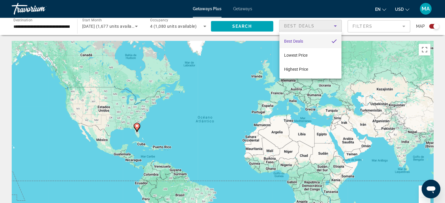
click at [380, 30] on div at bounding box center [222, 101] width 445 height 203
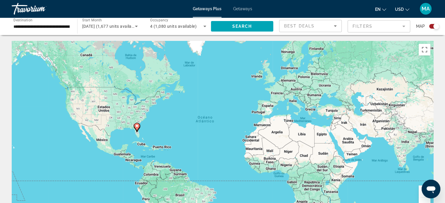
click at [382, 29] on mat-form-field "Filters" at bounding box center [378, 26] width 63 height 12
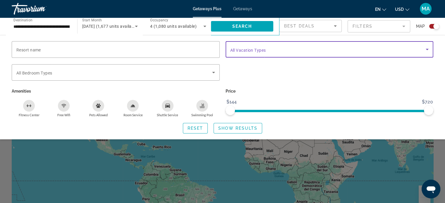
click at [301, 52] on span "Search widget" at bounding box center [328, 49] width 196 height 7
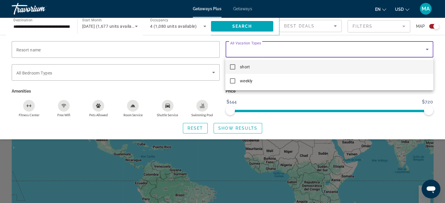
click at [383, 133] on div at bounding box center [222, 101] width 445 height 203
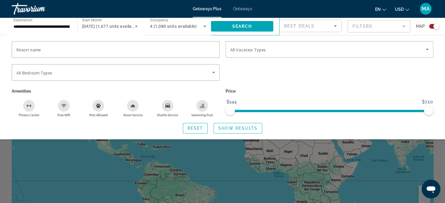
click at [353, 161] on div "Search widget" at bounding box center [222, 145] width 445 height 115
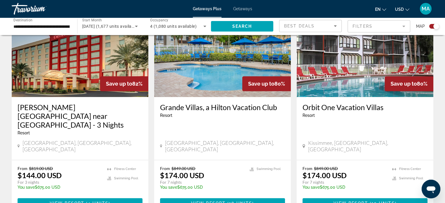
scroll to position [702, 0]
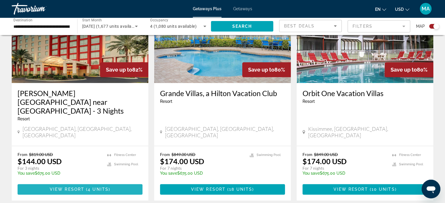
click at [73, 187] on span "View Resort" at bounding box center [67, 189] width 34 height 5
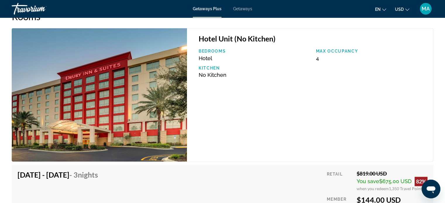
scroll to position [780, 0]
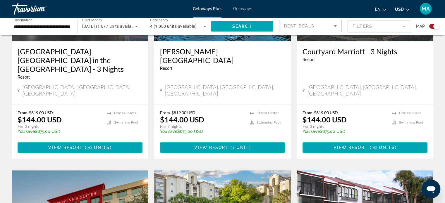
scroll to position [526, 0]
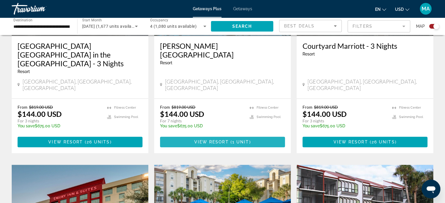
click at [224, 140] on span "View Resort" at bounding box center [211, 142] width 34 height 5
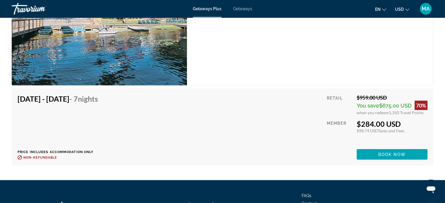
scroll to position [1140, 0]
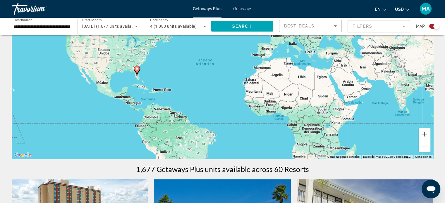
scroll to position [29, 0]
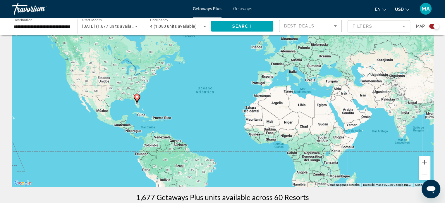
click at [332, 30] on div "Best Deals" at bounding box center [310, 28] width 53 height 16
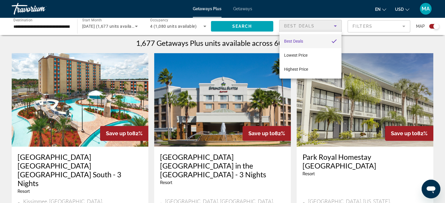
scroll to position [263, 0]
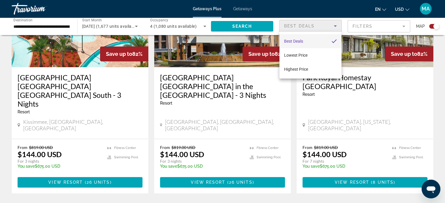
click at [151, 143] on div at bounding box center [222, 101] width 445 height 203
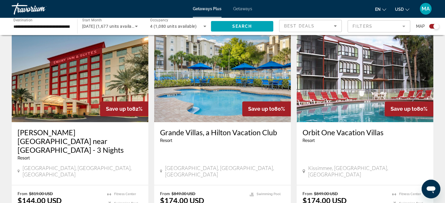
scroll to position [672, 0]
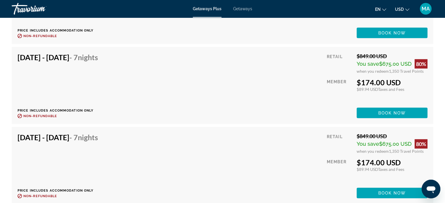
scroll to position [1228, 0]
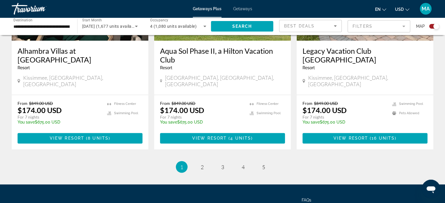
scroll to position [967, 0]
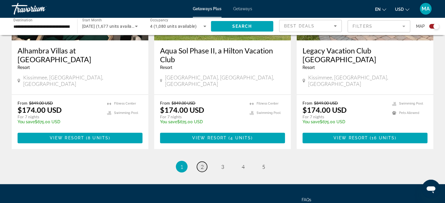
click at [201, 163] on span "2" at bounding box center [202, 166] width 3 height 6
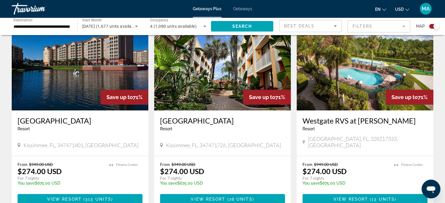
scroll to position [234, 0]
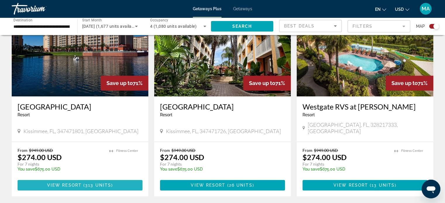
click at [80, 183] on span "View Resort" at bounding box center [64, 185] width 34 height 5
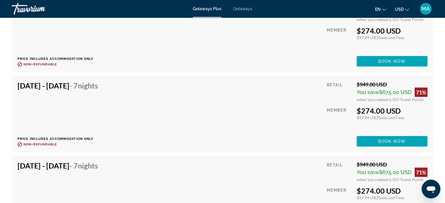
scroll to position [1462, 0]
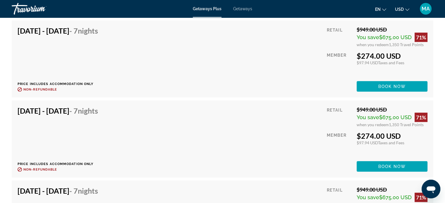
click at [199, 110] on div "Sep 14, 2025 - Sep 21, 2025 - 7 Nights Price includes accommodation only Refund…" at bounding box center [223, 138] width 410 height 65
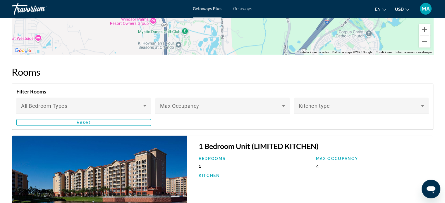
scroll to position [906, 0]
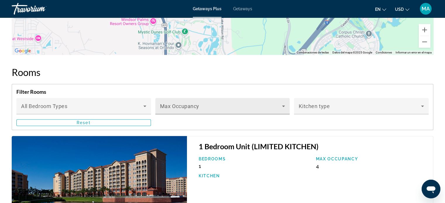
click at [198, 106] on span "Main content" at bounding box center [221, 108] width 122 height 7
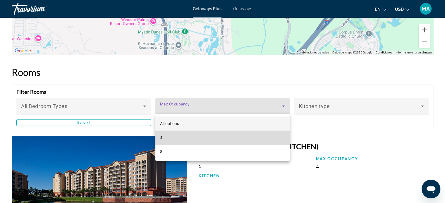
click at [175, 137] on mat-option "4" at bounding box center [222, 138] width 134 height 14
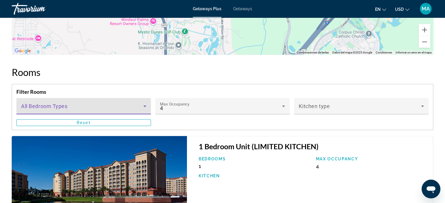
click at [101, 112] on span "Main content" at bounding box center [82, 108] width 122 height 7
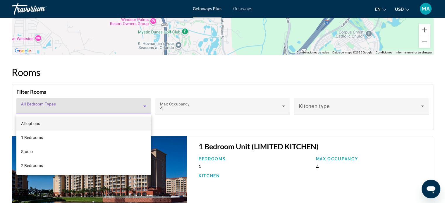
click at [84, 122] on mat-option "All options" at bounding box center [83, 124] width 134 height 14
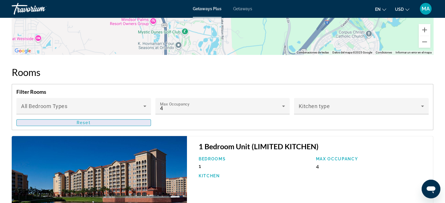
click at [120, 122] on span "Main content" at bounding box center [84, 123] width 134 height 14
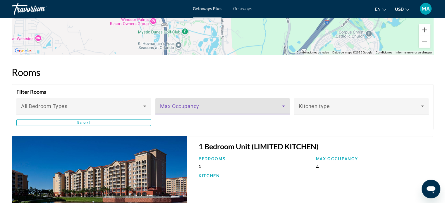
click at [214, 111] on span "Main content" at bounding box center [221, 108] width 122 height 7
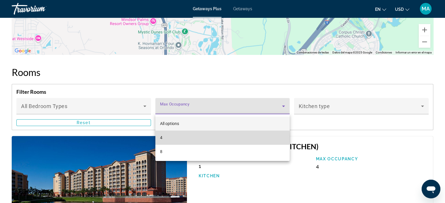
click at [196, 138] on mat-option "4" at bounding box center [222, 138] width 134 height 14
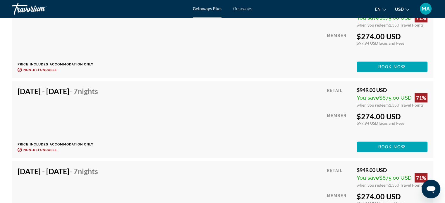
scroll to position [1491, 0]
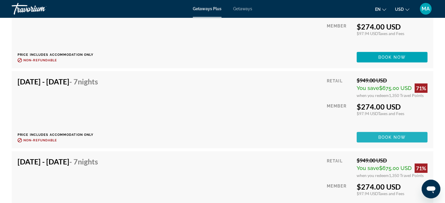
click at [381, 140] on span "Main content" at bounding box center [391, 137] width 71 height 14
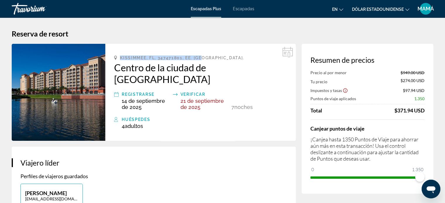
drag, startPoint x: 207, startPoint y: 58, endPoint x: 117, endPoint y: 55, distance: 89.8
click at [117, 55] on div "Kissimmee, FL, 347471801, EE. UU. Centro de la ciudad de Westgate Registrarse 1…" at bounding box center [200, 92] width 190 height 97
copy font "Kissimmee, FL, 347471801, EE. UU."
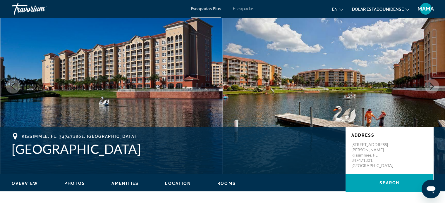
scroll to position [29, 0]
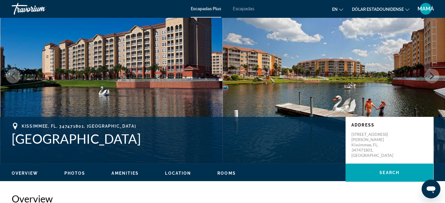
drag, startPoint x: 14, startPoint y: 138, endPoint x: 150, endPoint y: 137, distance: 135.9
click at [150, 137] on h1 "Westgate Town Center" at bounding box center [176, 138] width 328 height 15
copy h1 "Westgate Town Center"
click at [431, 75] on icon "Next image" at bounding box center [431, 75] width 7 height 7
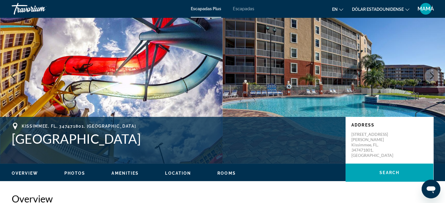
click at [431, 75] on icon "Next image" at bounding box center [431, 75] width 7 height 7
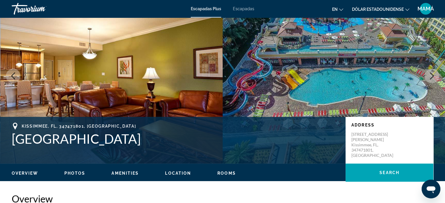
click at [430, 75] on icon "Next image" at bounding box center [431, 75] width 7 height 7
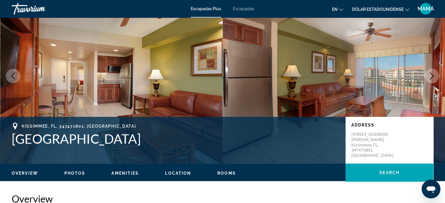
click at [19, 78] on button "Previous image" at bounding box center [13, 76] width 15 height 15
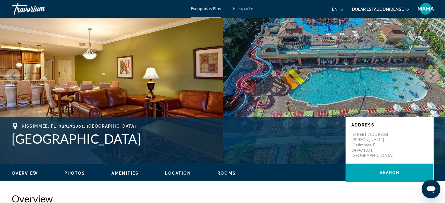
click at [434, 79] on icon "Next image" at bounding box center [431, 75] width 7 height 7
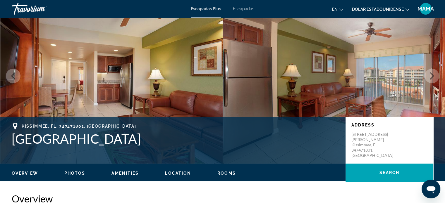
click at [434, 78] on icon "Next image" at bounding box center [431, 75] width 7 height 7
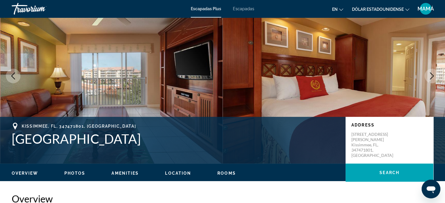
click at [434, 78] on icon "Next image" at bounding box center [431, 75] width 7 height 7
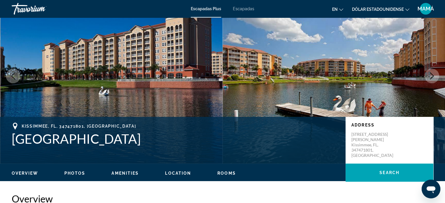
click at [434, 78] on icon "Next image" at bounding box center [431, 75] width 7 height 7
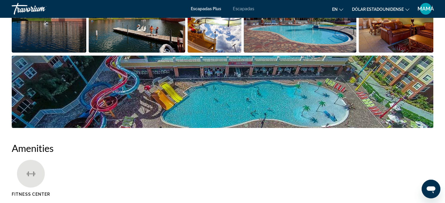
scroll to position [263, 0]
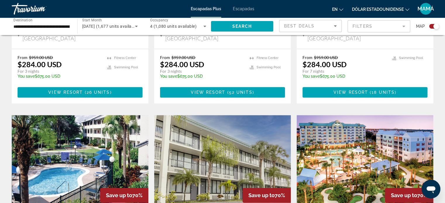
scroll to position [526, 0]
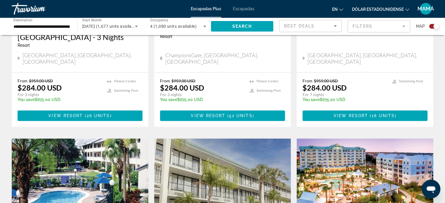
click at [327, 27] on div "Best Deals" at bounding box center [309, 26] width 50 height 7
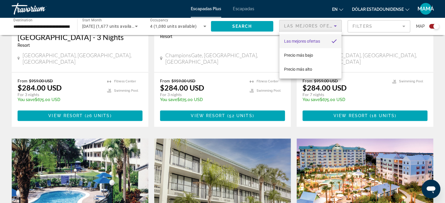
click at [386, 26] on div at bounding box center [222, 101] width 445 height 203
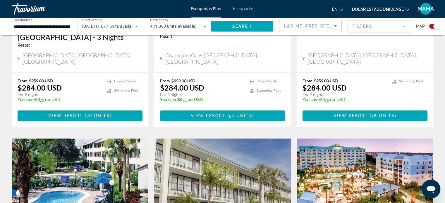
click at [403, 29] on mat-form-field "Filters" at bounding box center [378, 26] width 63 height 12
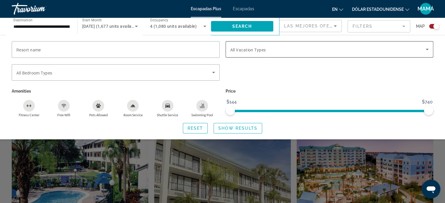
click at [271, 51] on span "Search widget" at bounding box center [328, 49] width 196 height 7
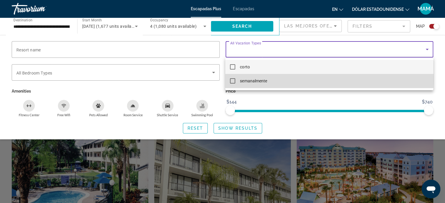
click at [232, 79] on mat-pseudo-checkbox at bounding box center [232, 80] width 5 height 5
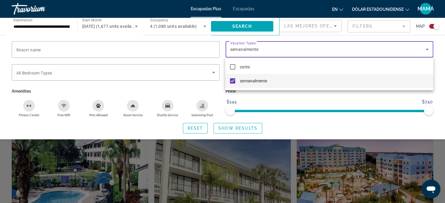
click at [441, 53] on div at bounding box center [222, 101] width 445 height 203
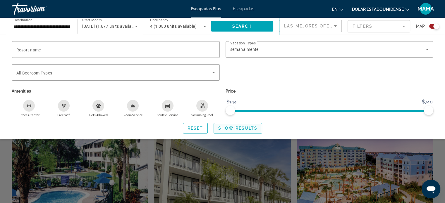
click at [228, 128] on span "Show Results" at bounding box center [237, 128] width 39 height 5
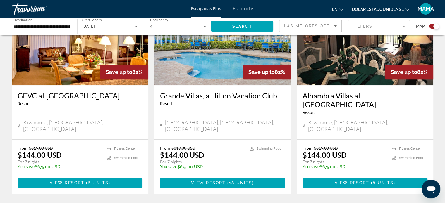
scroll to position [254, 0]
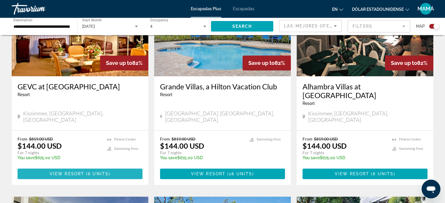
click at [79, 172] on span "View Resort" at bounding box center [67, 174] width 34 height 5
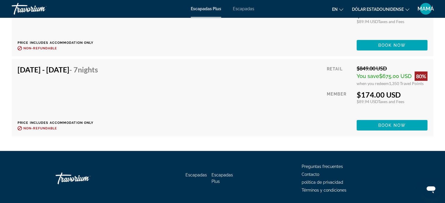
scroll to position [1458, 0]
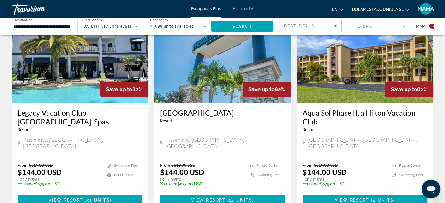
scroll to position [669, 0]
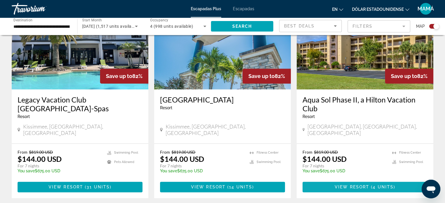
click at [358, 185] on span "View Resort" at bounding box center [351, 187] width 34 height 5
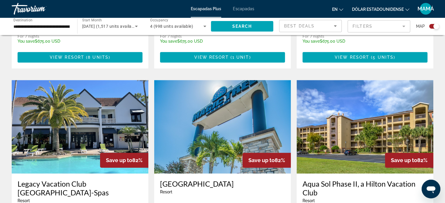
scroll to position [702, 0]
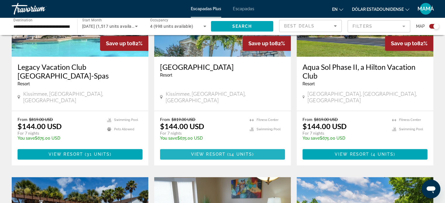
click at [218, 147] on span "Contenido principal" at bounding box center [222, 154] width 125 height 14
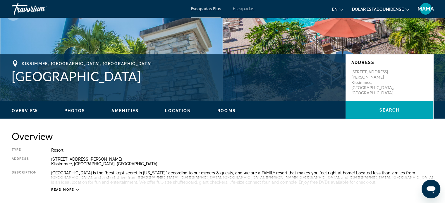
scroll to position [146, 0]
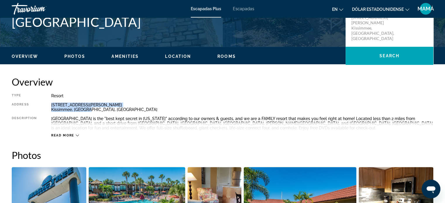
drag, startPoint x: 91, startPoint y: 110, endPoint x: 46, endPoint y: 105, distance: 44.9
click at [46, 105] on div "Type Resort All-Inclusive No All-Inclusive Address 2795 N. Old Lake Wilson Road…" at bounding box center [222, 116] width 421 height 44
copy div "2795 N. Old Lake Wilson Road Kissimmee, FL, USA"
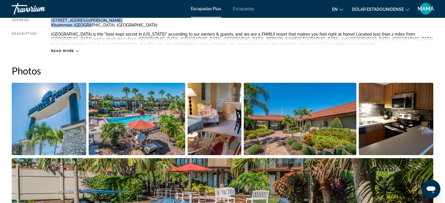
scroll to position [234, 0]
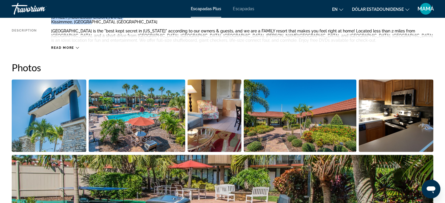
click at [70, 107] on img "Open full-screen image slider" at bounding box center [49, 116] width 75 height 72
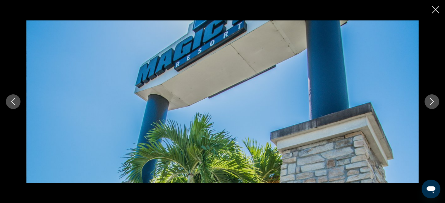
click at [434, 102] on icon "Next image" at bounding box center [431, 101] width 7 height 7
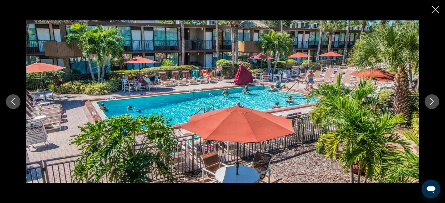
click at [434, 102] on icon "Next image" at bounding box center [431, 101] width 7 height 7
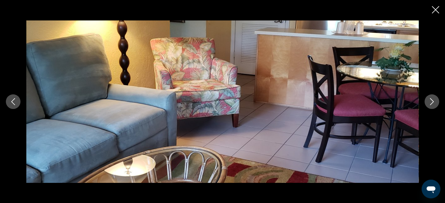
click at [434, 102] on icon "Next image" at bounding box center [431, 101] width 7 height 7
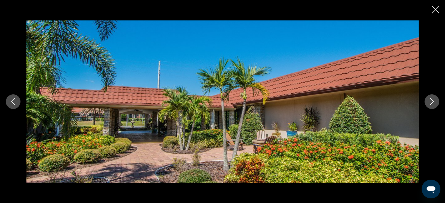
click at [434, 102] on icon "Next image" at bounding box center [431, 101] width 7 height 7
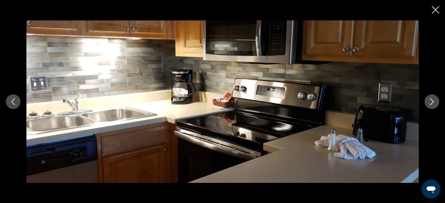
click at [434, 102] on icon "Next image" at bounding box center [431, 101] width 7 height 7
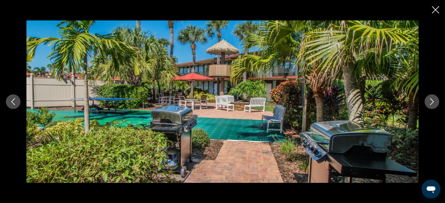
click at [434, 102] on icon "Next image" at bounding box center [431, 101] width 7 height 7
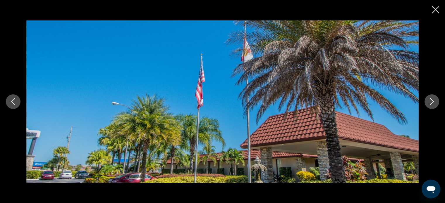
click at [434, 102] on icon "Next image" at bounding box center [431, 101] width 7 height 7
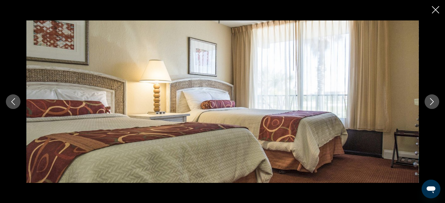
click at [434, 102] on icon "Next image" at bounding box center [431, 101] width 7 height 7
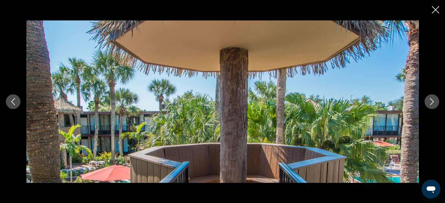
click at [434, 102] on icon "Next image" at bounding box center [431, 101] width 7 height 7
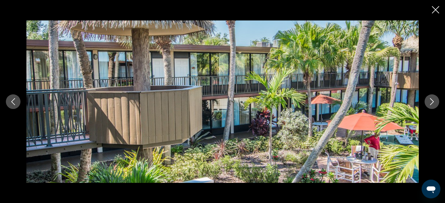
click at [434, 102] on icon "Next image" at bounding box center [431, 101] width 7 height 7
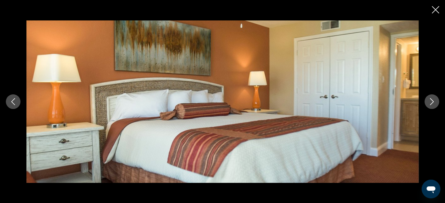
click at [434, 102] on icon "Next image" at bounding box center [431, 101] width 7 height 7
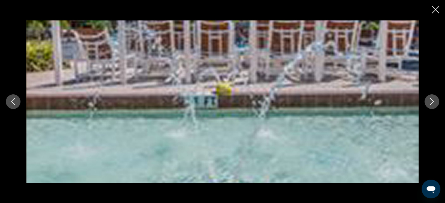
click at [434, 102] on icon "Next image" at bounding box center [431, 101] width 7 height 7
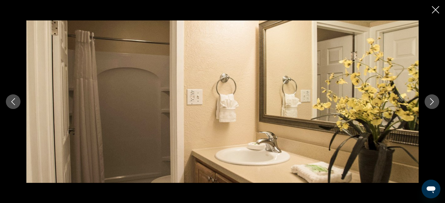
click at [434, 102] on icon "Next image" at bounding box center [431, 101] width 7 height 7
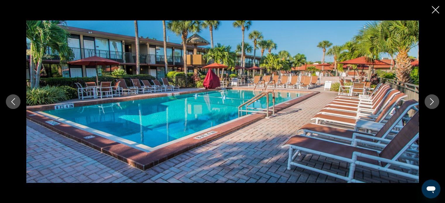
click at [434, 102] on icon "Next image" at bounding box center [431, 101] width 7 height 7
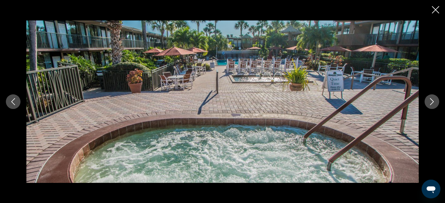
click at [434, 102] on icon "Next image" at bounding box center [431, 101] width 7 height 7
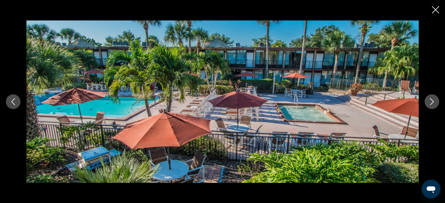
click at [434, 102] on icon "Next image" at bounding box center [431, 101] width 7 height 7
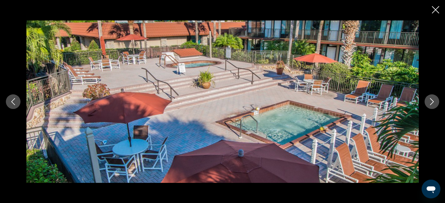
click at [434, 102] on icon "Next image" at bounding box center [431, 101] width 7 height 7
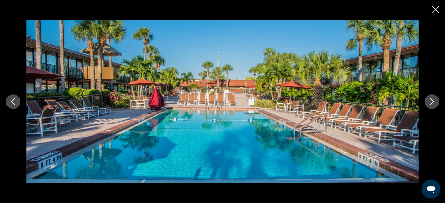
click at [430, 11] on div "prev next" at bounding box center [222, 101] width 445 height 203
click at [436, 6] on div "prev next" at bounding box center [222, 101] width 445 height 203
click at [435, 8] on icon "Close slideshow" at bounding box center [434, 9] width 7 height 7
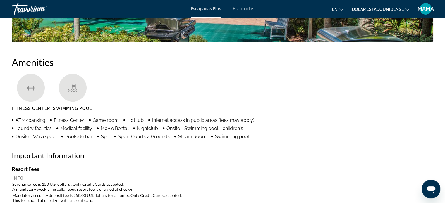
scroll to position [409, 0]
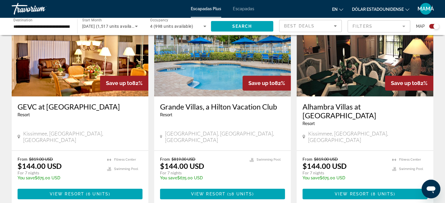
scroll to position [263, 0]
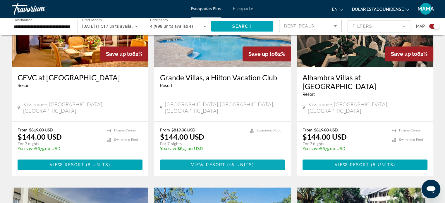
click at [222, 163] on span "View Resort" at bounding box center [208, 165] width 34 height 5
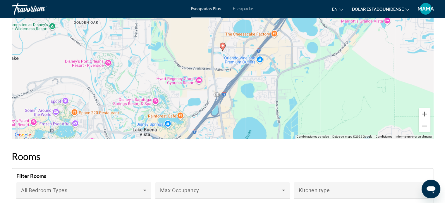
scroll to position [672, 0]
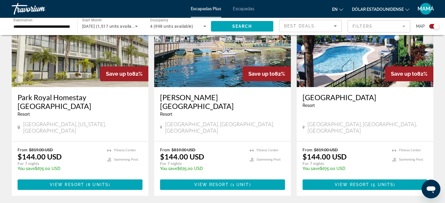
scroll to position [468, 0]
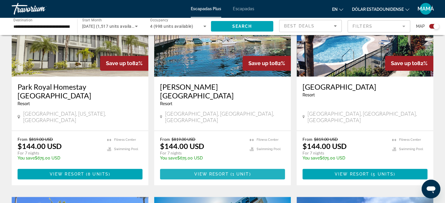
click at [223, 172] on span "View Resort" at bounding box center [211, 174] width 34 height 5
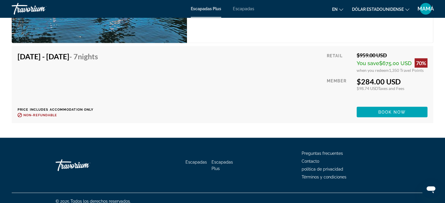
scroll to position [1193, 0]
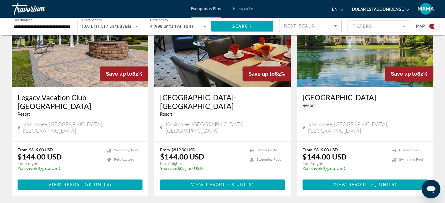
scroll to position [932, 0]
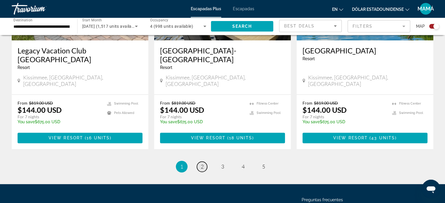
click at [202, 163] on span "2" at bounding box center [202, 166] width 3 height 6
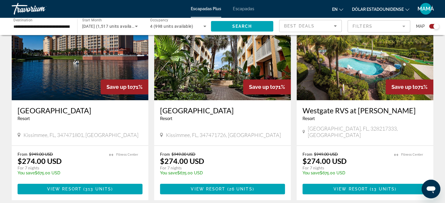
scroll to position [438, 0]
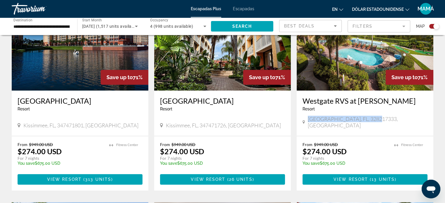
drag, startPoint x: 380, startPoint y: 117, endPoint x: 306, endPoint y: 116, distance: 74.0
click at [306, 116] on div "Orlando, FL, 328217333, USA" at bounding box center [364, 122] width 125 height 13
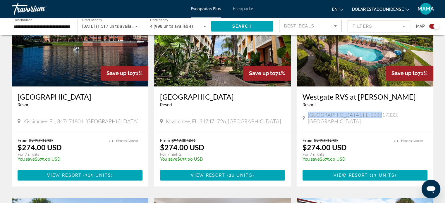
scroll to position [468, 0]
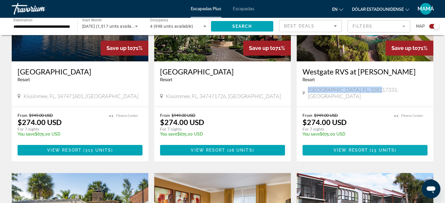
click at [349, 148] on span "View Resort" at bounding box center [350, 150] width 34 height 5
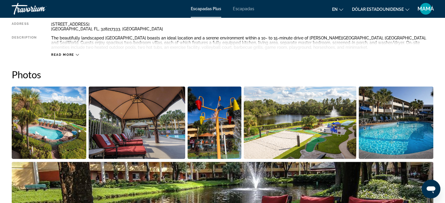
scroll to position [205, 0]
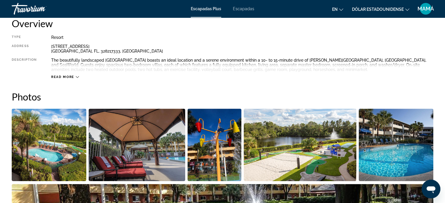
click at [53, 135] on img "Open full-screen image slider" at bounding box center [49, 145] width 75 height 72
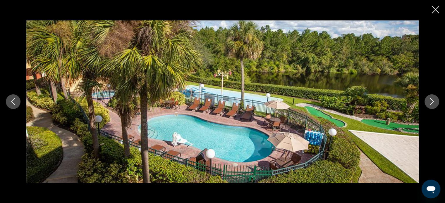
click at [429, 103] on icon "Next image" at bounding box center [431, 101] width 7 height 7
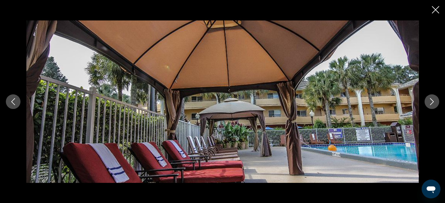
click at [429, 103] on icon "Next image" at bounding box center [431, 101] width 7 height 7
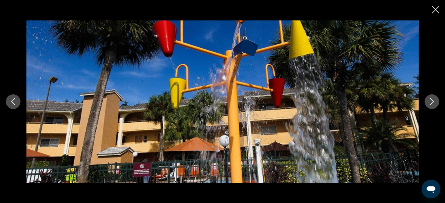
click at [429, 103] on icon "Next image" at bounding box center [431, 101] width 7 height 7
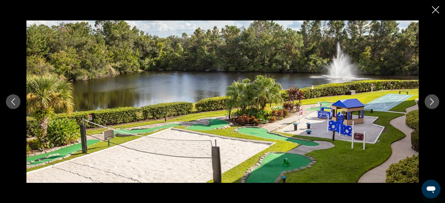
click at [429, 103] on icon "Next image" at bounding box center [431, 101] width 7 height 7
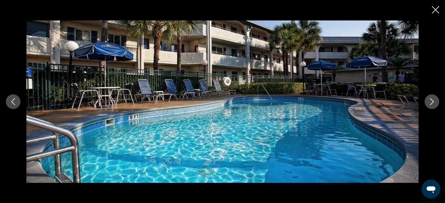
click at [429, 103] on icon "Next image" at bounding box center [431, 101] width 7 height 7
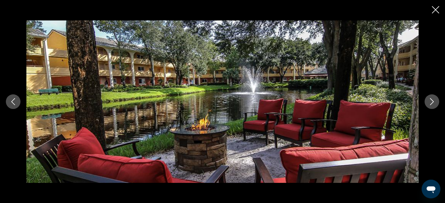
click at [429, 103] on icon "Next image" at bounding box center [431, 101] width 7 height 7
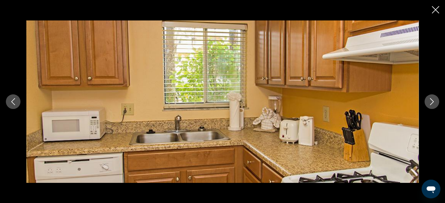
click at [429, 103] on icon "Next image" at bounding box center [431, 101] width 7 height 7
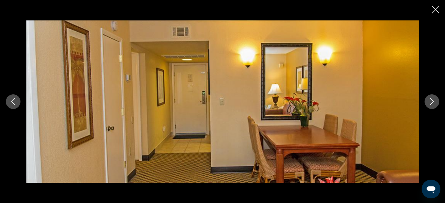
click at [429, 101] on icon "Next image" at bounding box center [431, 101] width 7 height 7
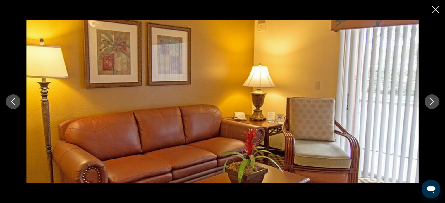
click at [429, 101] on icon "Next image" at bounding box center [431, 101] width 7 height 7
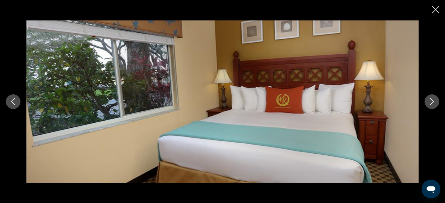
click at [437, 10] on icon "Close slideshow" at bounding box center [434, 9] width 7 height 7
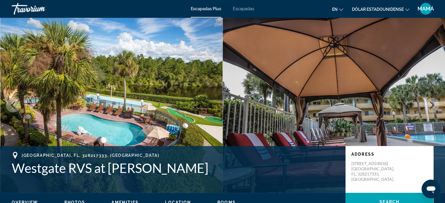
scroll to position [88, 0]
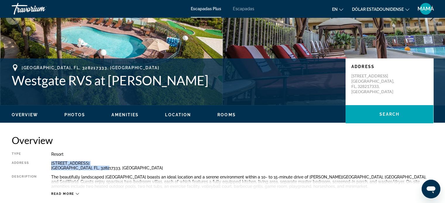
drag, startPoint x: 106, startPoint y: 167, endPoint x: 51, endPoint y: 161, distance: 55.0
click at [51, 161] on div "6950 Villa de Costa Drive Orlando, FL, 328217333, USA" at bounding box center [242, 165] width 382 height 9
copy div "6950 Villa de Costa Drive Orlando, FL, 328217333, USA"
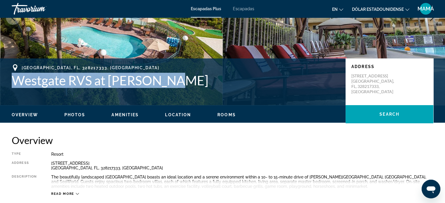
drag, startPoint x: 170, startPoint y: 84, endPoint x: 10, endPoint y: 79, distance: 159.4
click at [10, 79] on div "Orlando, FL, 328217333, USA Westgate RVS at Orlando II Address 6950 Villa de Co…" at bounding box center [222, 81] width 445 height 35
copy h1 "Westgate RVS at Orlando II"
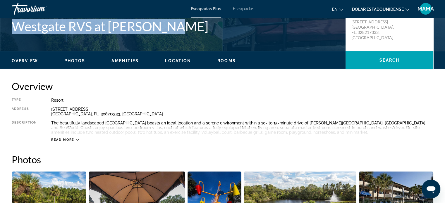
scroll to position [146, 0]
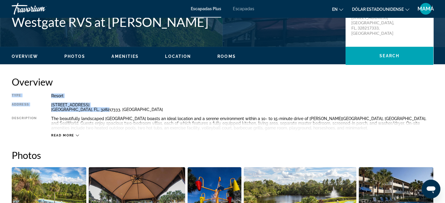
drag, startPoint x: 111, startPoint y: 110, endPoint x: 11, endPoint y: 96, distance: 101.7
copy div "Type Resort All-Inclusive No All-Inclusive Address 6950 Villa de Costa Drive Or…"
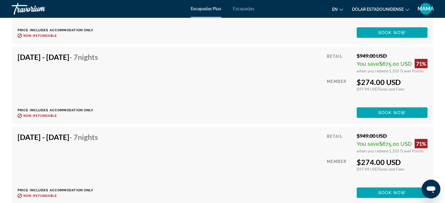
scroll to position [1286, 0]
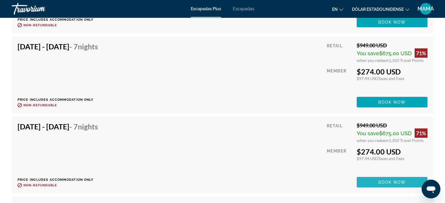
click at [382, 183] on span "Book now" at bounding box center [392, 182] width 28 height 5
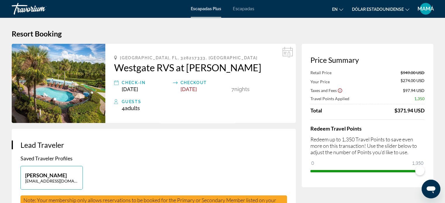
scroll to position [29, 0]
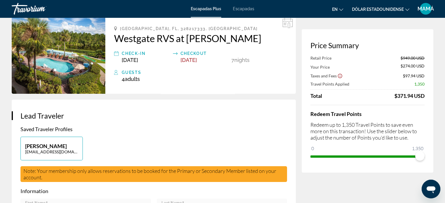
drag, startPoint x: 426, startPoint y: 96, endPoint x: 304, endPoint y: 106, distance: 121.8
click at [304, 106] on div "Price Summary Retail Price $949.00 USD Your Price $274.00 USD Taxes and Fees $9…" at bounding box center [367, 101] width 132 height 144
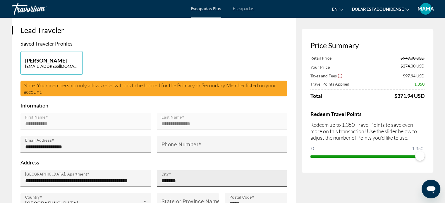
scroll to position [0, 0]
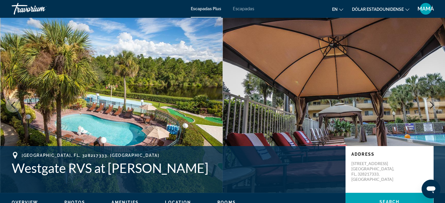
click at [108, 87] on img "Contenido principal" at bounding box center [111, 105] width 222 height 175
click at [429, 102] on icon "Next image" at bounding box center [431, 105] width 7 height 7
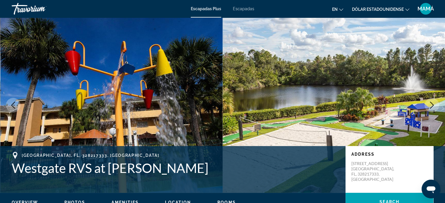
click at [429, 102] on icon "Next image" at bounding box center [431, 105] width 7 height 7
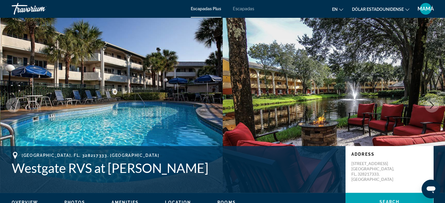
click at [429, 102] on icon "Next image" at bounding box center [431, 105] width 7 height 7
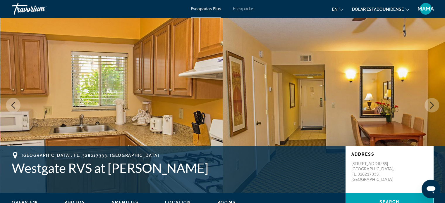
click at [429, 102] on icon "Next image" at bounding box center [431, 105] width 7 height 7
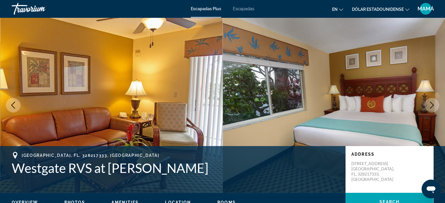
click at [429, 102] on icon "Next image" at bounding box center [431, 105] width 7 height 7
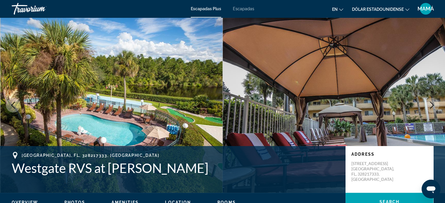
click at [429, 102] on icon "Next image" at bounding box center [431, 105] width 7 height 7
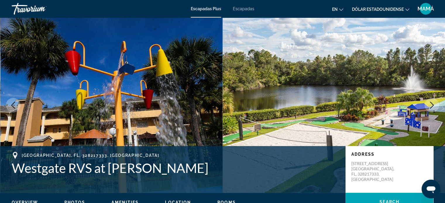
click at [429, 102] on icon "Next image" at bounding box center [431, 105] width 7 height 7
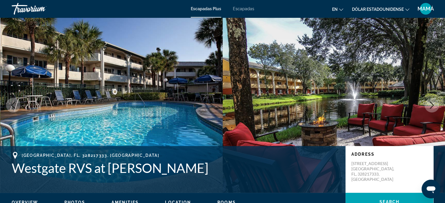
click at [429, 102] on icon "Next image" at bounding box center [431, 105] width 7 height 7
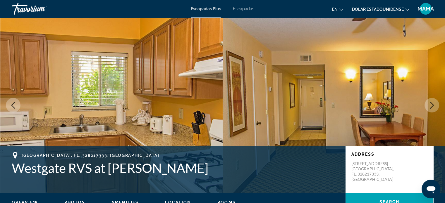
click at [429, 102] on icon "Next image" at bounding box center [431, 105] width 7 height 7
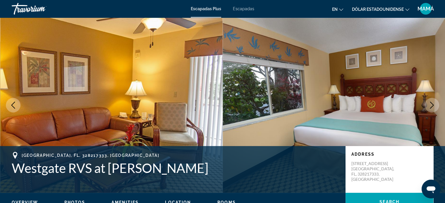
click at [429, 102] on icon "Next image" at bounding box center [431, 105] width 7 height 7
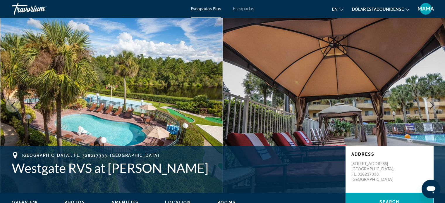
click at [16, 103] on icon "Previous image" at bounding box center [13, 105] width 7 height 7
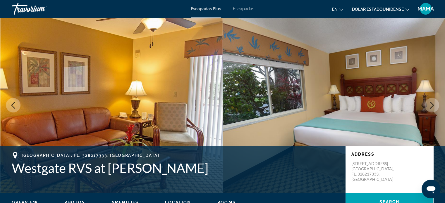
click at [430, 102] on icon "Next image" at bounding box center [431, 105] width 7 height 7
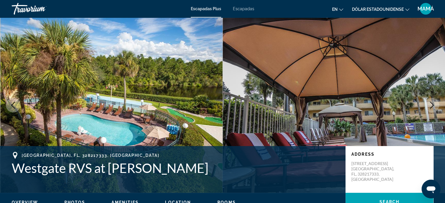
click at [430, 102] on icon "Next image" at bounding box center [431, 105] width 7 height 7
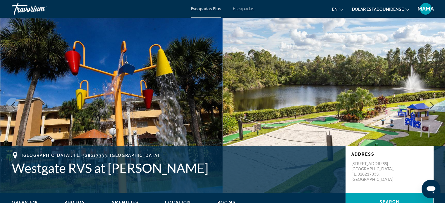
click at [430, 102] on icon "Next image" at bounding box center [431, 105] width 7 height 7
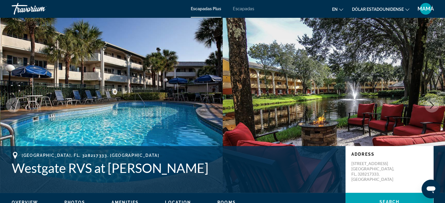
click at [430, 102] on icon "Next image" at bounding box center [431, 105] width 7 height 7
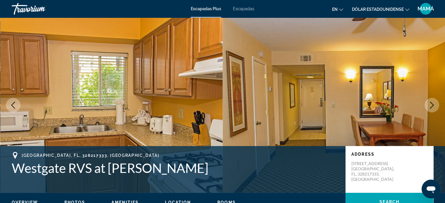
click at [430, 102] on icon "Next image" at bounding box center [431, 105] width 7 height 7
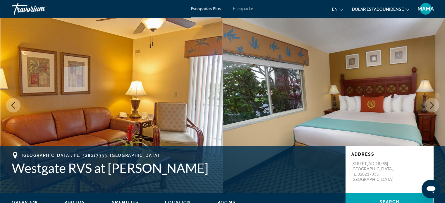
click at [15, 104] on icon "Previous image" at bounding box center [13, 105] width 7 height 7
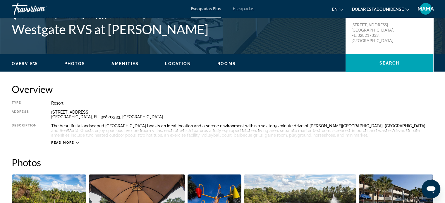
scroll to position [234, 0]
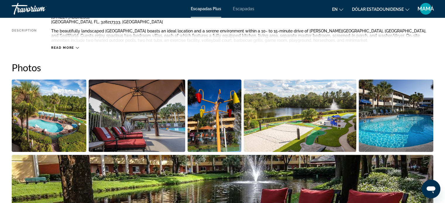
click at [71, 46] on span "Read more" at bounding box center [62, 48] width 23 height 4
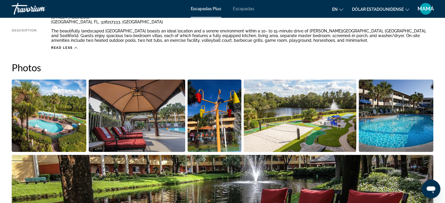
click at [73, 47] on div "Read less" at bounding box center [64, 48] width 26 height 4
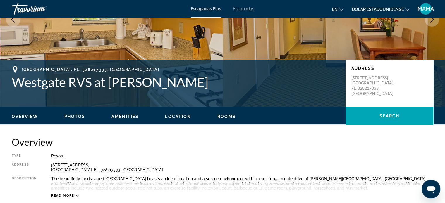
scroll to position [202, 0]
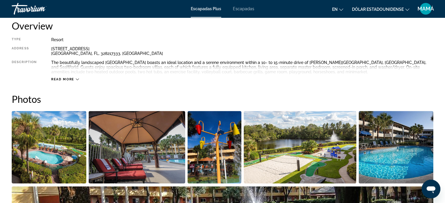
click at [72, 80] on span "Read more" at bounding box center [62, 79] width 23 height 4
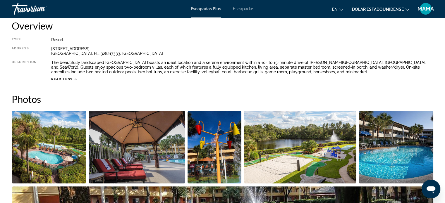
click at [384, 142] on img "Open full-screen image slider" at bounding box center [395, 147] width 75 height 72
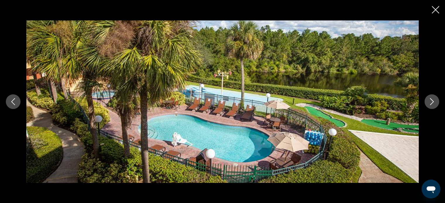
click at [433, 106] on button "Next image" at bounding box center [431, 101] width 15 height 15
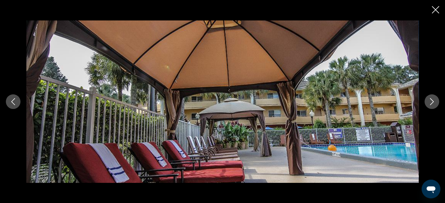
click at [433, 106] on button "Next image" at bounding box center [431, 101] width 15 height 15
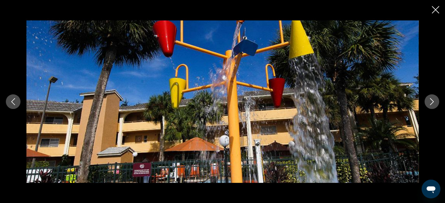
click at [433, 106] on button "Next image" at bounding box center [431, 101] width 15 height 15
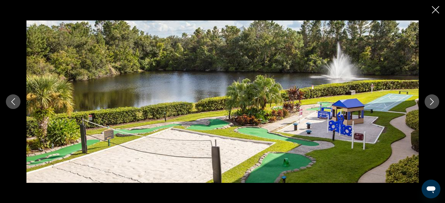
click at [433, 106] on button "Next image" at bounding box center [431, 101] width 15 height 15
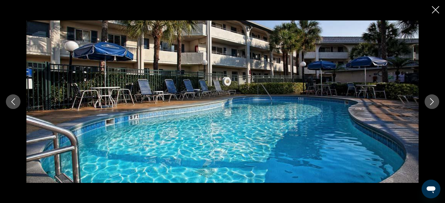
click at [433, 106] on button "Next image" at bounding box center [431, 101] width 15 height 15
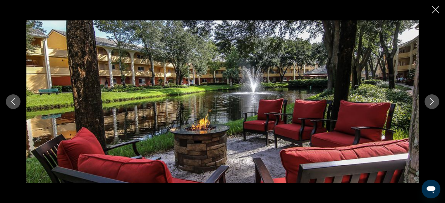
click at [433, 106] on button "Next image" at bounding box center [431, 101] width 15 height 15
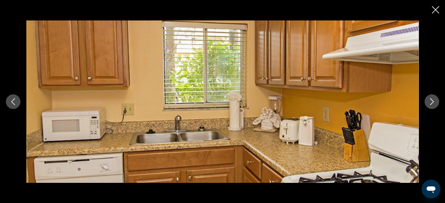
click at [433, 106] on button "Next image" at bounding box center [431, 101] width 15 height 15
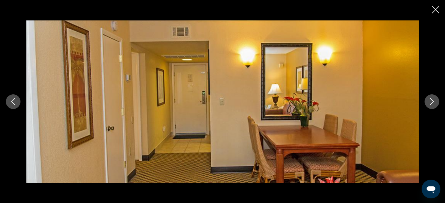
click at [433, 106] on button "Next image" at bounding box center [431, 101] width 15 height 15
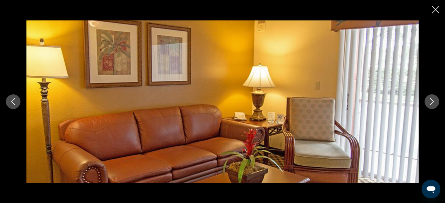
click at [433, 106] on button "Next image" at bounding box center [431, 101] width 15 height 15
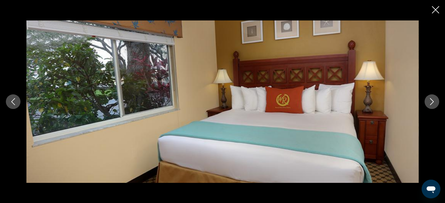
click at [433, 106] on button "Next image" at bounding box center [431, 101] width 15 height 15
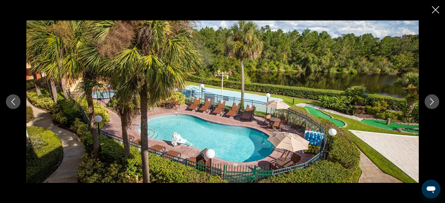
click at [433, 106] on button "Next image" at bounding box center [431, 101] width 15 height 15
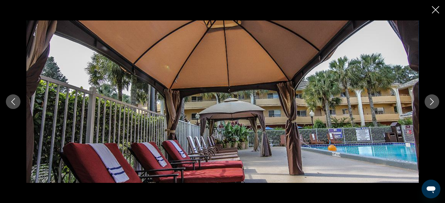
click at [433, 106] on button "Next image" at bounding box center [431, 101] width 15 height 15
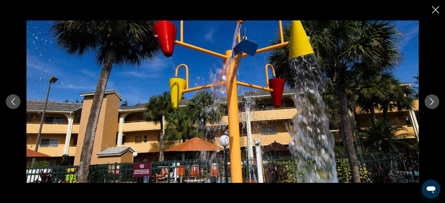
click at [433, 106] on button "Next image" at bounding box center [431, 101] width 15 height 15
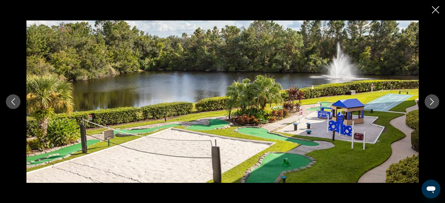
click at [433, 106] on button "Next image" at bounding box center [431, 101] width 15 height 15
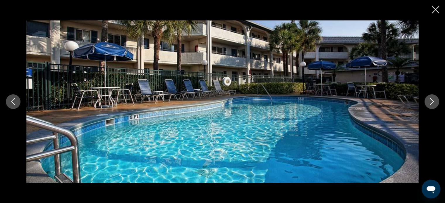
click at [433, 106] on button "Next image" at bounding box center [431, 101] width 15 height 15
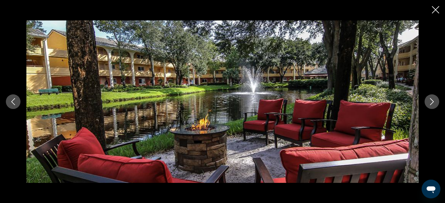
click at [433, 106] on button "Next image" at bounding box center [431, 101] width 15 height 15
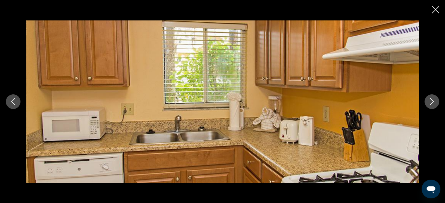
click at [433, 106] on button "Next image" at bounding box center [431, 101] width 15 height 15
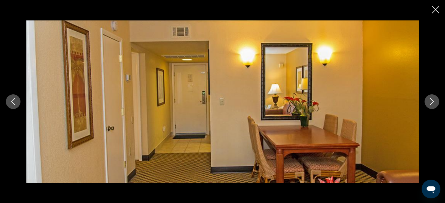
click at [433, 106] on button "Next image" at bounding box center [431, 101] width 15 height 15
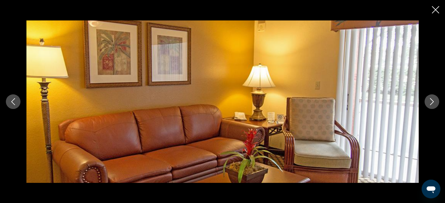
click at [433, 106] on button "Next image" at bounding box center [431, 101] width 15 height 15
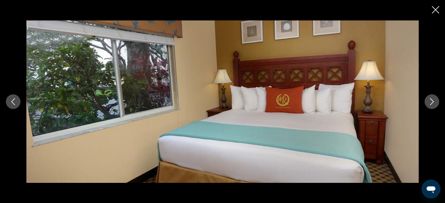
click at [433, 106] on button "Next image" at bounding box center [431, 101] width 15 height 15
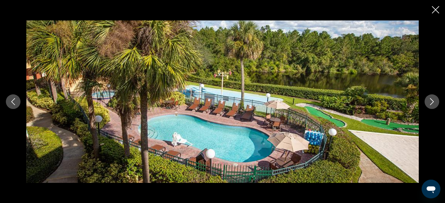
click at [433, 13] on icon "Close slideshow" at bounding box center [434, 9] width 7 height 7
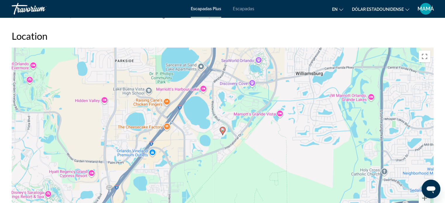
scroll to position [670, 0]
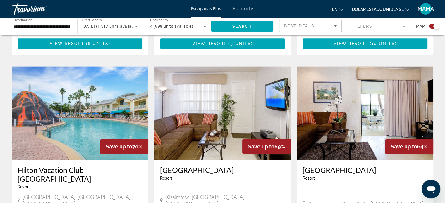
scroll to position [789, 0]
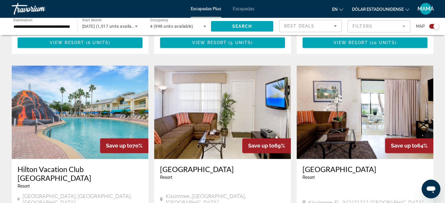
click at [334, 27] on icon "Sort by" at bounding box center [334, 26] width 7 height 7
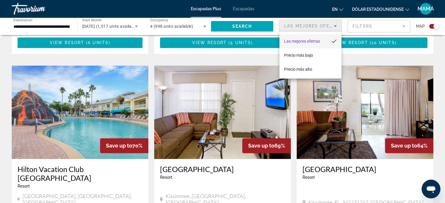
click at [386, 25] on div at bounding box center [222, 101] width 445 height 203
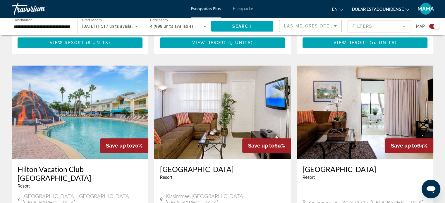
click at [405, 27] on mat-form-field "Filters" at bounding box center [378, 26] width 63 height 12
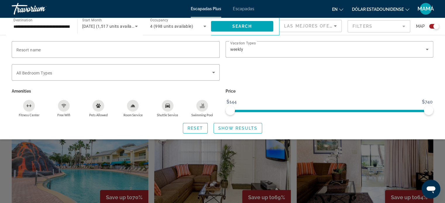
scroll to position [731, 0]
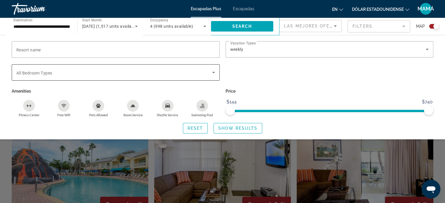
click at [126, 73] on span "Search widget" at bounding box center [114, 72] width 196 height 7
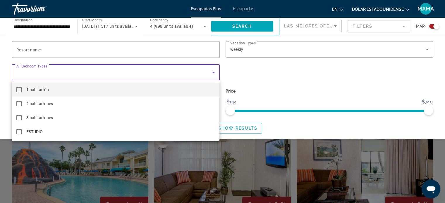
click at [145, 60] on div at bounding box center [222, 101] width 445 height 203
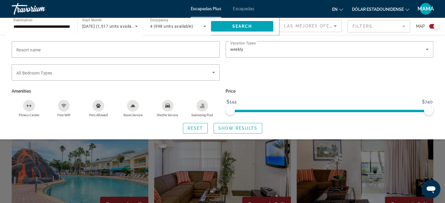
scroll to position [760, 0]
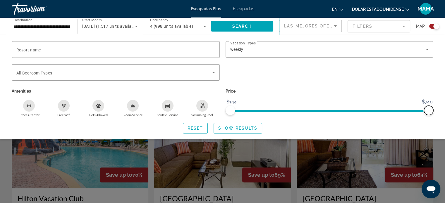
drag, startPoint x: 427, startPoint y: 110, endPoint x: 441, endPoint y: 112, distance: 14.7
click at [441, 112] on div "Resort name Vacation Types All Vacation Types weekly Bedroom Types All Bedroom …" at bounding box center [222, 87] width 445 height 92
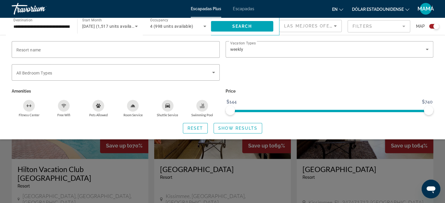
click at [291, 177] on div "Search widget" at bounding box center [222, 145] width 445 height 115
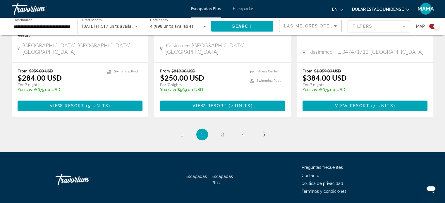
scroll to position [941, 0]
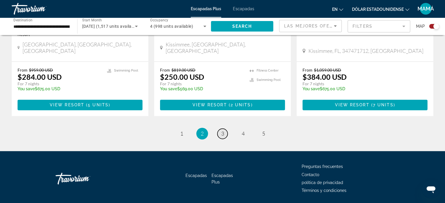
click at [222, 130] on span "3" at bounding box center [222, 133] width 3 height 6
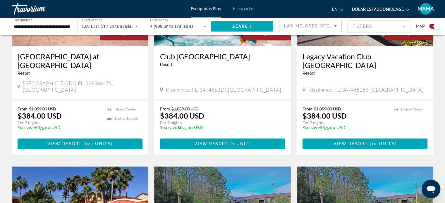
scroll to position [283, 0]
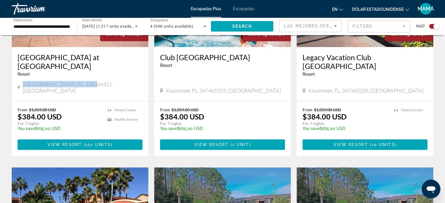
drag, startPoint x: 94, startPoint y: 73, endPoint x: 6, endPoint y: 79, distance: 88.7
copy span "Orlando, FL, 328366421, USA"
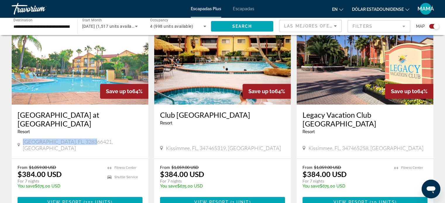
scroll to position [225, 0]
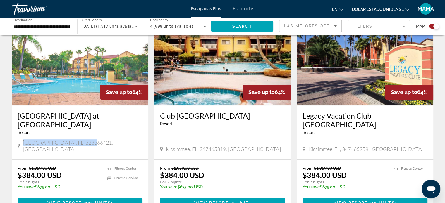
click at [21, 118] on h3 "[GEOGRAPHIC_DATA] at [GEOGRAPHIC_DATA]" at bounding box center [80, 120] width 125 height 18
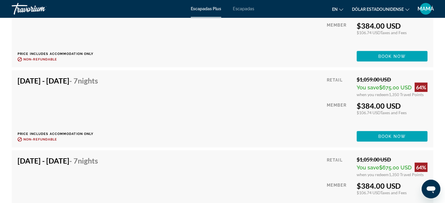
scroll to position [1315, 0]
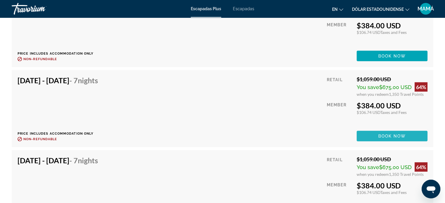
click at [389, 134] on span "Book now" at bounding box center [392, 136] width 28 height 5
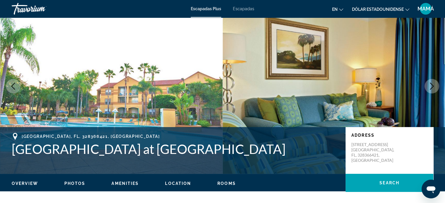
scroll to position [29, 0]
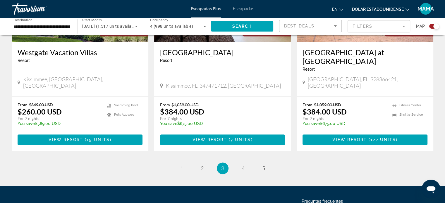
scroll to position [923, 0]
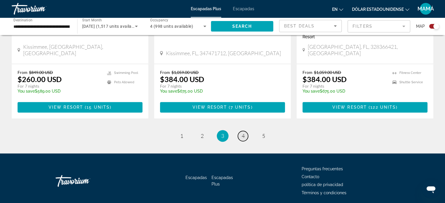
click at [244, 133] on span "4" at bounding box center [242, 136] width 3 height 6
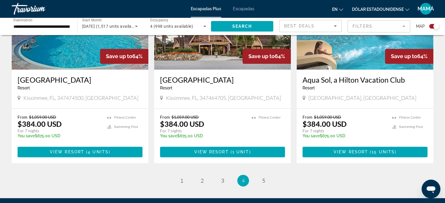
scroll to position [906, 0]
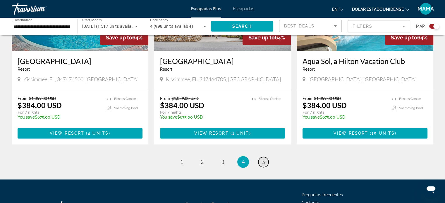
click at [266, 157] on link "page 5" at bounding box center [263, 162] width 10 height 10
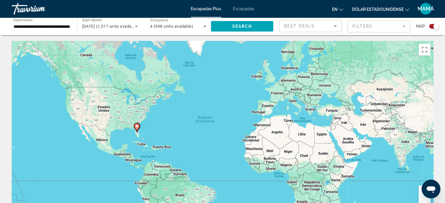
drag, startPoint x: 434, startPoint y: 27, endPoint x: 429, endPoint y: 27, distance: 5.3
click at [429, 27] on div "Search widget" at bounding box center [431, 26] width 14 height 5
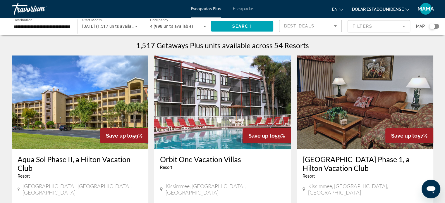
drag, startPoint x: 431, startPoint y: 25, endPoint x: 441, endPoint y: 26, distance: 9.4
click at [441, 26] on div "**********" at bounding box center [222, 27] width 445 height 18
click at [438, 26] on div "Search widget" at bounding box center [434, 26] width 10 height 5
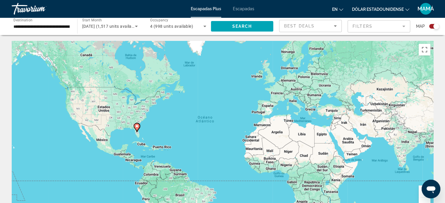
click at [432, 26] on div "Search widget" at bounding box center [434, 26] width 10 height 5
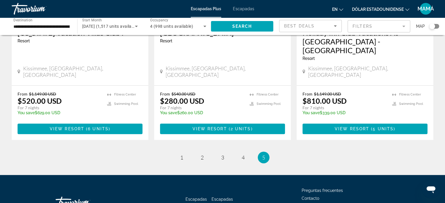
scroll to position [333, 0]
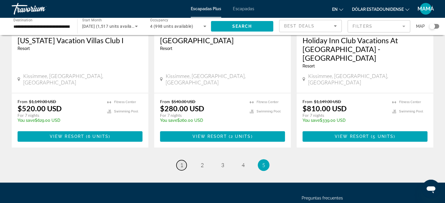
click at [183, 162] on span "1" at bounding box center [181, 165] width 3 height 6
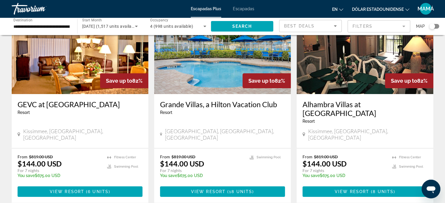
scroll to position [58, 0]
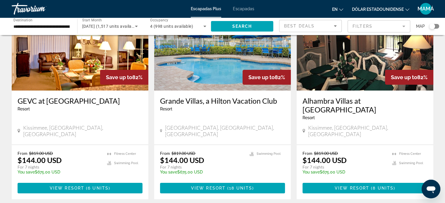
click at [367, 101] on h3 "Alhambra Villas at Poinciana" at bounding box center [364, 105] width 125 height 18
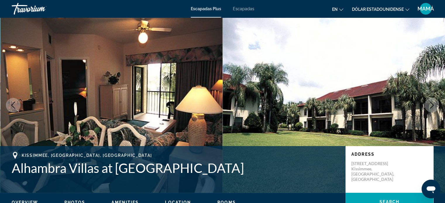
click at [438, 105] on img "Contenido principal" at bounding box center [333, 105] width 222 height 175
click at [434, 107] on icon "Next image" at bounding box center [431, 105] width 7 height 7
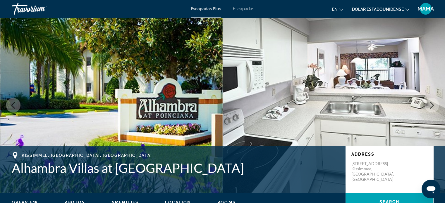
click at [429, 107] on icon "Next image" at bounding box center [431, 105] width 7 height 7
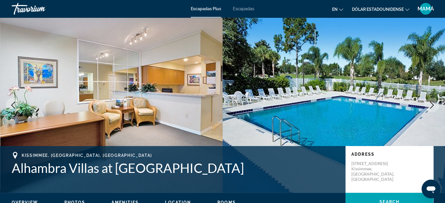
click at [429, 107] on icon "Next image" at bounding box center [431, 105] width 7 height 7
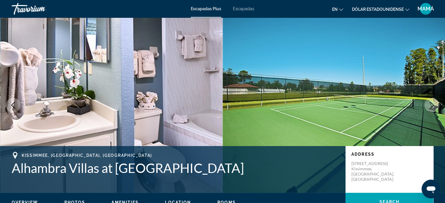
click at [429, 107] on icon "Next image" at bounding box center [431, 105] width 7 height 7
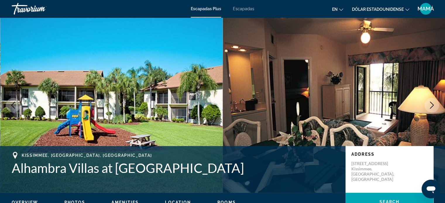
click at [429, 107] on icon "Next image" at bounding box center [431, 105] width 7 height 7
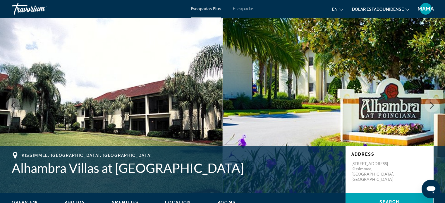
click at [429, 107] on icon "Next image" at bounding box center [431, 105] width 7 height 7
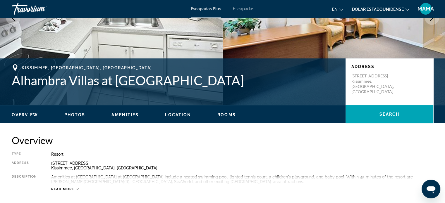
scroll to position [117, 0]
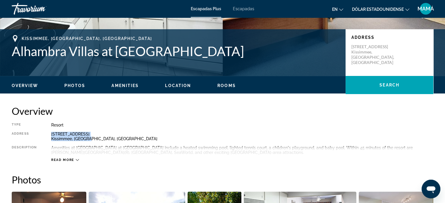
drag, startPoint x: 90, startPoint y: 139, endPoint x: 52, endPoint y: 135, distance: 38.5
click at [52, 135] on div "500 Cypress Parkway Kissimmee, FL, USA" at bounding box center [242, 136] width 382 height 9
copy div "500 Cypress Parkway Kissimmee, FL, USA"
